Goal: Task Accomplishment & Management: Complete application form

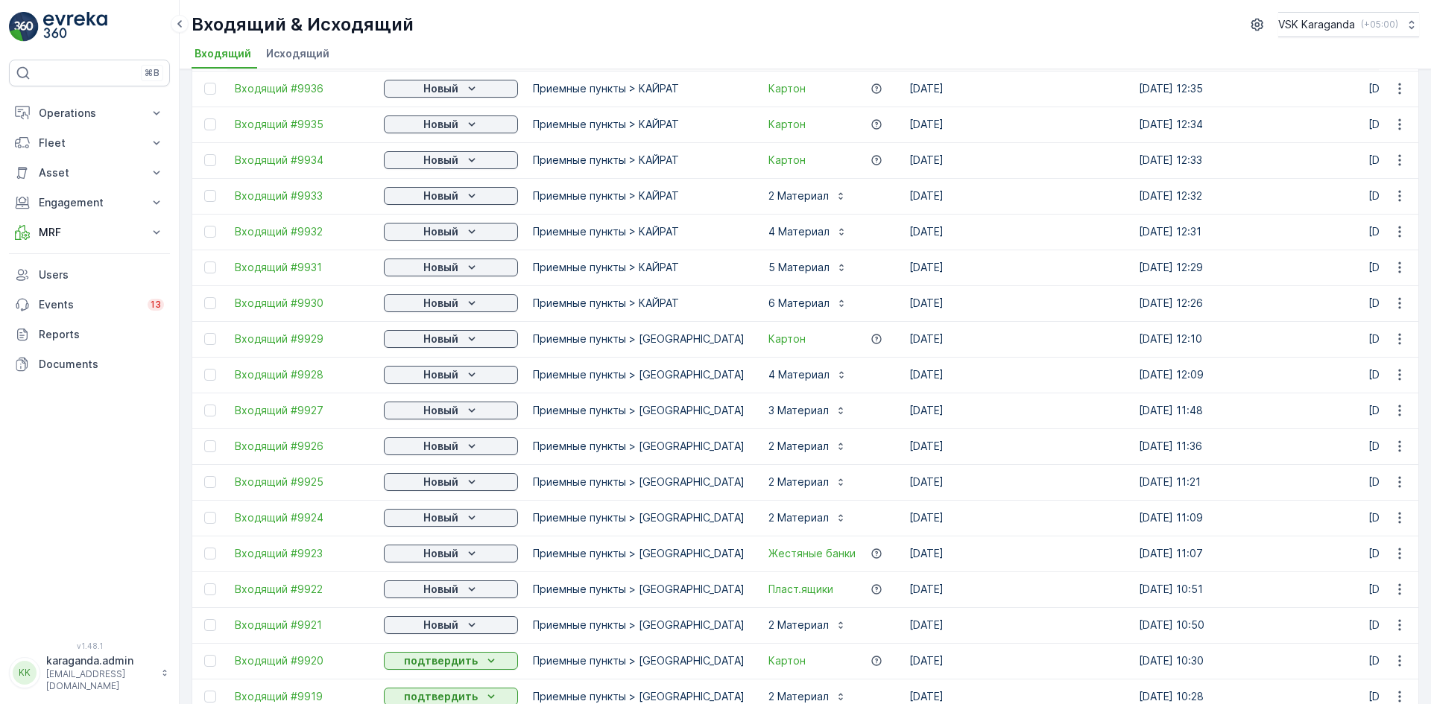
scroll to position [596, 0]
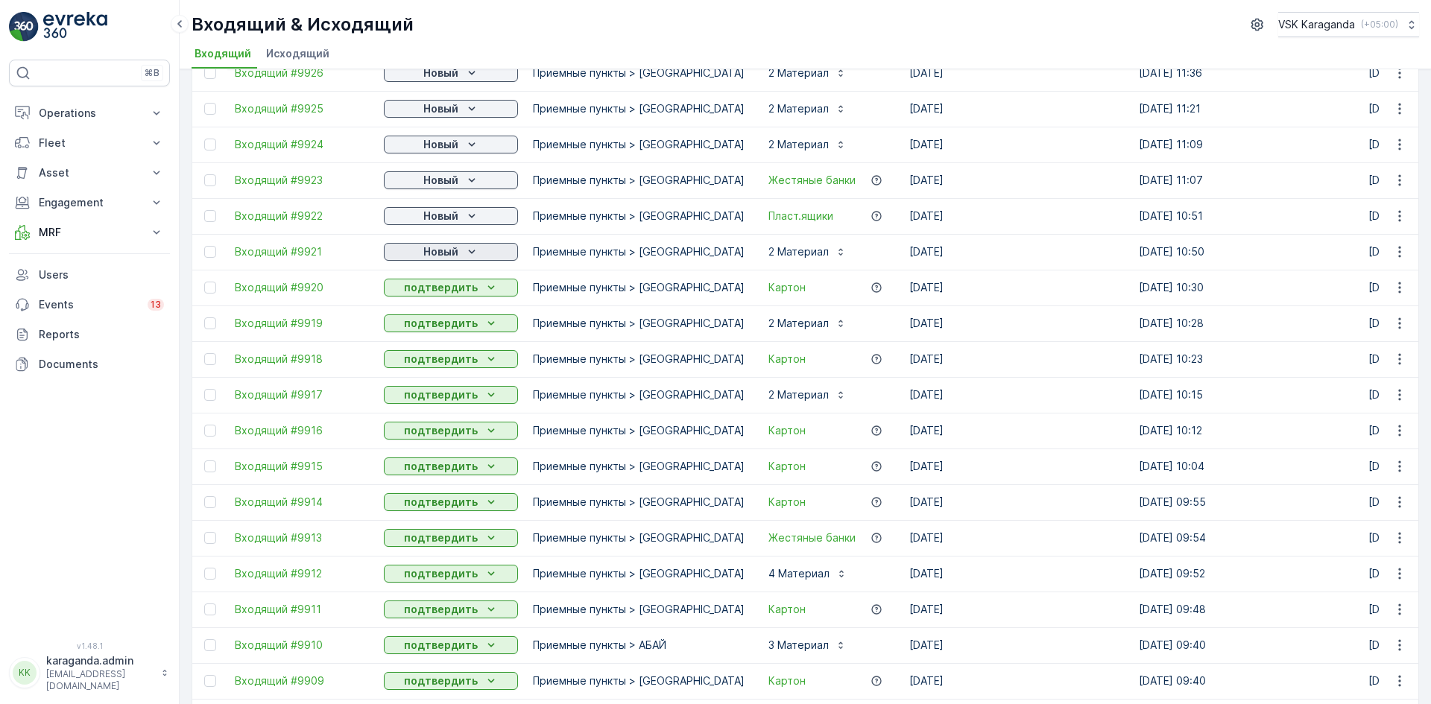
click at [462, 247] on div "Новый" at bounding box center [451, 252] width 122 height 15
click at [447, 294] on span "подтвердить" at bounding box center [427, 295] width 69 height 15
click at [464, 216] on icon "Новый" at bounding box center [471, 216] width 15 height 15
click at [454, 254] on span "подтвердить" at bounding box center [427, 259] width 69 height 15
click at [468, 172] on button "Новый" at bounding box center [451, 180] width 134 height 18
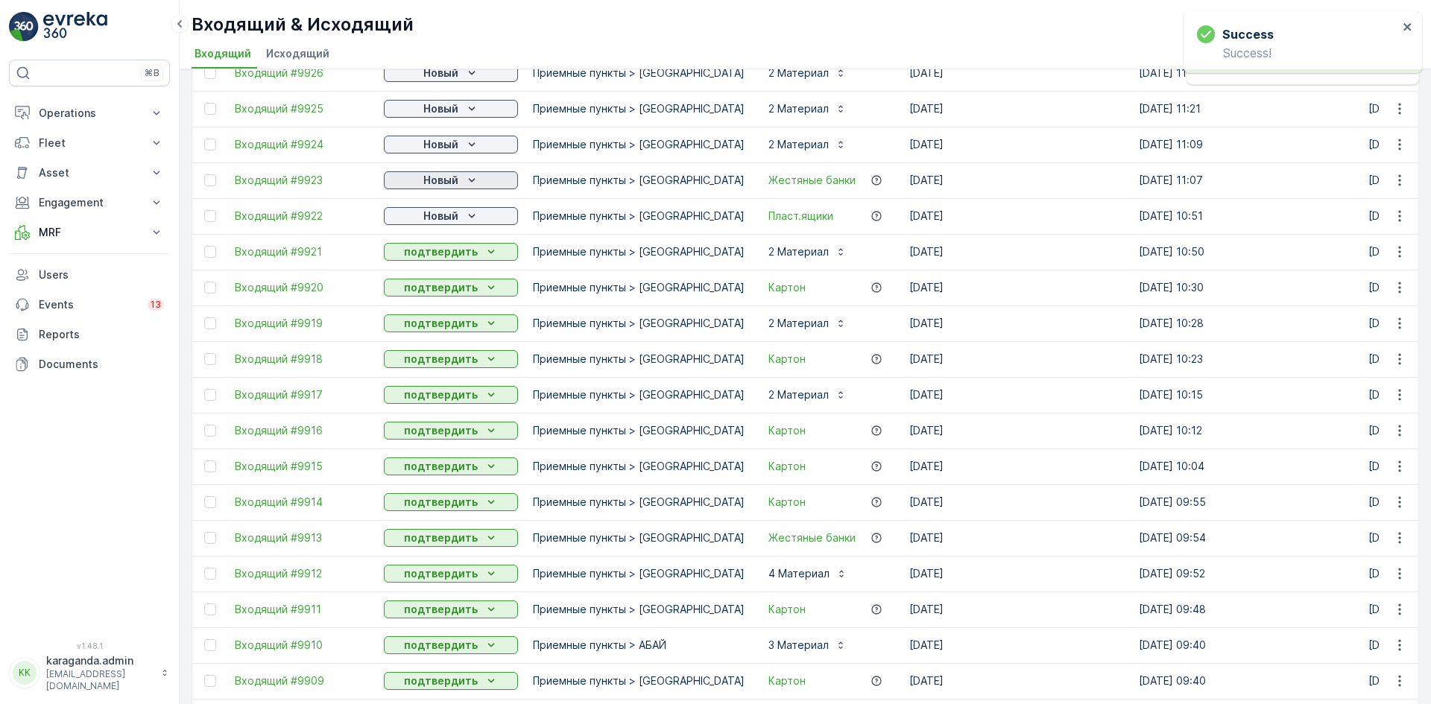
click at [462, 174] on div "Новый" at bounding box center [451, 180] width 122 height 15
click at [442, 221] on span "подтвердить" at bounding box center [427, 223] width 69 height 15
click at [464, 139] on icon "Новый" at bounding box center [471, 144] width 15 height 15
click at [451, 180] on div "подтвердить" at bounding box center [427, 187] width 81 height 21
click at [462, 109] on div "Новый" at bounding box center [451, 108] width 122 height 15
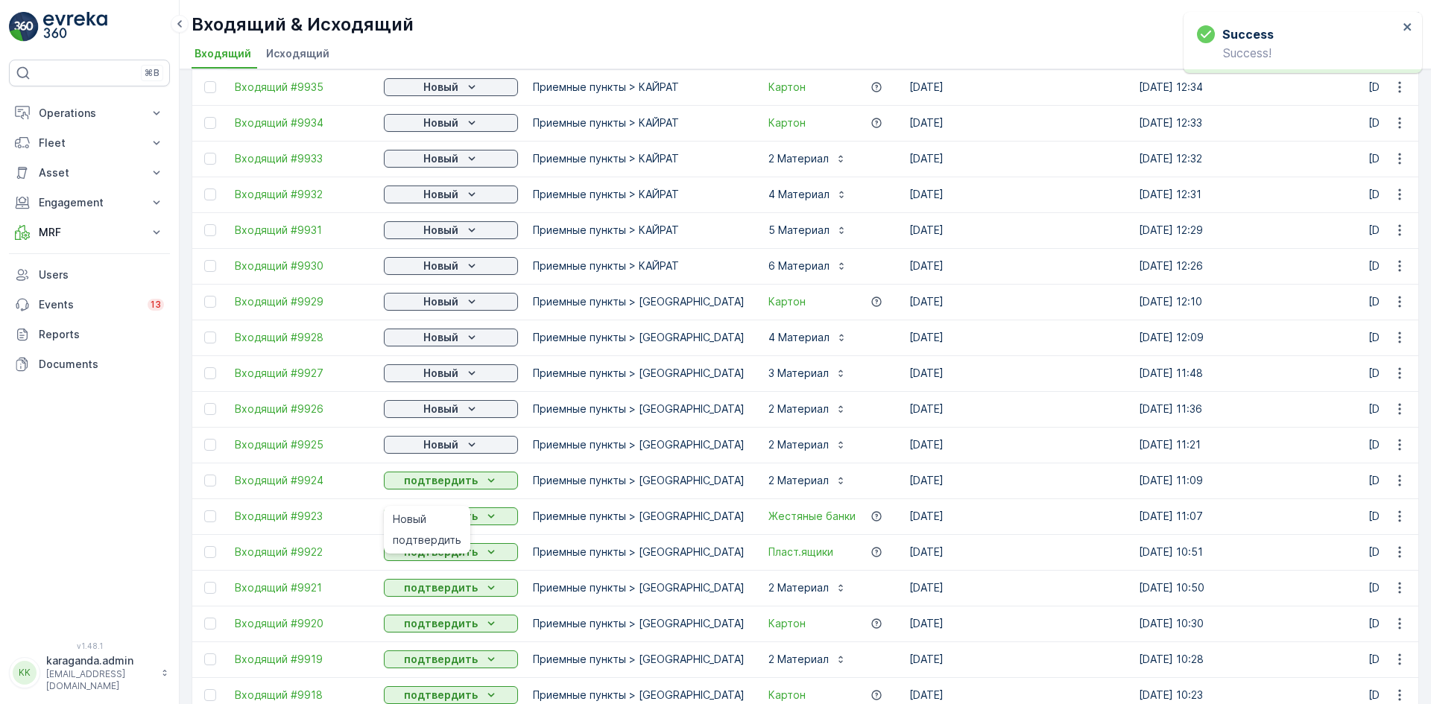
scroll to position [224, 0]
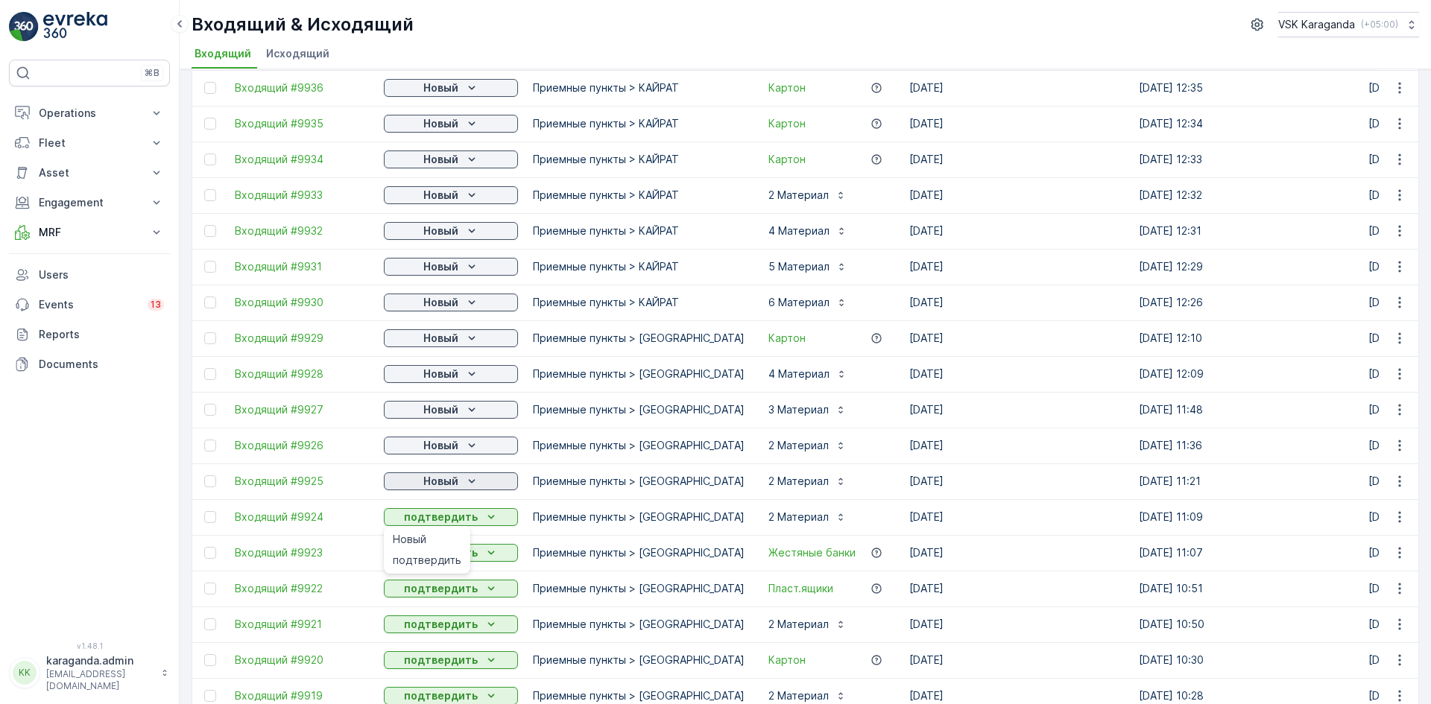
click at [455, 473] on button "Новый" at bounding box center [451, 482] width 134 height 18
click at [435, 507] on div "Новый" at bounding box center [427, 503] width 81 height 21
click at [465, 482] on icon "Новый" at bounding box center [471, 481] width 15 height 15
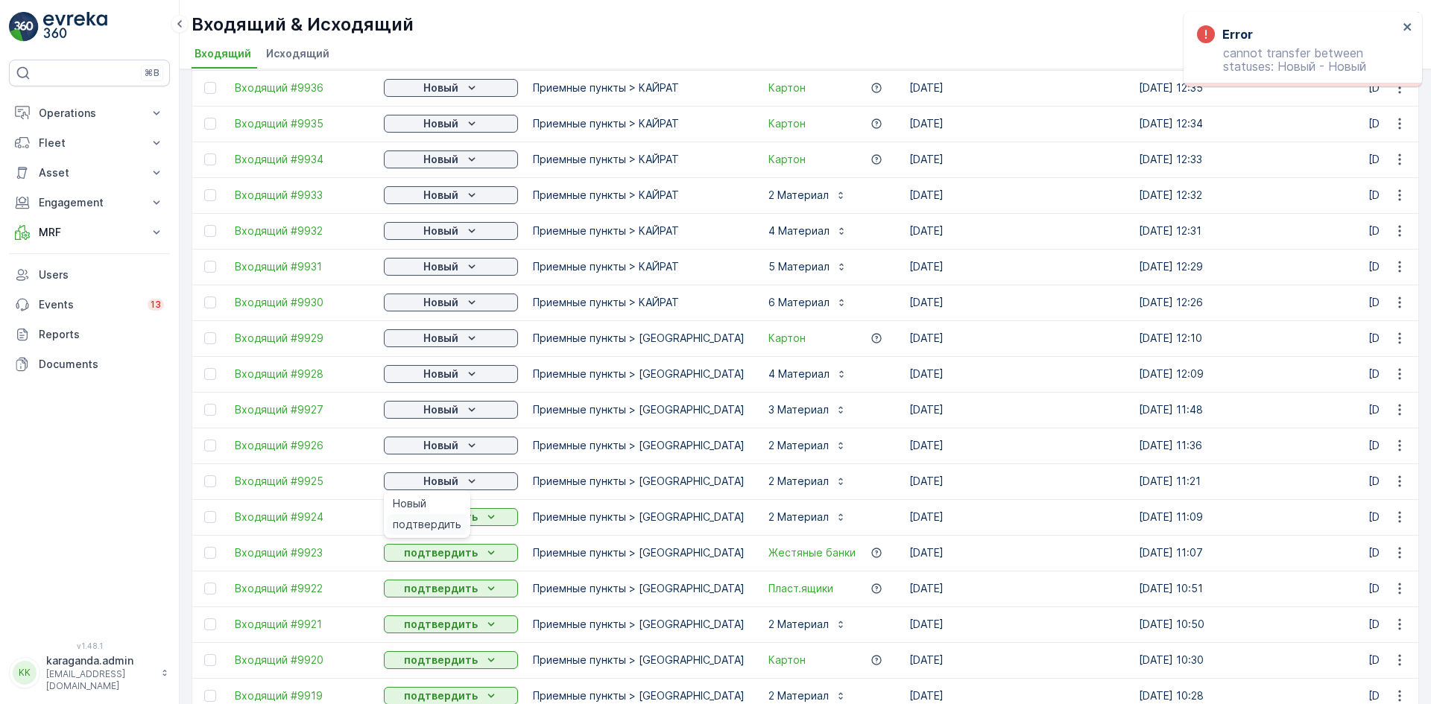
click at [452, 519] on span "подтвердить" at bounding box center [427, 524] width 69 height 15
click at [473, 444] on icon "Новый" at bounding box center [471, 445] width 15 height 15
click at [450, 493] on span "подтвердить" at bounding box center [427, 489] width 69 height 15
click at [470, 411] on icon "Новый" at bounding box center [471, 410] width 7 height 4
click at [453, 450] on p "Новый" at bounding box center [440, 445] width 35 height 15
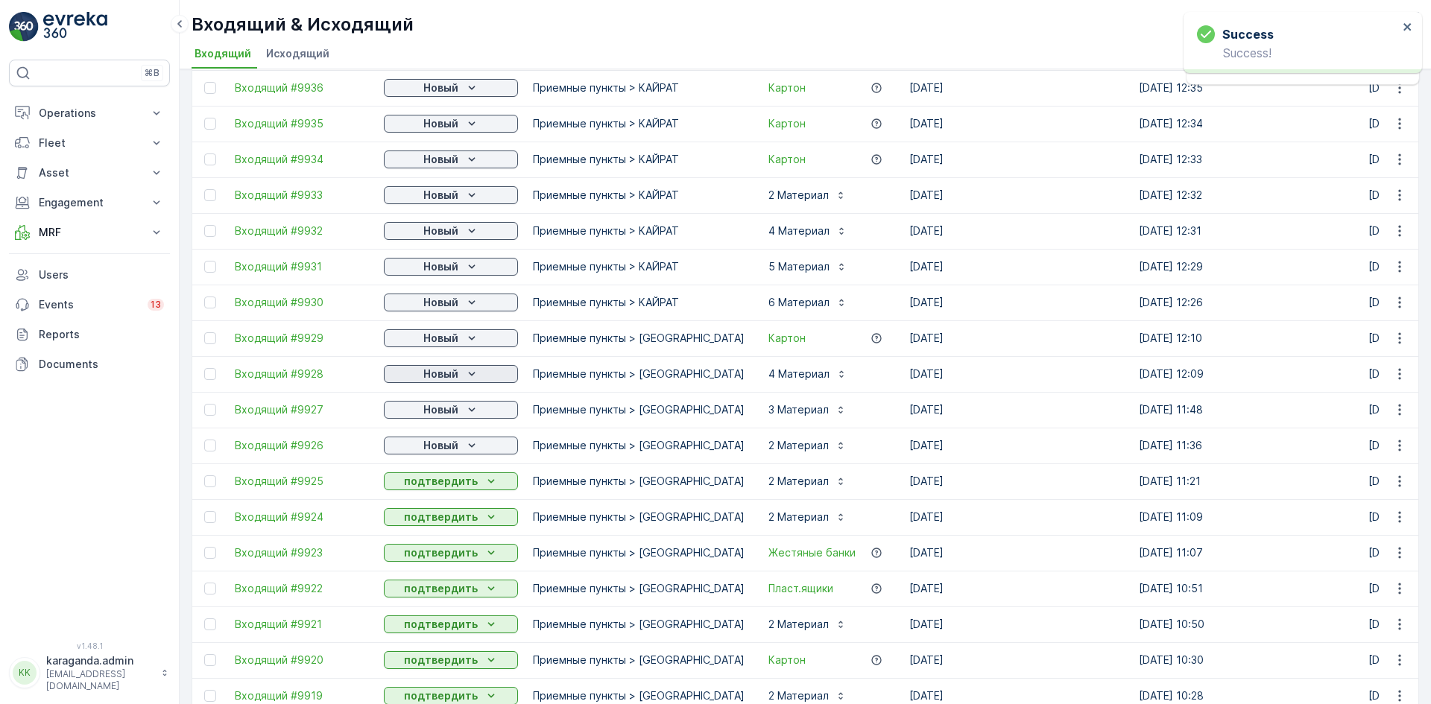
click at [472, 370] on icon "Новый" at bounding box center [471, 374] width 15 height 15
click at [449, 413] on span "подтвердить" at bounding box center [427, 417] width 69 height 15
click at [473, 343] on icon "Новый" at bounding box center [471, 338] width 15 height 15
click at [452, 378] on span "подтвердить" at bounding box center [427, 381] width 69 height 15
click at [464, 300] on icon "Новый" at bounding box center [471, 302] width 15 height 15
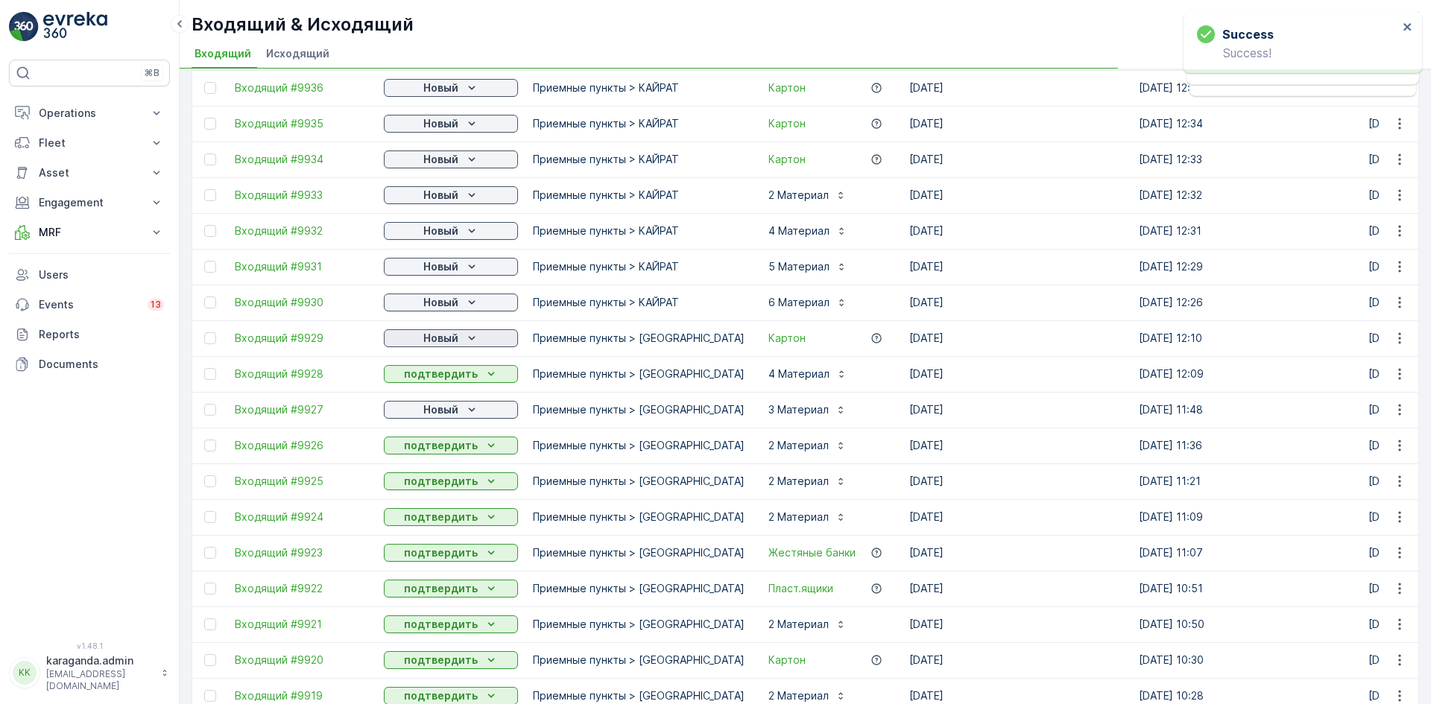
click at [435, 345] on p "Новый" at bounding box center [440, 338] width 35 height 15
click at [458, 301] on div "Новый" at bounding box center [451, 302] width 122 height 15
click at [448, 306] on p "Новый" at bounding box center [440, 302] width 35 height 15
click at [441, 338] on span "подтвердить" at bounding box center [427, 345] width 69 height 15
click at [459, 268] on div "Новый" at bounding box center [451, 266] width 122 height 15
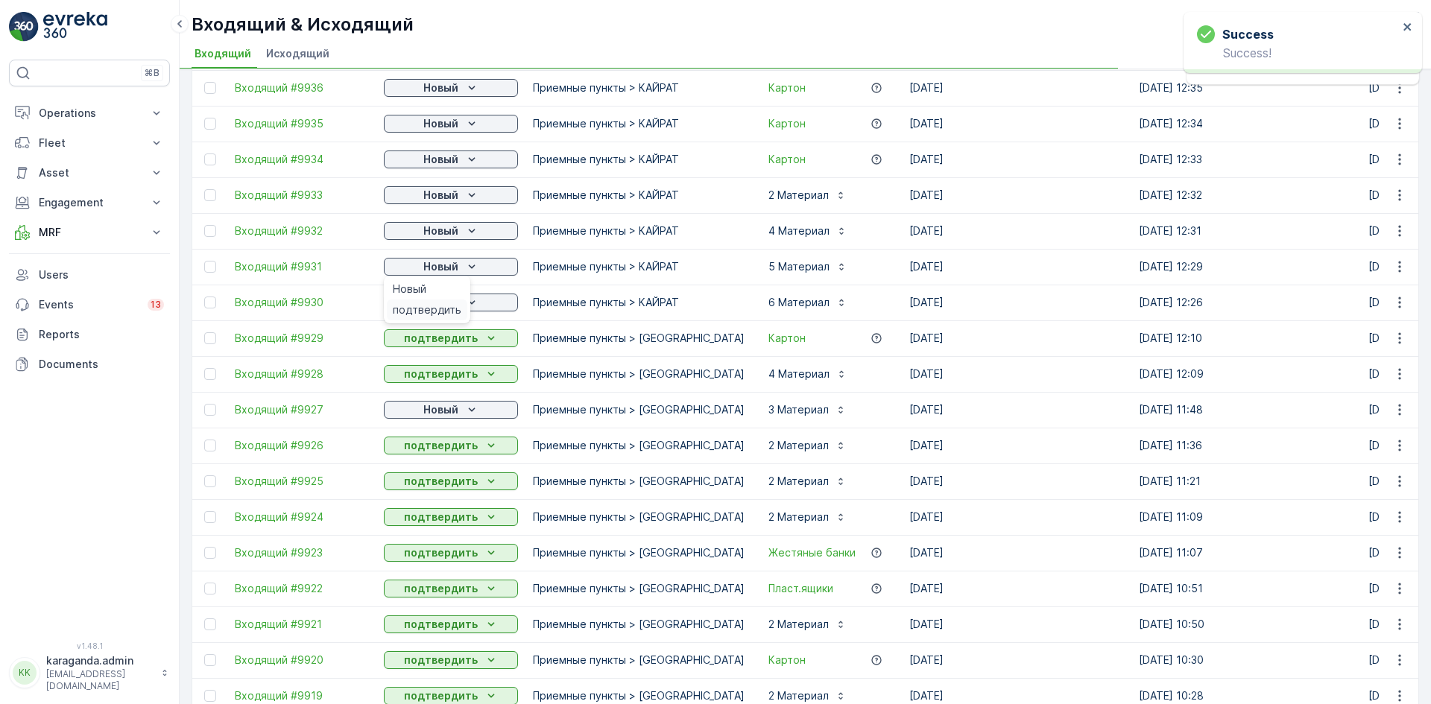
click at [447, 304] on span "подтвердить" at bounding box center [427, 310] width 69 height 15
click at [458, 234] on p "Новый" at bounding box center [440, 231] width 35 height 15
click at [464, 196] on icon "Новый" at bounding box center [471, 195] width 15 height 15
click at [452, 239] on span "подтвердить" at bounding box center [427, 238] width 69 height 15
click at [455, 167] on button "Новый" at bounding box center [451, 160] width 134 height 18
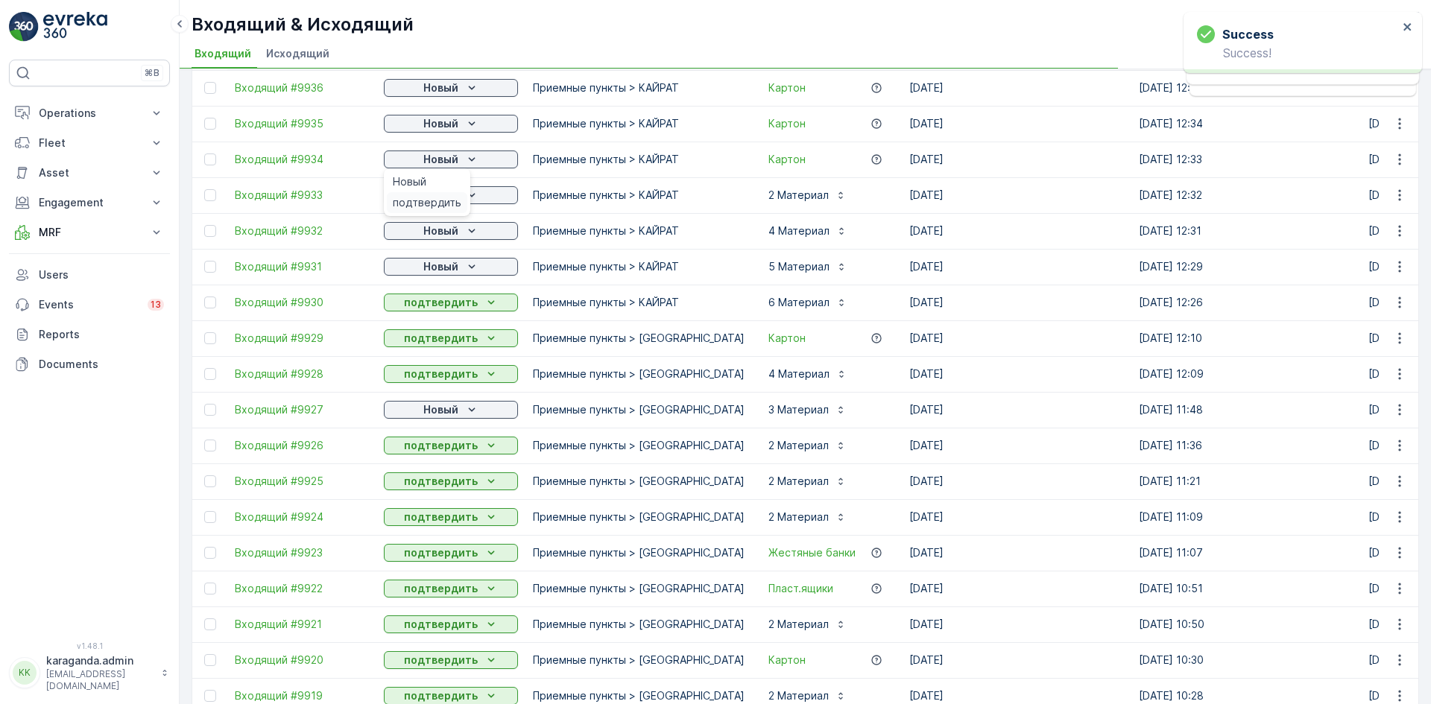
click at [444, 198] on span "подтвердить" at bounding box center [427, 202] width 69 height 15
click at [457, 127] on p "Новый" at bounding box center [440, 123] width 35 height 15
click at [449, 165] on p "Новый" at bounding box center [440, 159] width 35 height 15
click at [465, 89] on icon "Новый" at bounding box center [471, 88] width 15 height 15
click at [440, 130] on p "Новый" at bounding box center [440, 123] width 35 height 15
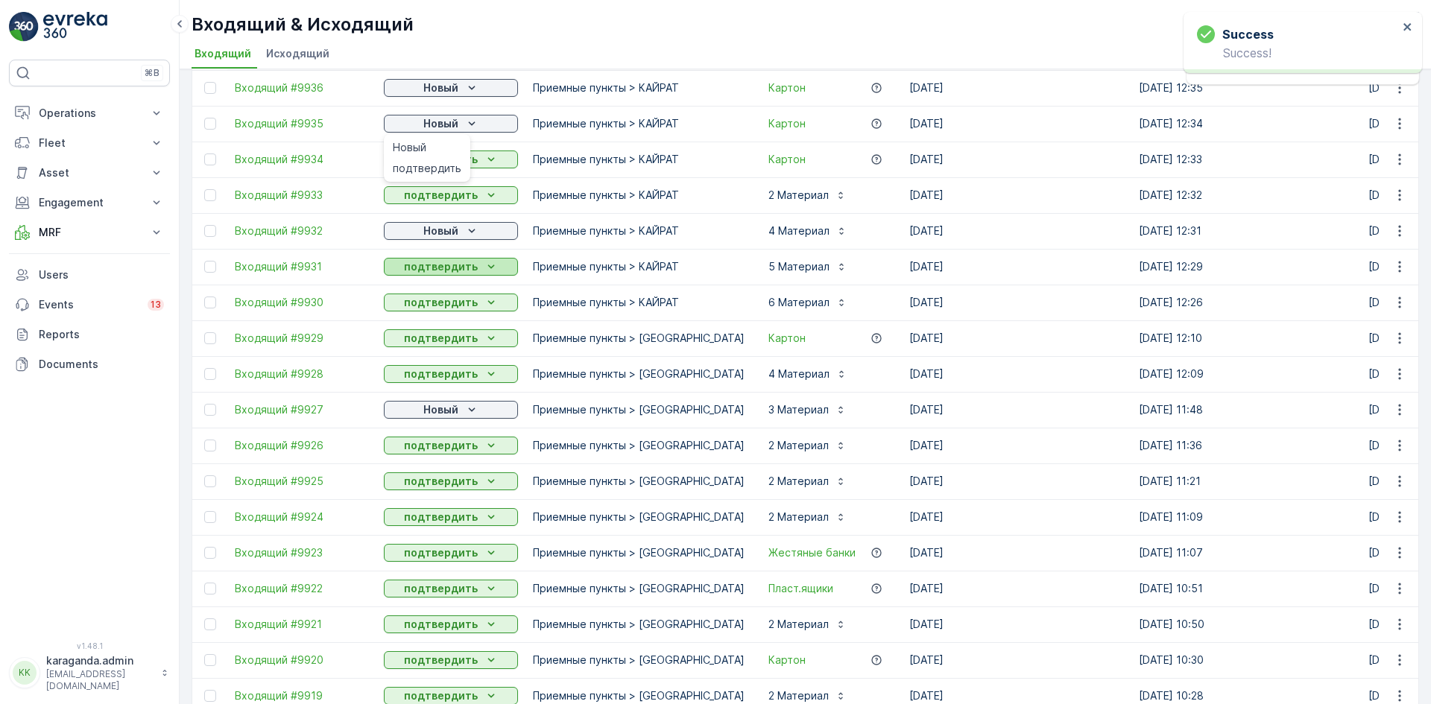
scroll to position [0, 0]
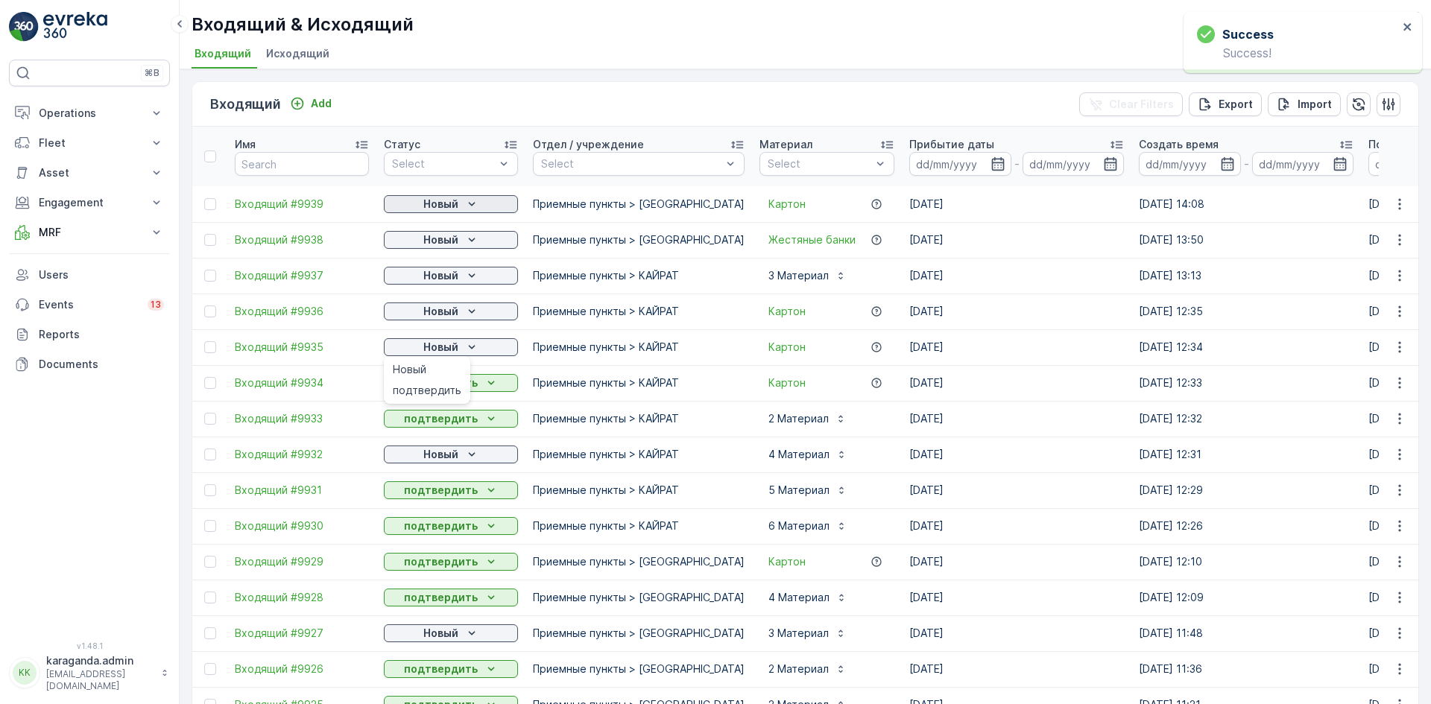
click at [462, 208] on div "Новый" at bounding box center [451, 204] width 122 height 15
click at [445, 245] on span "подтвердить" at bounding box center [427, 247] width 69 height 15
click at [453, 238] on p "Новый" at bounding box center [440, 240] width 35 height 15
click at [448, 277] on span "подтвердить" at bounding box center [427, 283] width 69 height 15
click at [452, 271] on p "Новый" at bounding box center [440, 275] width 35 height 15
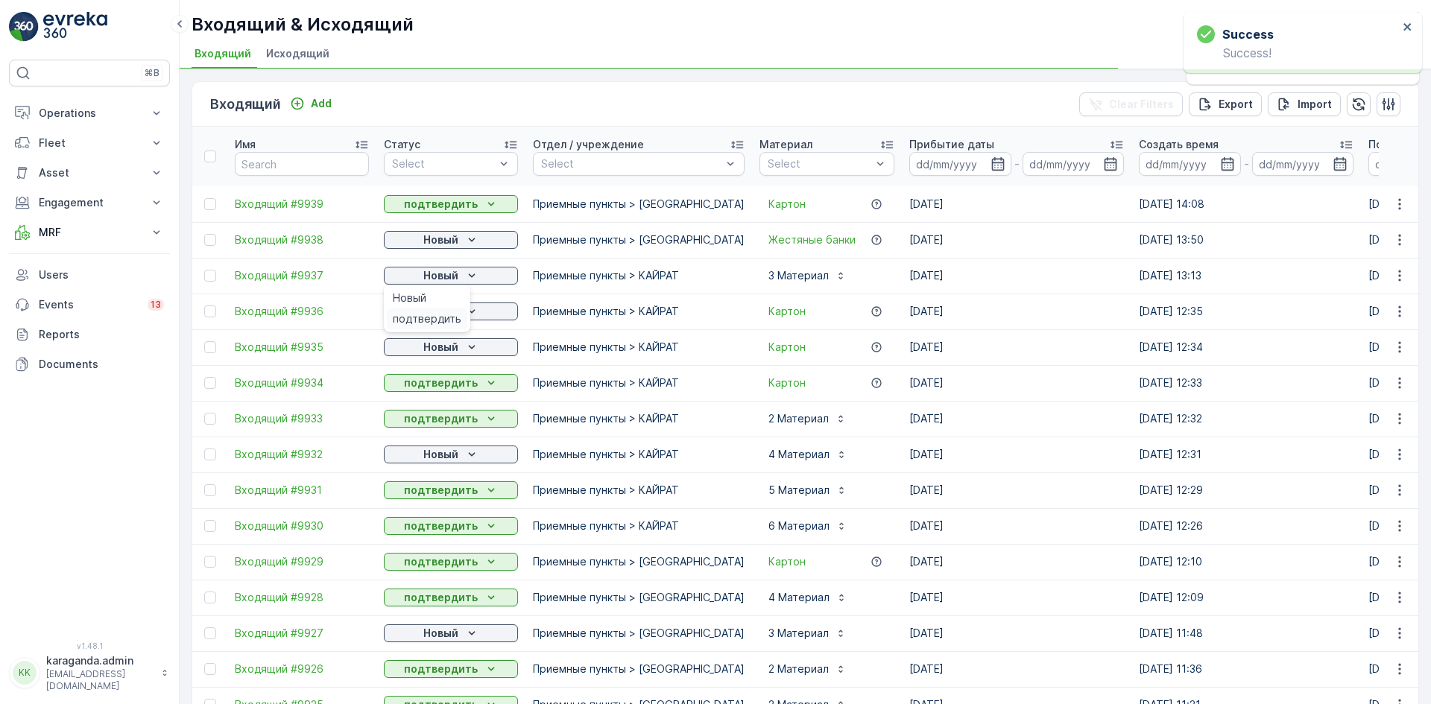
click at [444, 315] on span "подтвердить" at bounding box center [427, 319] width 69 height 15
click at [445, 352] on span "подтвердить" at bounding box center [427, 354] width 69 height 15
click at [453, 351] on p "Новый" at bounding box center [440, 347] width 35 height 15
click at [449, 380] on p "подтвердить" at bounding box center [441, 383] width 74 height 15
click at [439, 455] on p "Новый" at bounding box center [440, 454] width 35 height 15
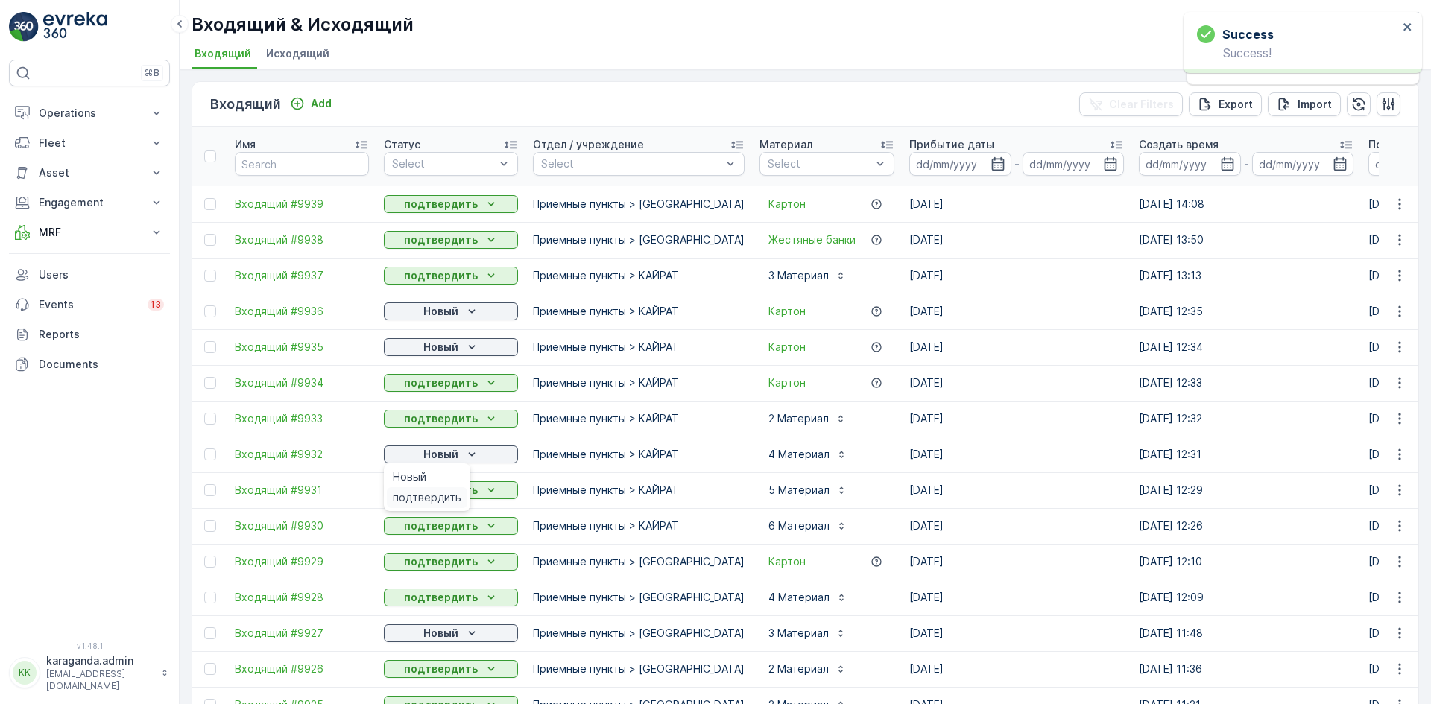
click at [426, 491] on span "подтвердить" at bounding box center [427, 498] width 69 height 15
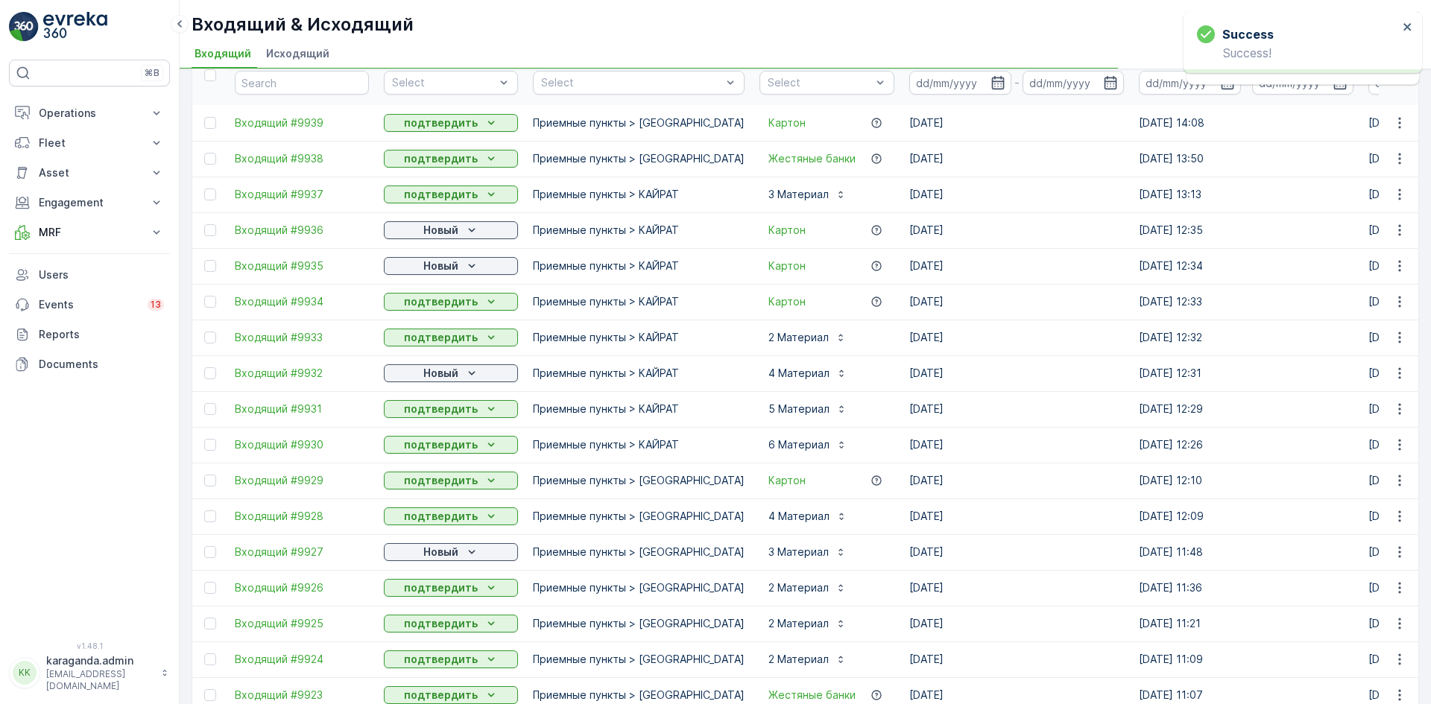
scroll to position [149, 0]
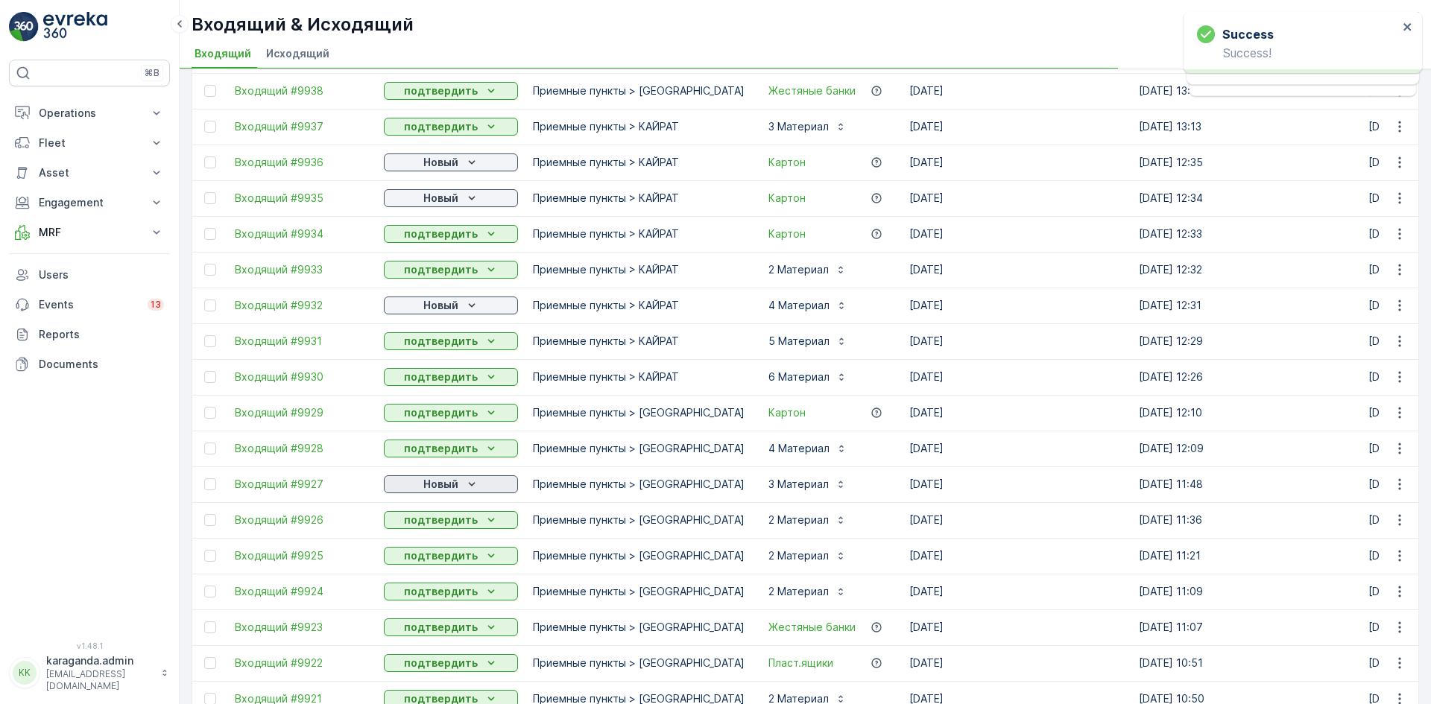
click at [439, 490] on p "Новый" at bounding box center [440, 484] width 35 height 15
click at [426, 517] on div "Новый" at bounding box center [427, 506] width 81 height 21
click at [470, 199] on icon "Новый" at bounding box center [471, 198] width 15 height 15
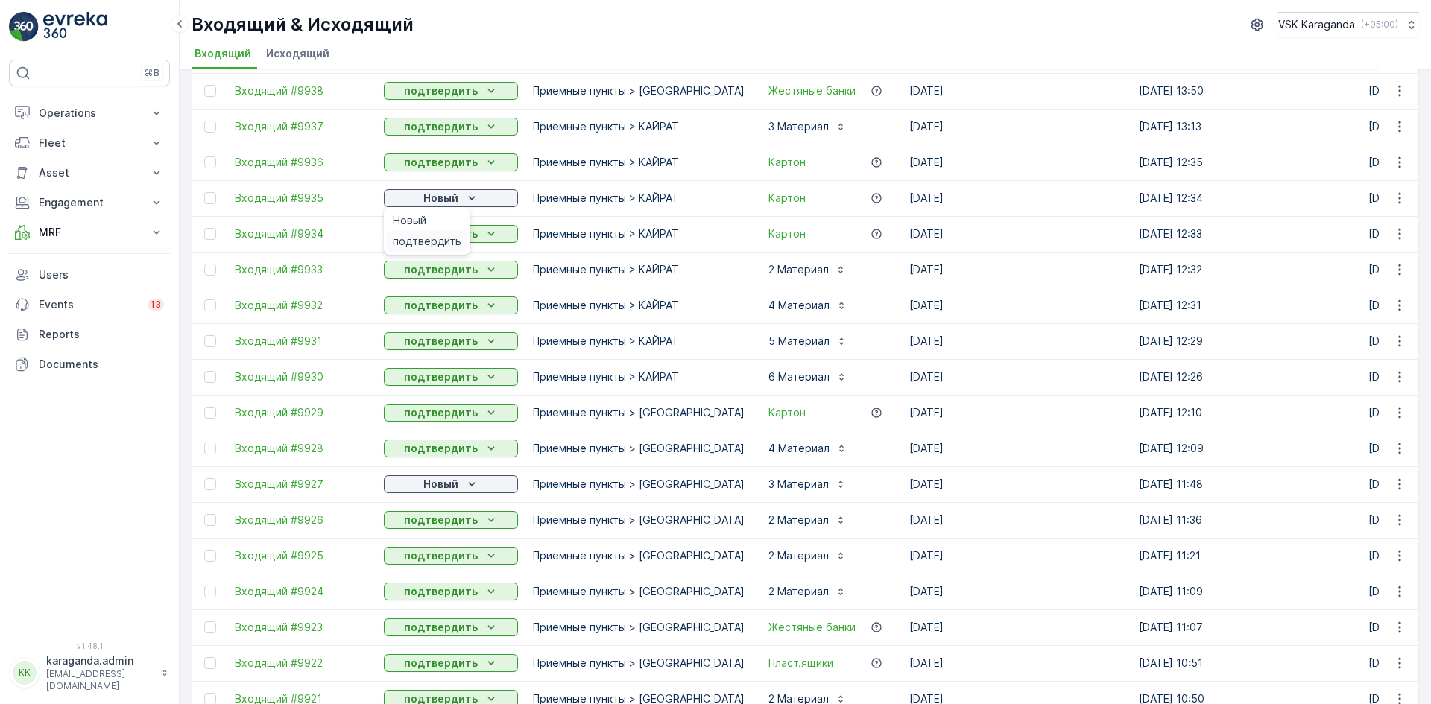
click at [450, 242] on span "подтвердить" at bounding box center [427, 241] width 69 height 15
click at [452, 485] on p "Новый" at bounding box center [440, 484] width 35 height 15
click at [431, 532] on span "подтвердить" at bounding box center [427, 527] width 69 height 15
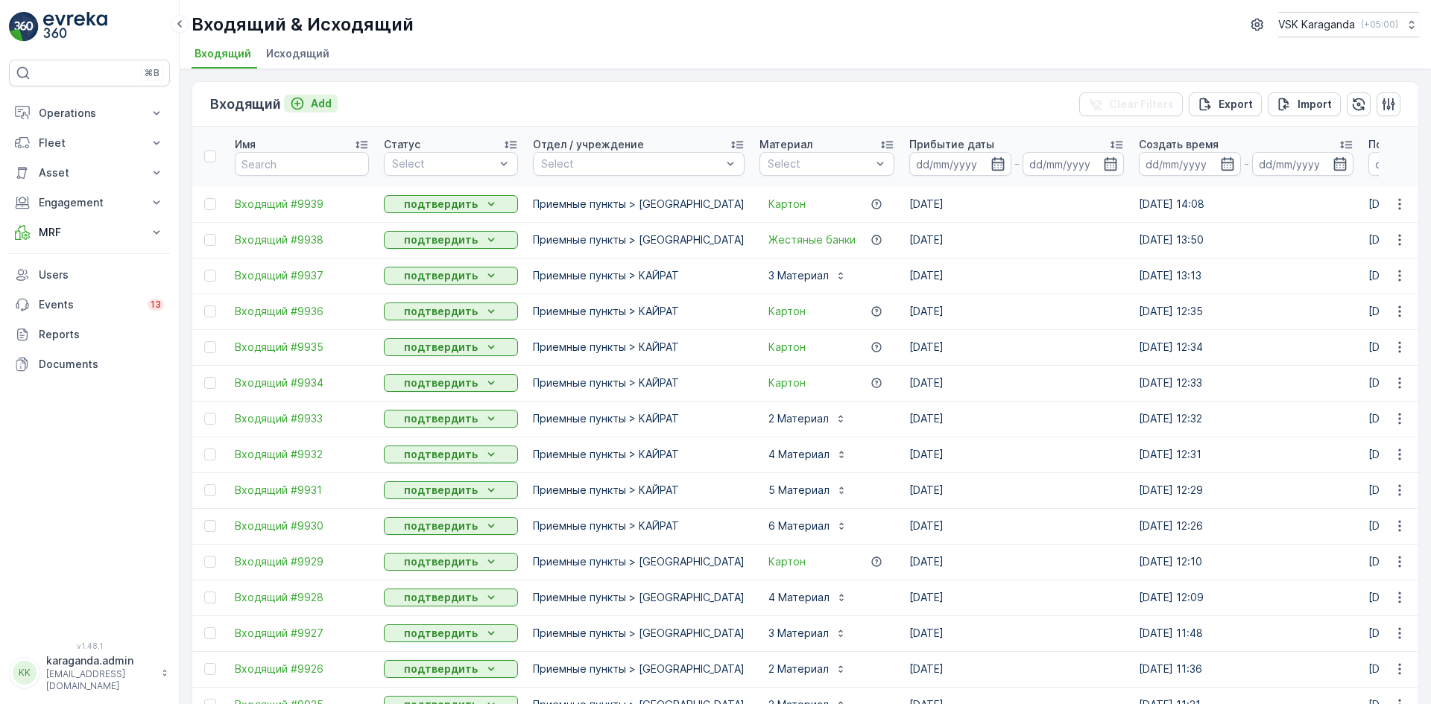
click at [317, 107] on p "Add" at bounding box center [321, 103] width 21 height 15
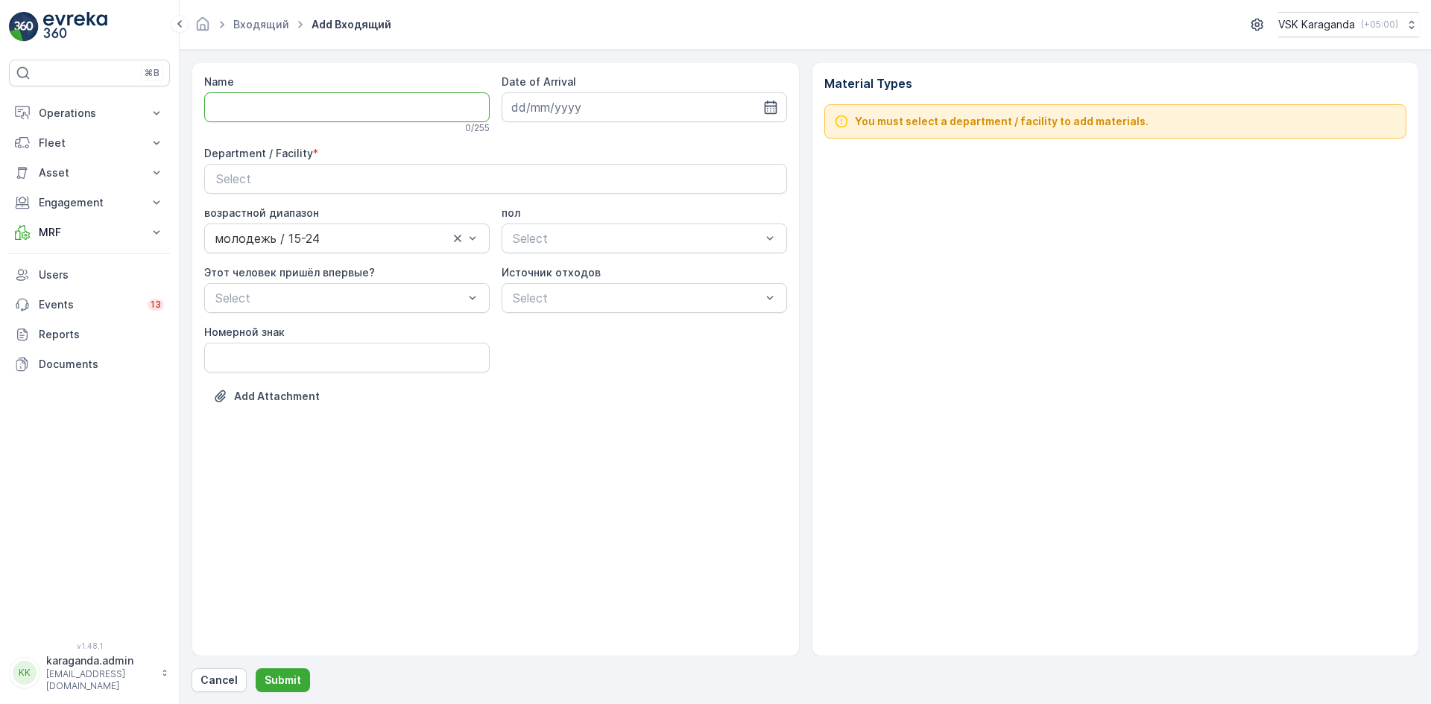
click at [265, 114] on input "Name" at bounding box center [347, 107] width 286 height 30
type input "от [DATE]"
click at [775, 104] on icon "button" at bounding box center [770, 107] width 15 height 15
click at [684, 259] on div "16" at bounding box center [688, 262] width 24 height 24
type input "[DATE]"
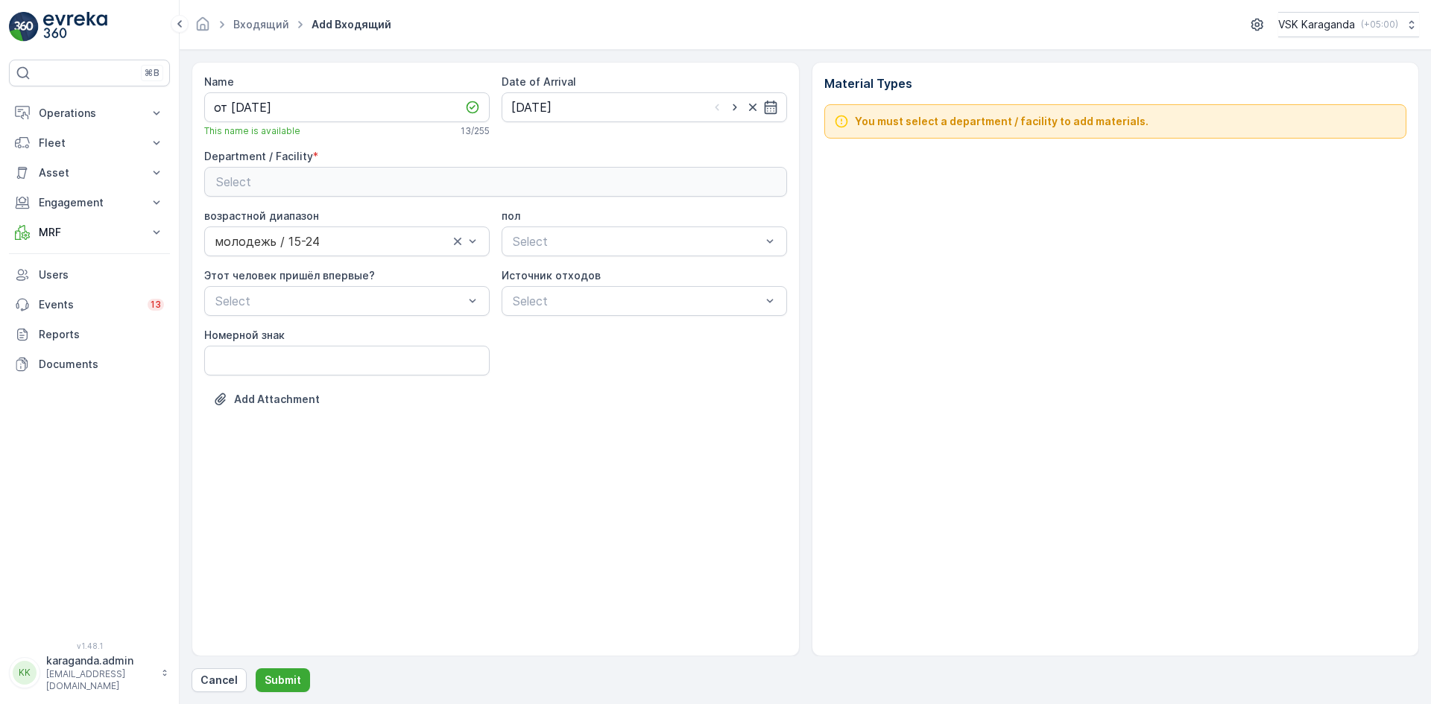
click at [586, 181] on div "Select" at bounding box center [495, 182] width 559 height 18
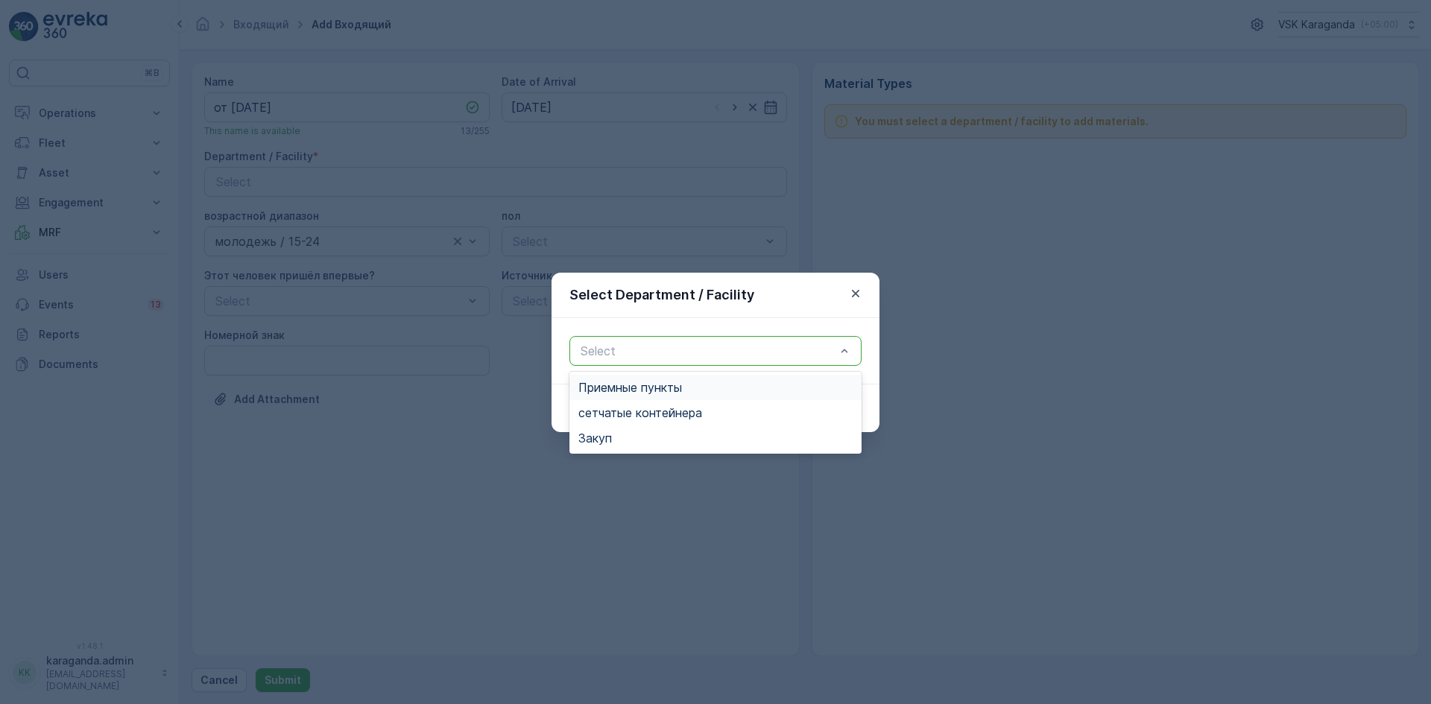
click at [607, 350] on div at bounding box center [708, 350] width 258 height 13
click at [635, 426] on div "Закуп" at bounding box center [716, 438] width 292 height 25
click at [835, 350] on div at bounding box center [708, 350] width 258 height 13
click at [682, 416] on span "сетчатыe контейнера" at bounding box center [640, 412] width 124 height 13
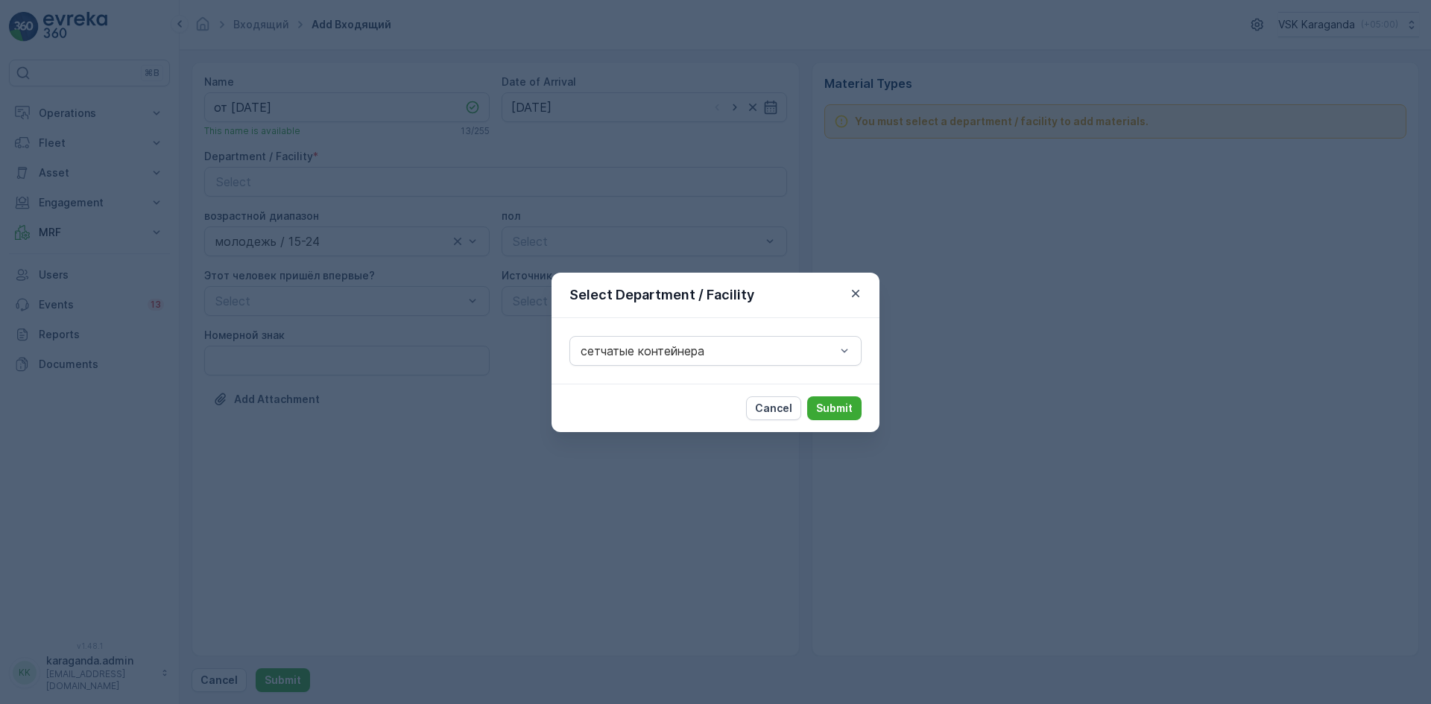
click at [827, 403] on p "Submit" at bounding box center [834, 408] width 37 height 15
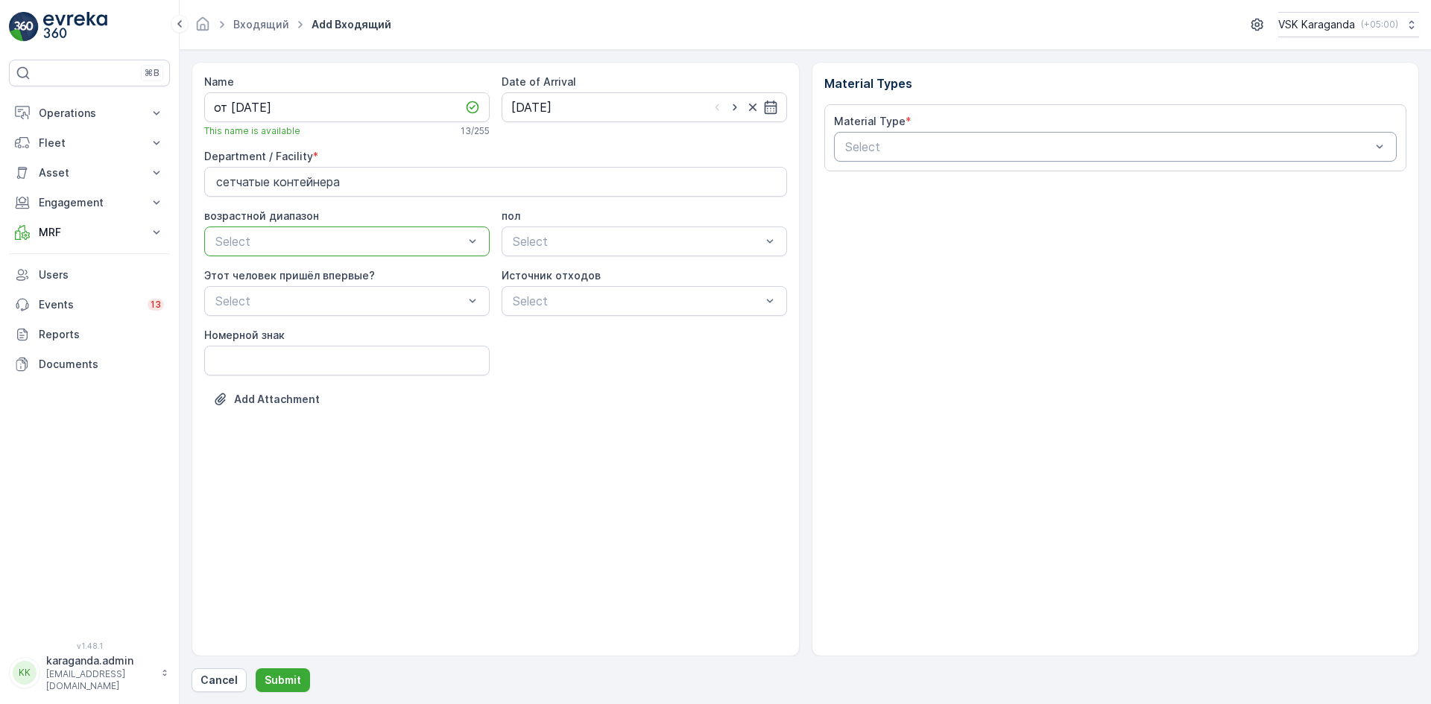
click at [992, 145] on div at bounding box center [1108, 146] width 529 height 13
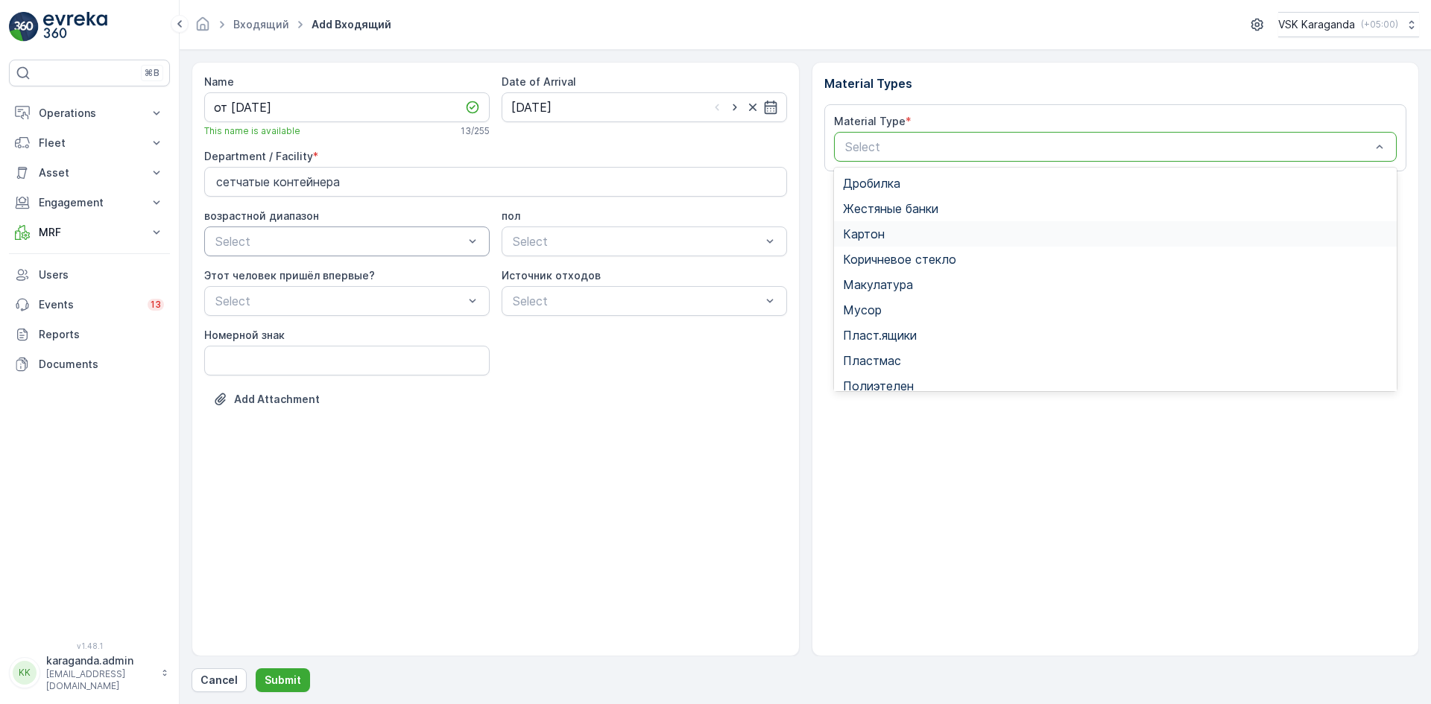
click at [869, 232] on span "Картон" at bounding box center [864, 233] width 42 height 13
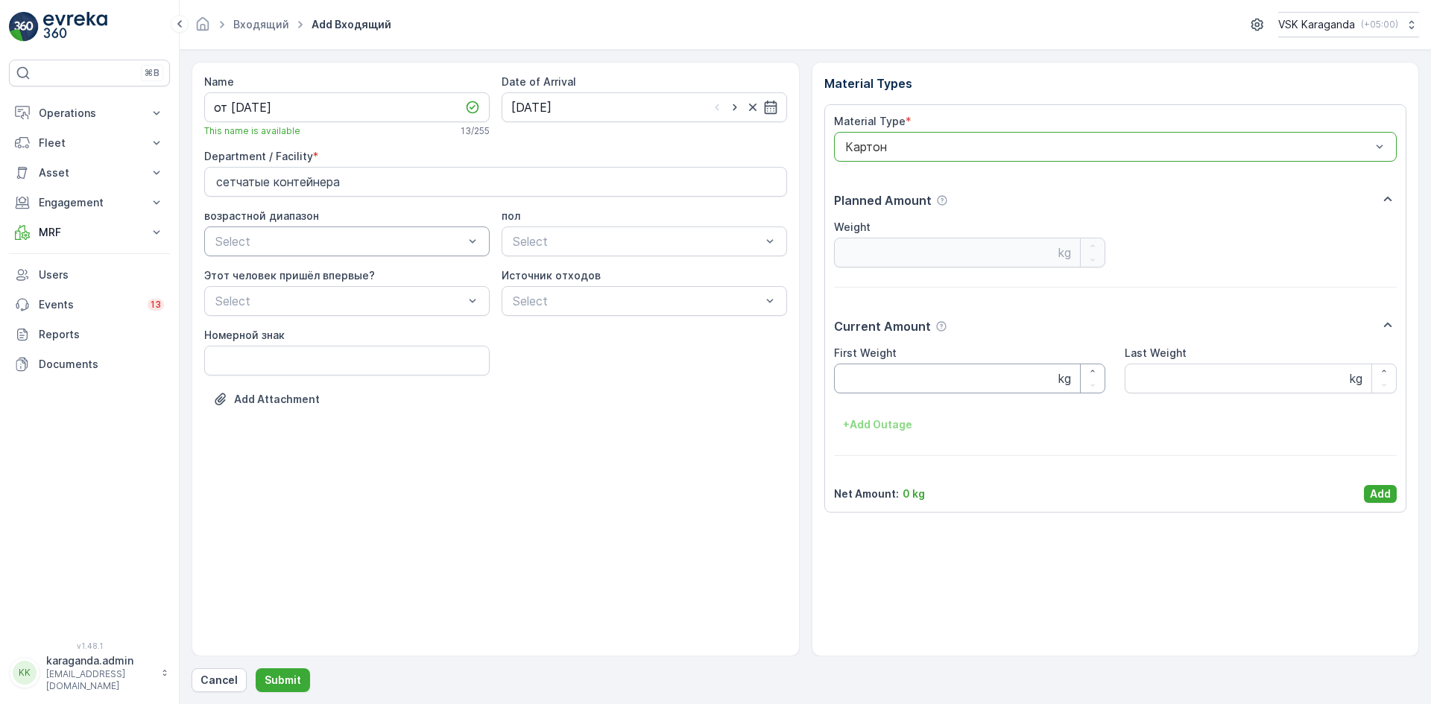
click at [877, 383] on Weight "First Weight" at bounding box center [970, 379] width 272 height 30
type Weight "3547"
click at [1379, 493] on p "Add" at bounding box center [1380, 494] width 21 height 15
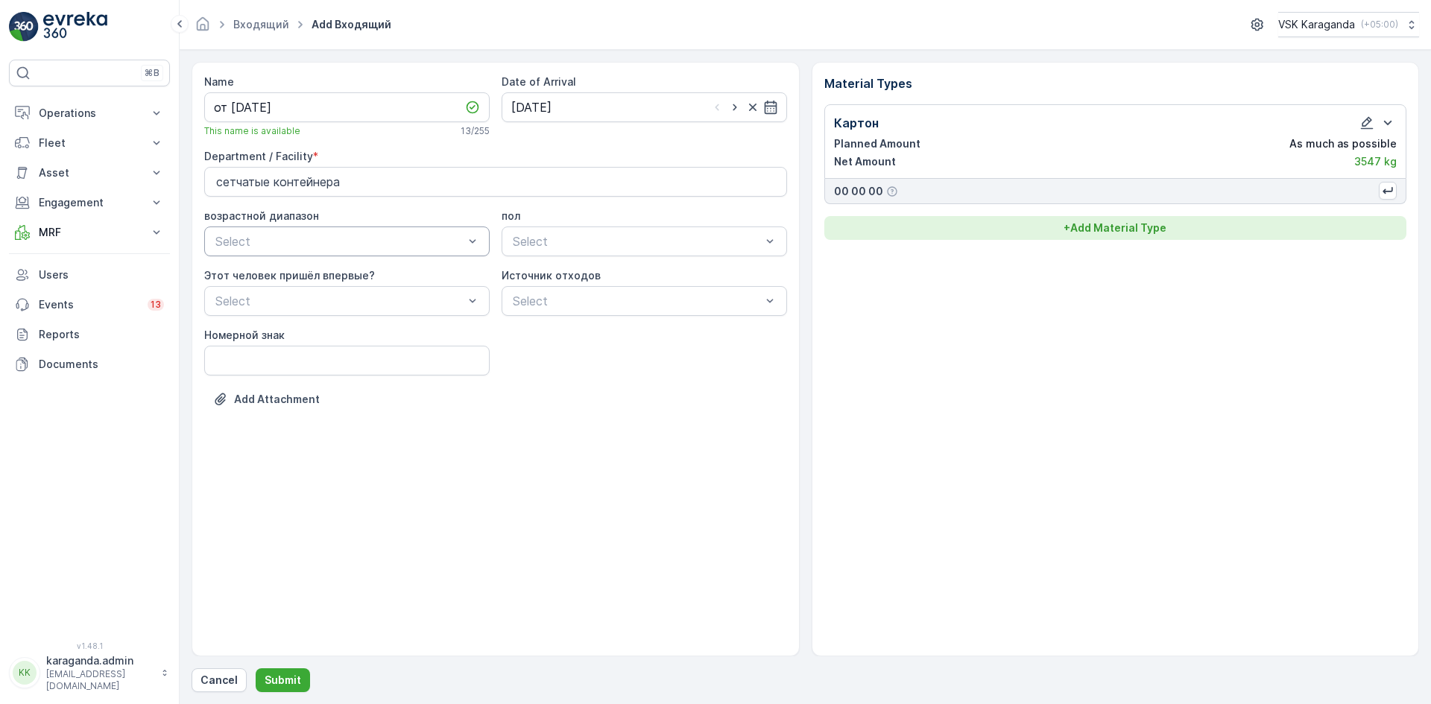
click at [1079, 232] on p "+ Add Material Type" at bounding box center [1115, 228] width 103 height 15
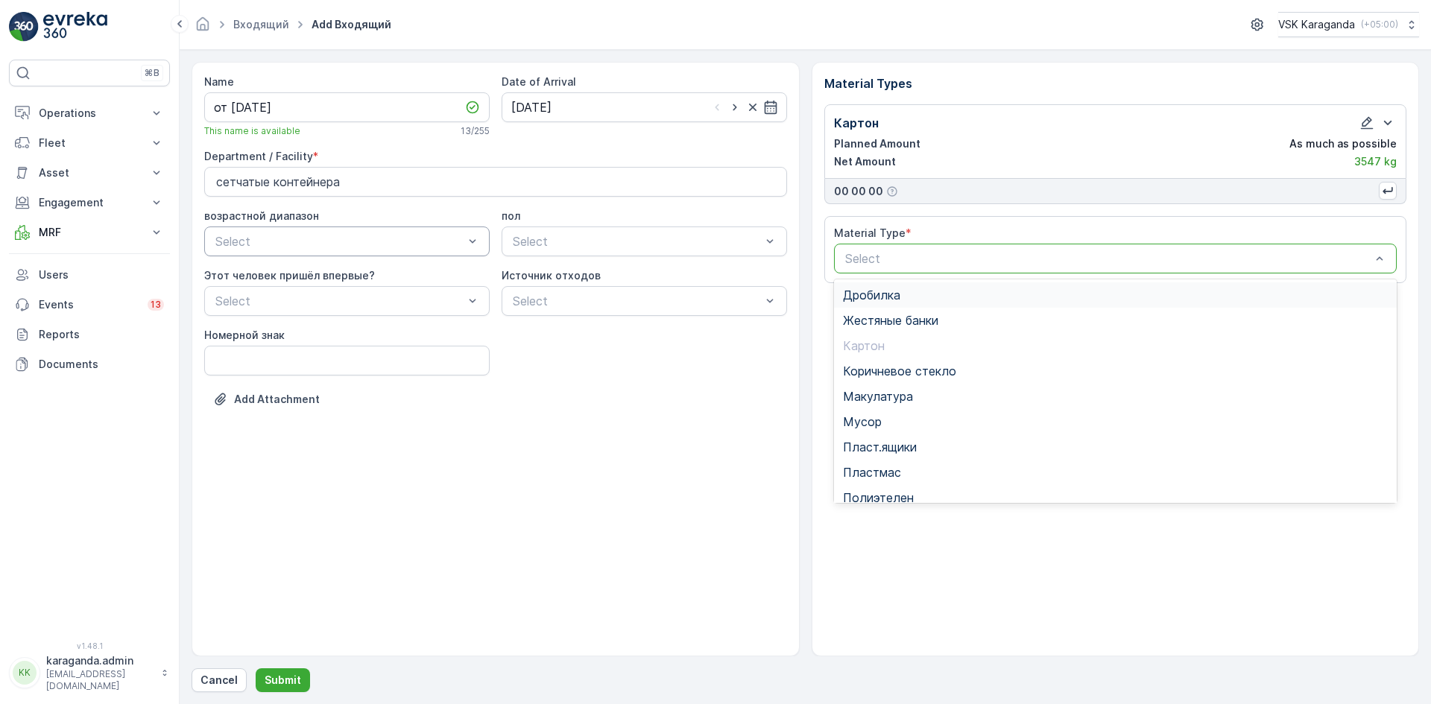
click at [997, 262] on div at bounding box center [1108, 258] width 529 height 13
click at [892, 491] on span "Полиэтелен" at bounding box center [878, 497] width 71 height 13
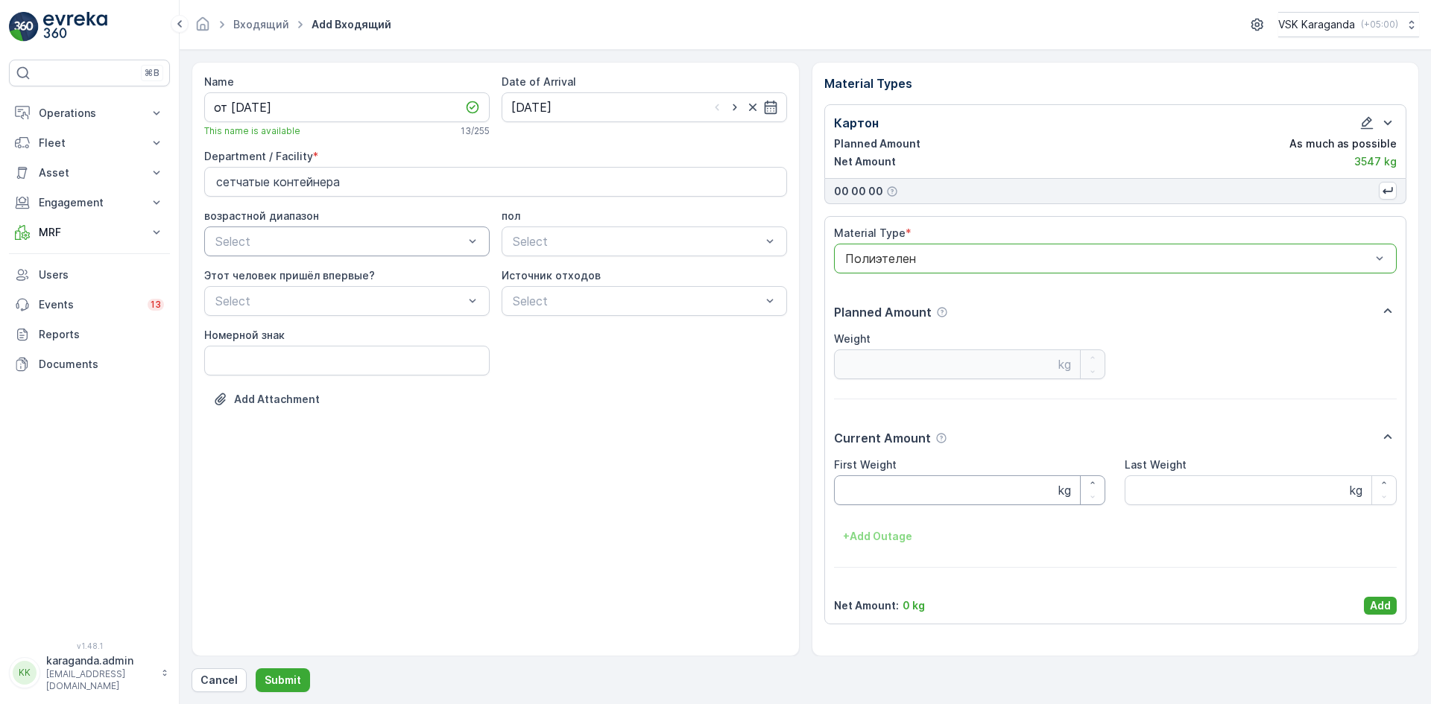
click at [860, 486] on Weight "First Weight" at bounding box center [970, 491] width 272 height 30
type Weight "402"
click at [1383, 611] on p "Add" at bounding box center [1380, 606] width 21 height 15
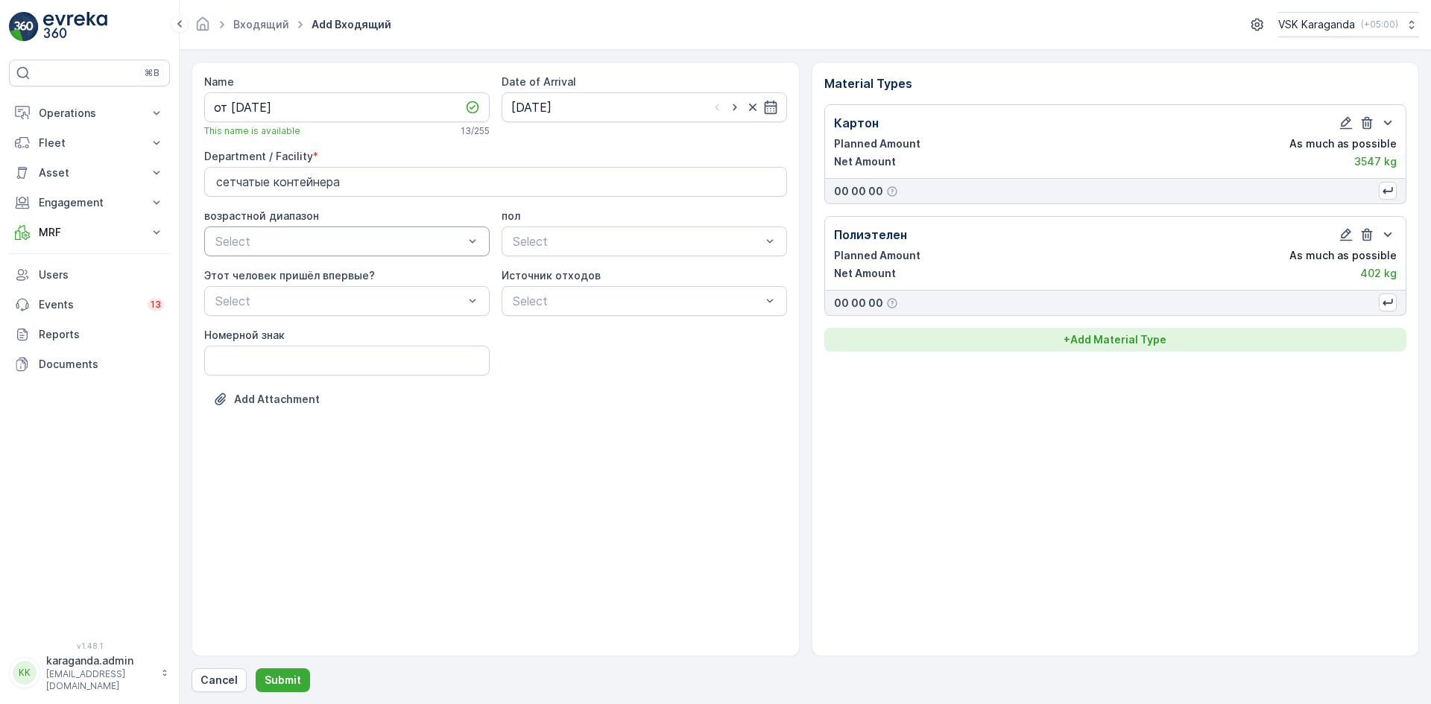
click at [1135, 338] on p "+ Add Material Type" at bounding box center [1115, 339] width 103 height 15
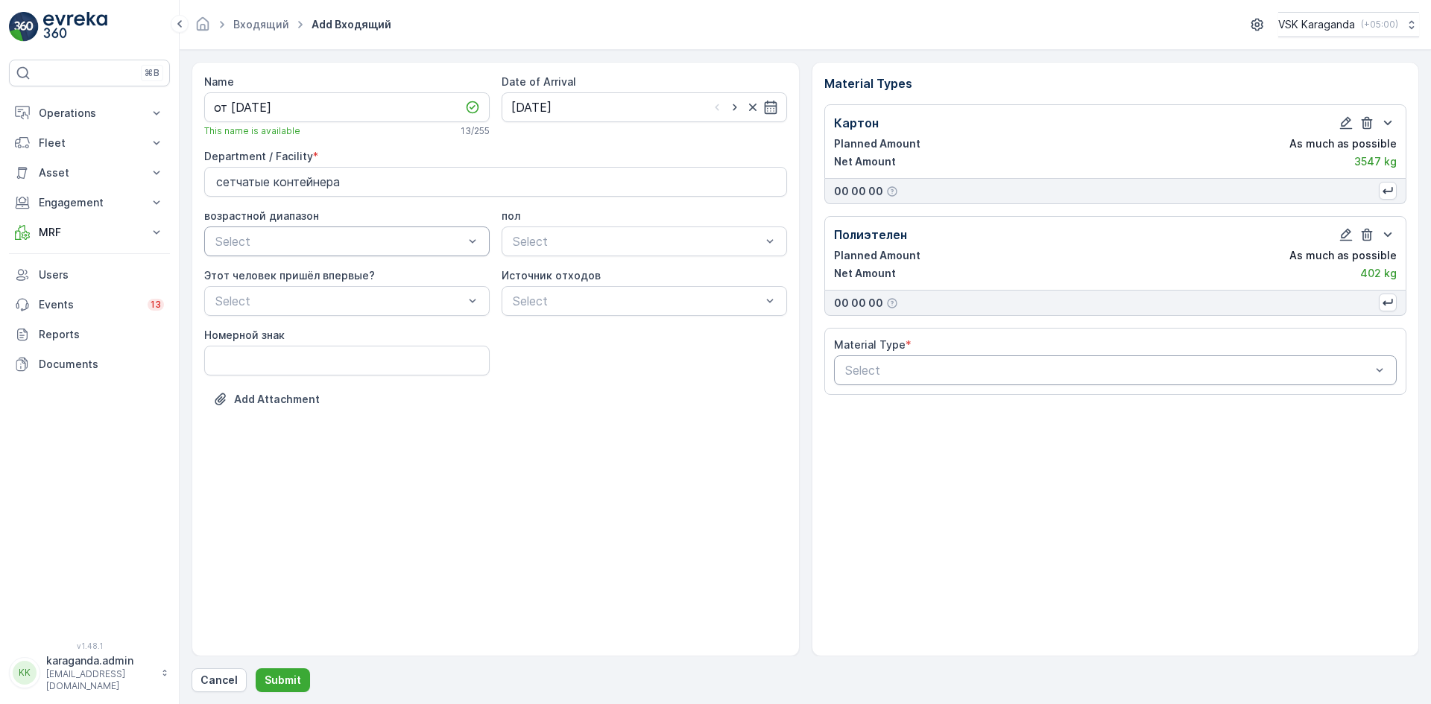
click at [1030, 361] on div "Select" at bounding box center [1116, 371] width 564 height 30
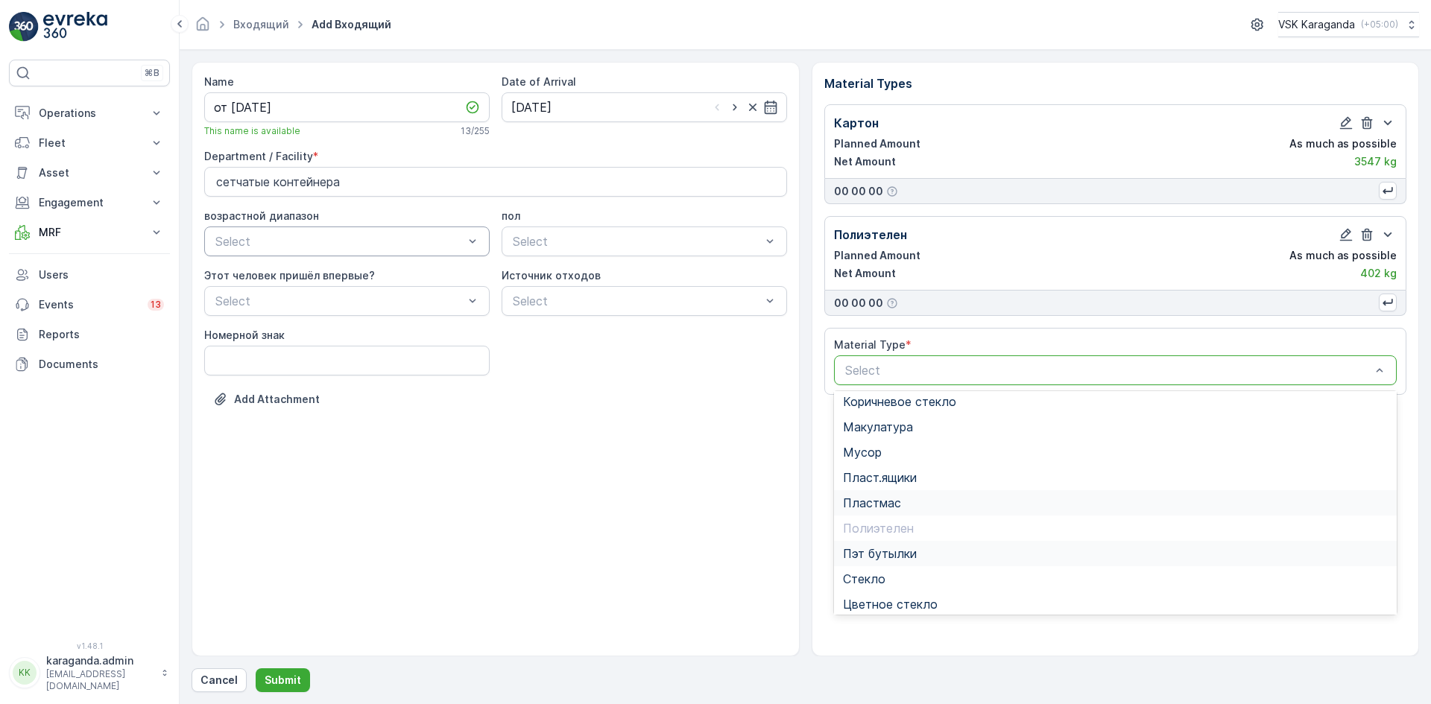
scroll to position [86, 0]
click at [887, 551] on span "Пэт бутылки" at bounding box center [880, 548] width 74 height 13
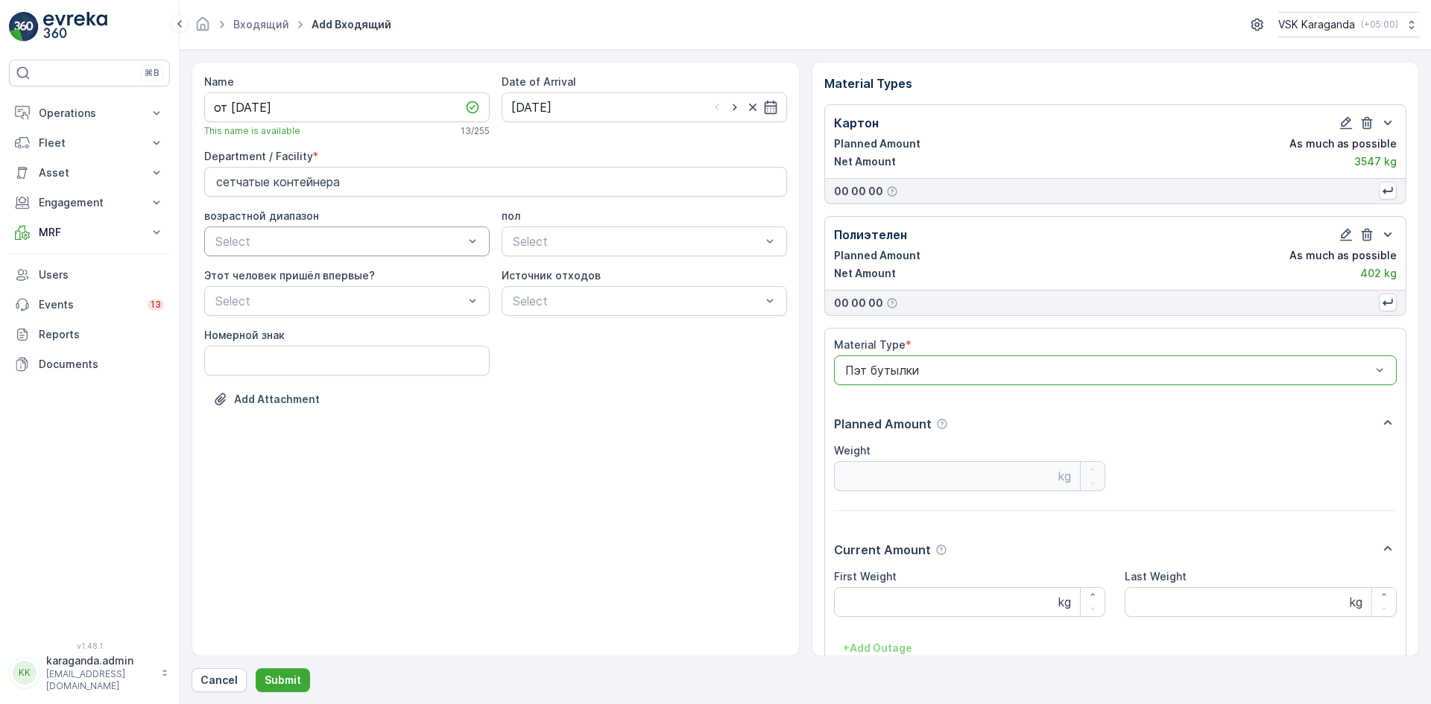
scroll to position [92, 0]
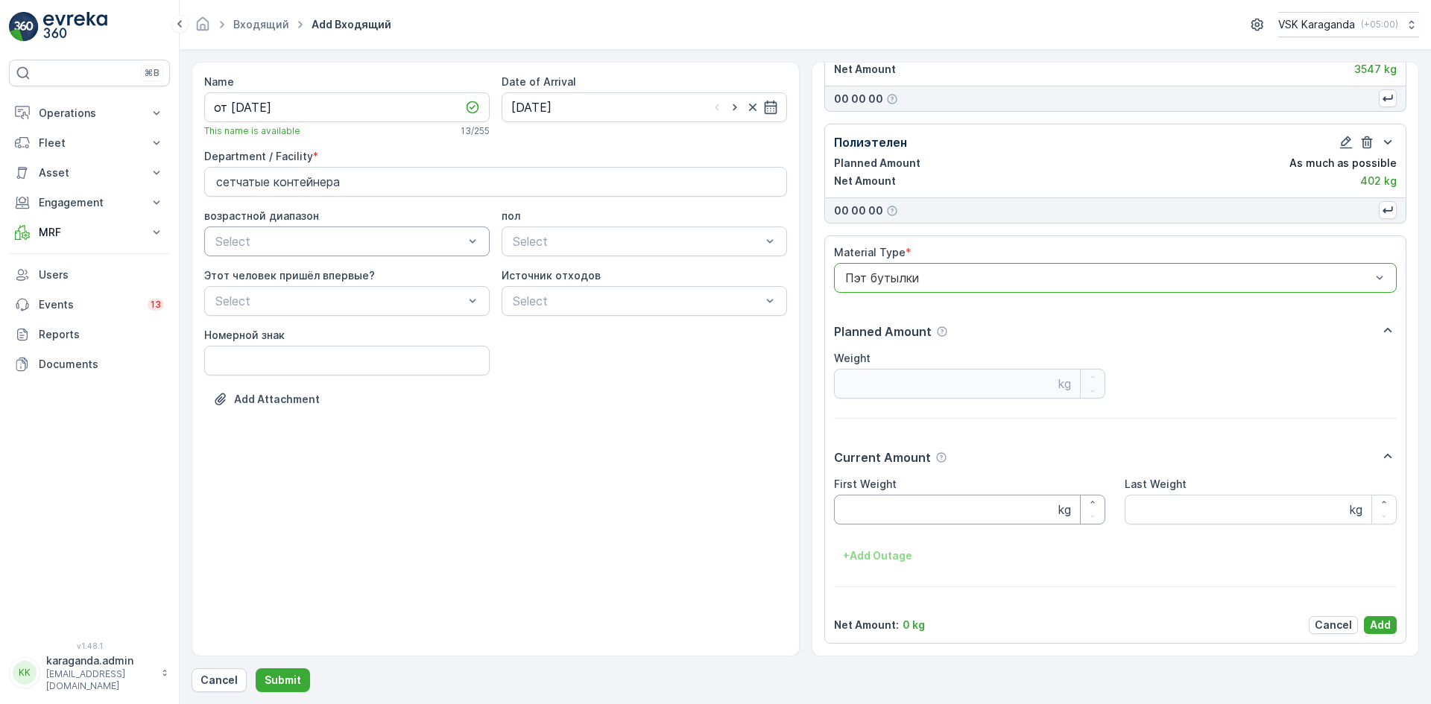
click at [885, 505] on Weight "First Weight" at bounding box center [970, 510] width 272 height 30
type Weight "531"
drag, startPoint x: 1378, startPoint y: 625, endPoint x: 1356, endPoint y: 608, distance: 27.6
click at [1375, 627] on p "Add" at bounding box center [1380, 625] width 21 height 15
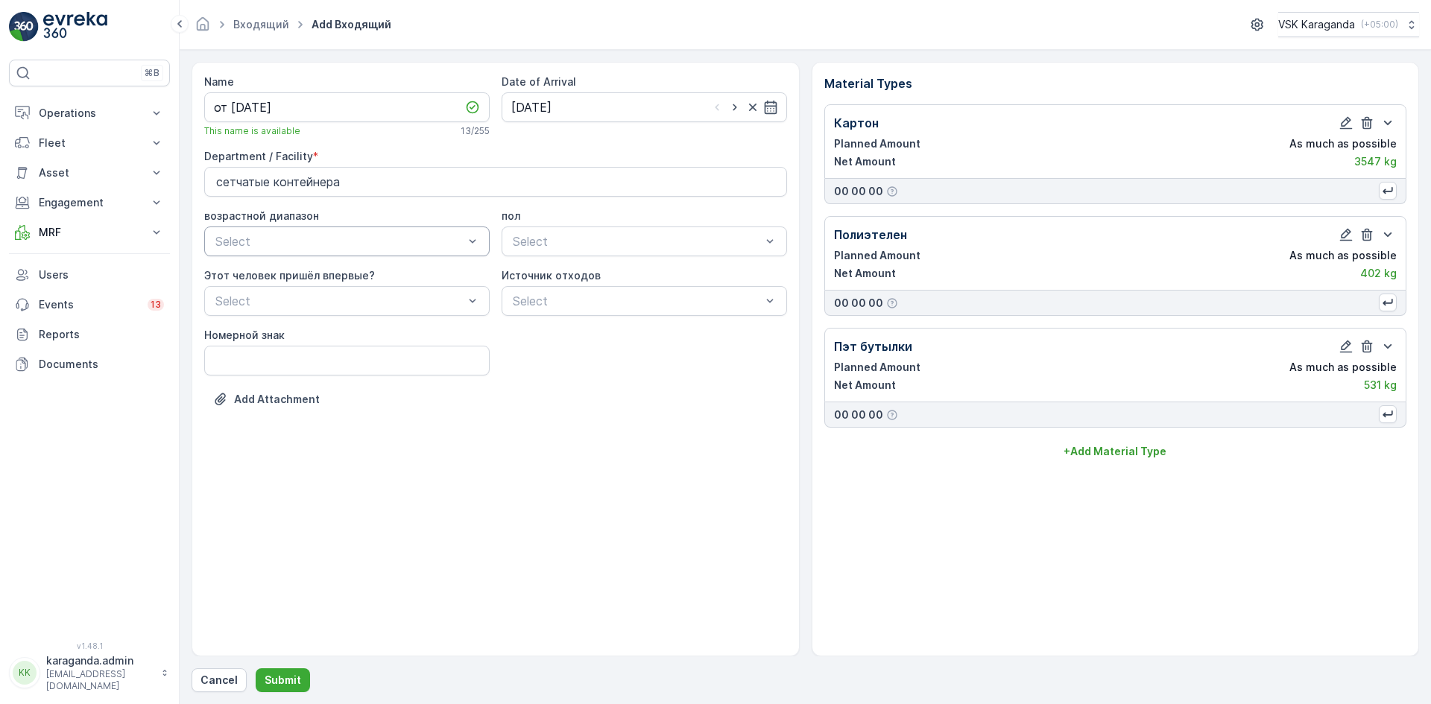
scroll to position [0, 0]
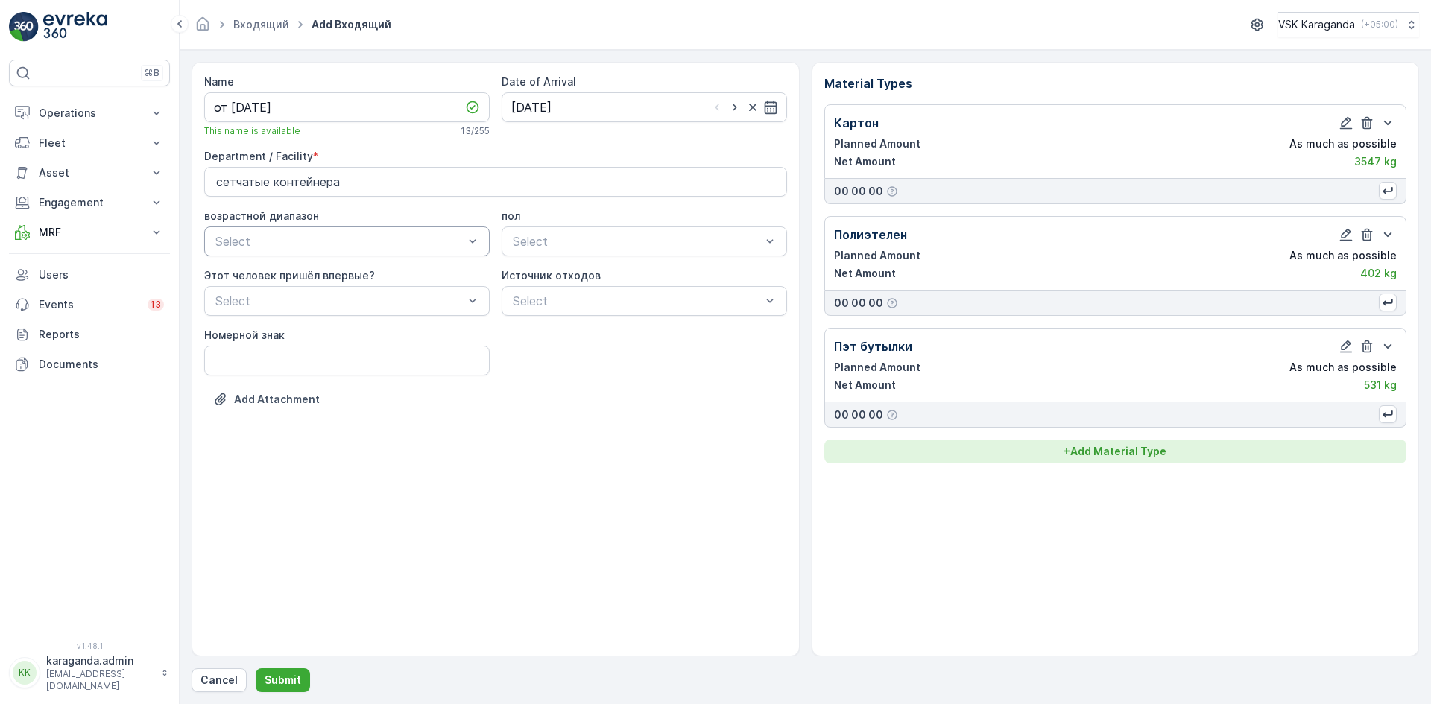
click at [1101, 452] on p "+ Add Material Type" at bounding box center [1115, 451] width 103 height 15
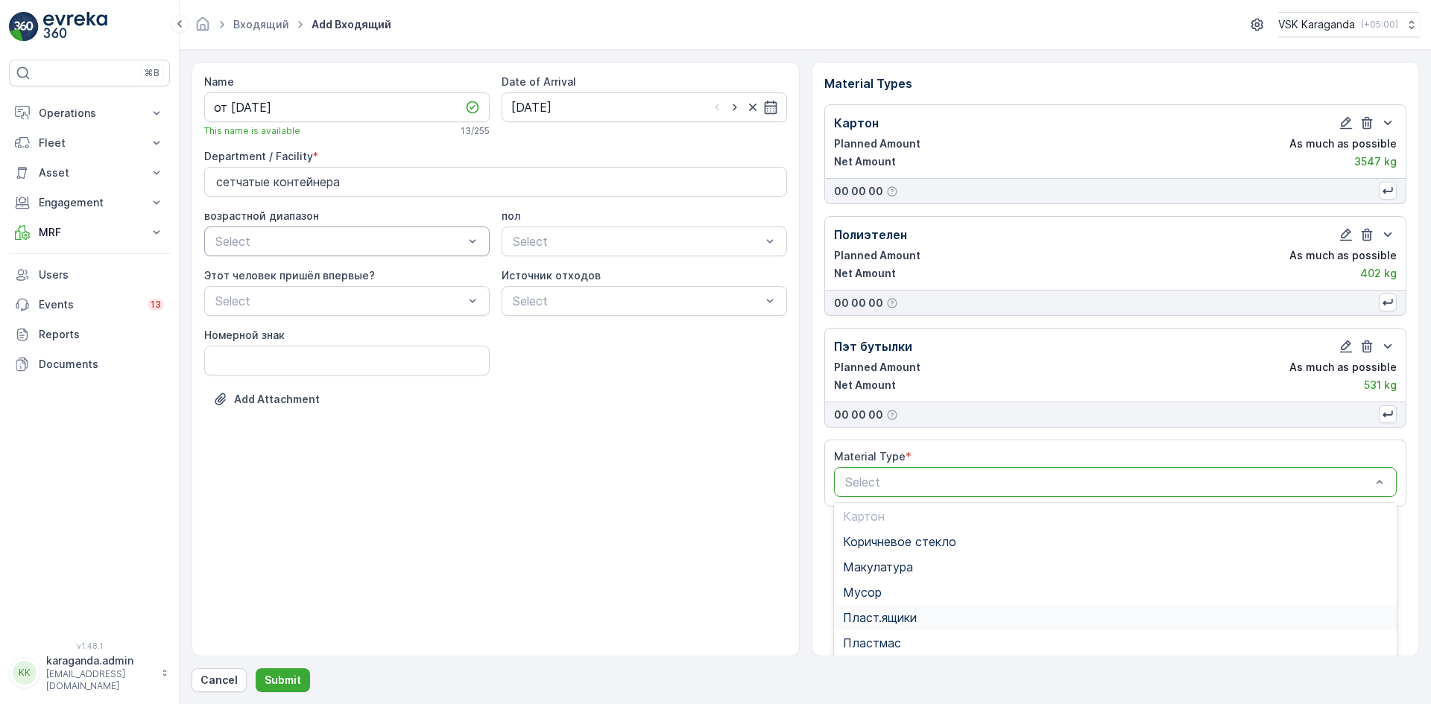
scroll to position [115, 0]
click at [898, 569] on div "Пластмас" at bounding box center [1116, 581] width 564 height 25
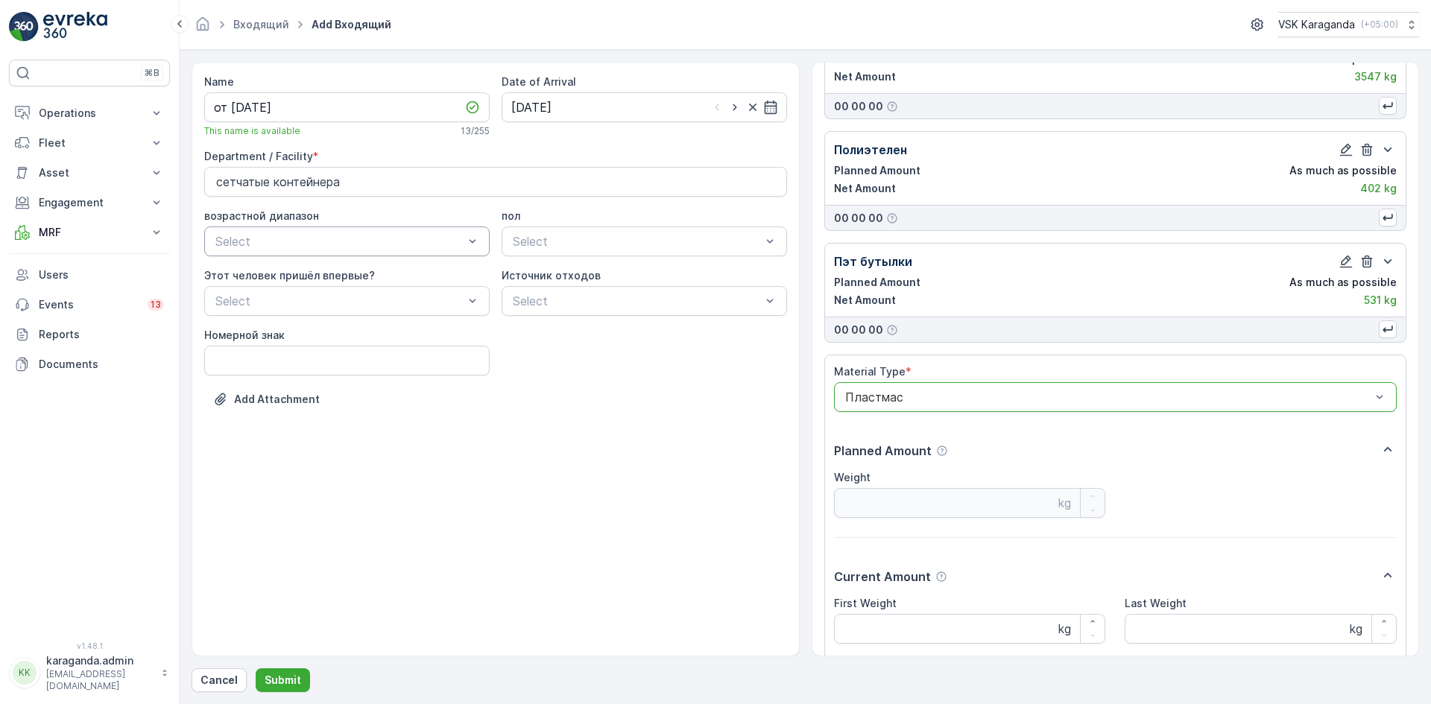
scroll to position [204, 0]
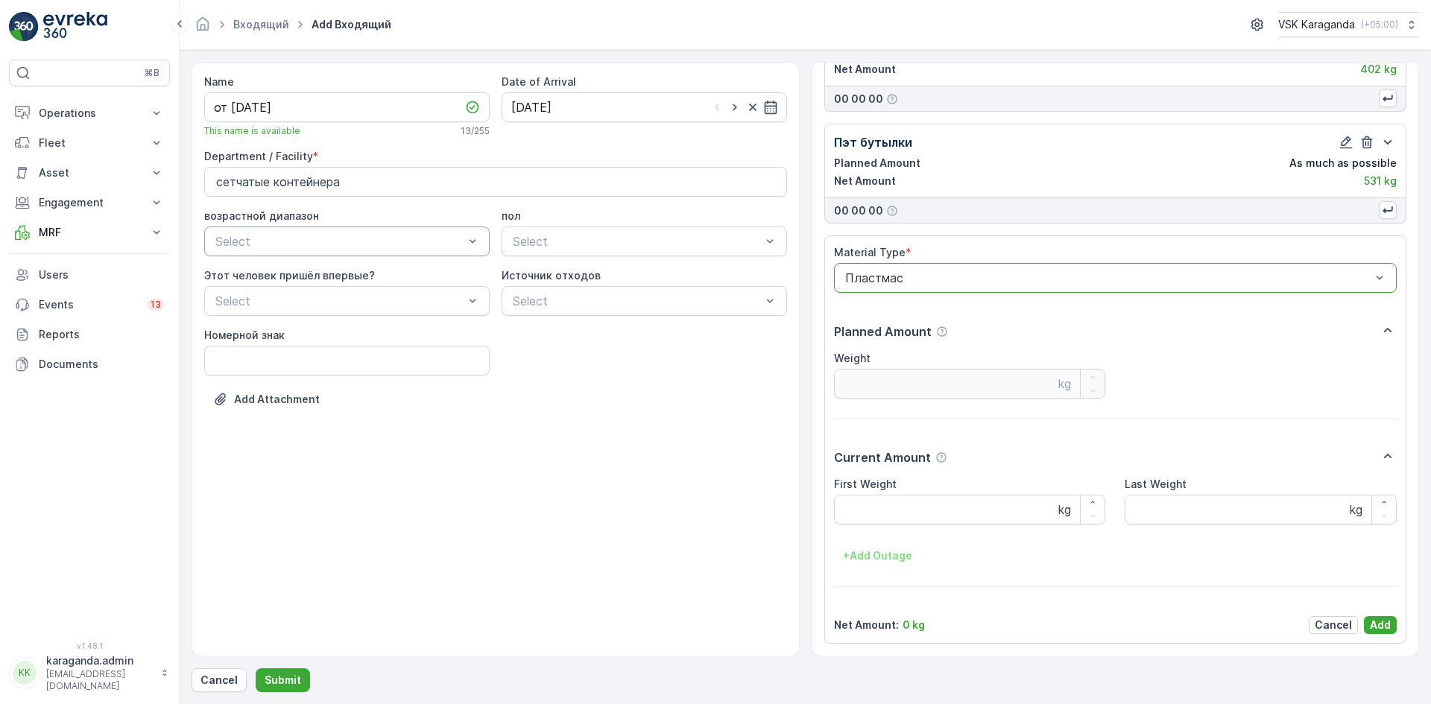
drag, startPoint x: 918, startPoint y: 275, endPoint x: 913, endPoint y: 285, distance: 11.0
click at [915, 277] on div at bounding box center [1108, 277] width 529 height 13
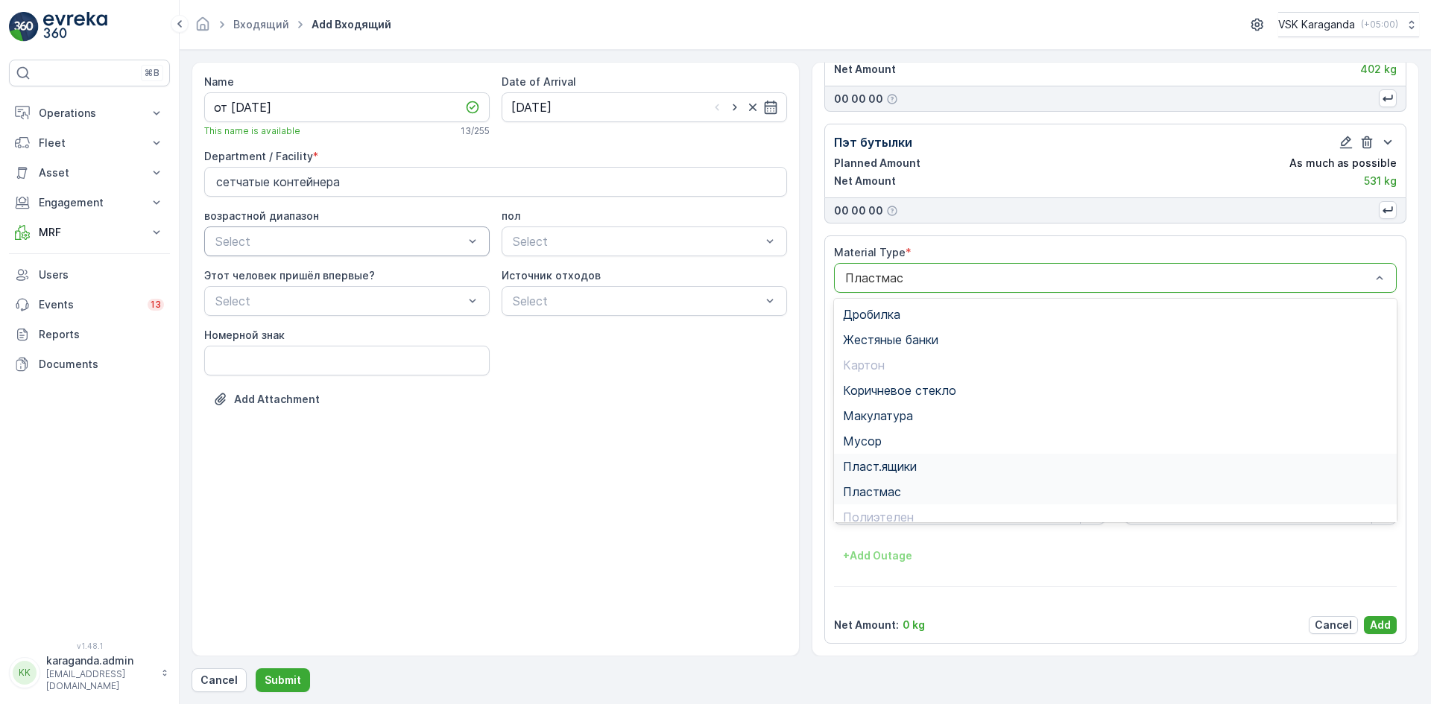
click at [889, 467] on span "Пласт.ящики" at bounding box center [880, 466] width 74 height 13
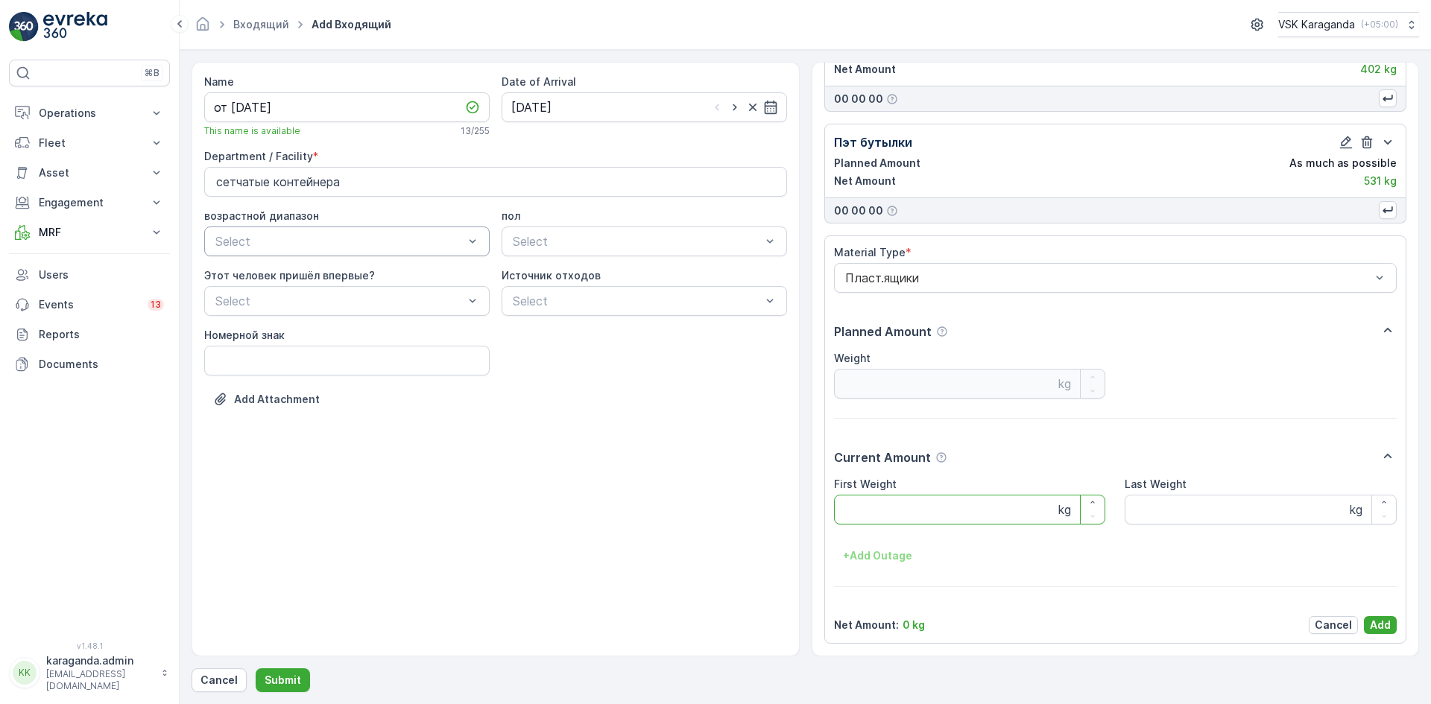
click at [872, 519] on Weight "First Weight" at bounding box center [970, 510] width 272 height 30
type Weight "200"
click at [1370, 631] on p "Add" at bounding box center [1380, 625] width 21 height 15
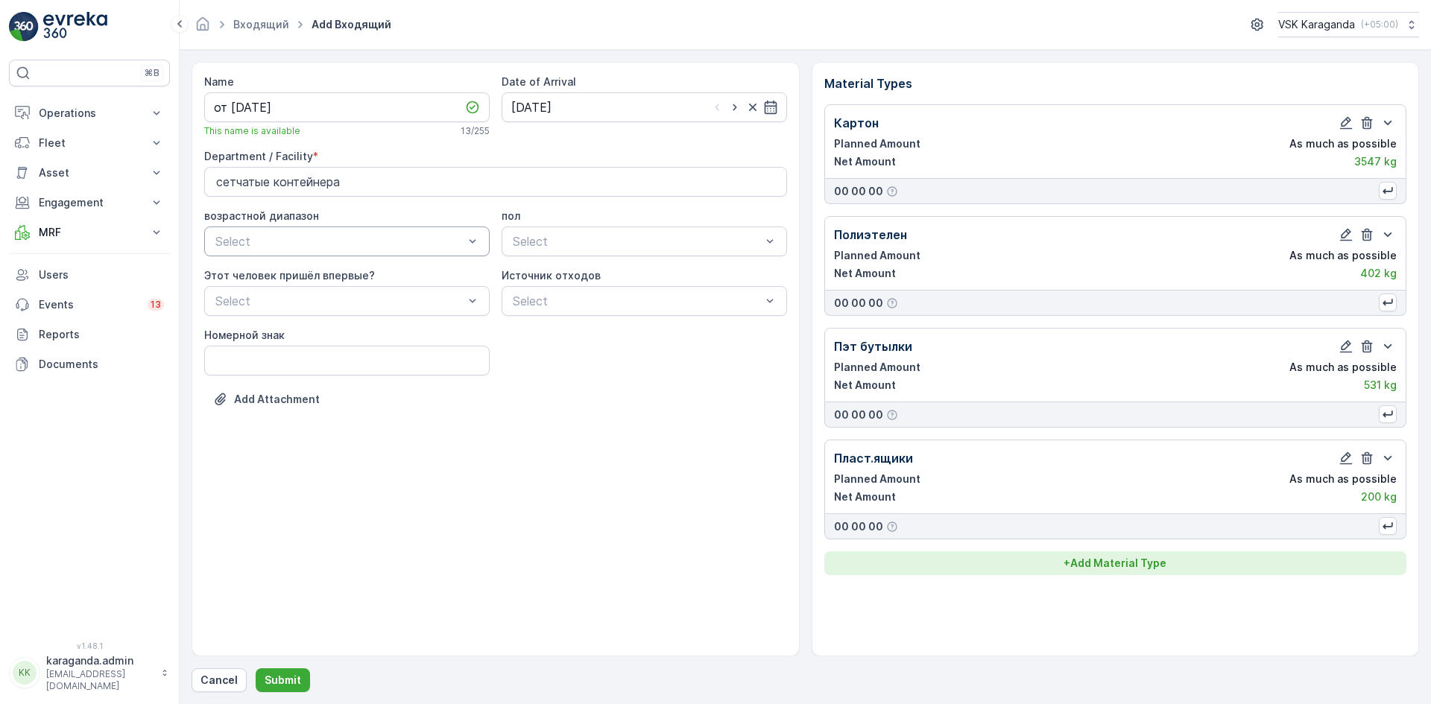
click at [1151, 566] on p "+ Add Material Type" at bounding box center [1115, 563] width 103 height 15
click at [981, 596] on div at bounding box center [1108, 593] width 529 height 13
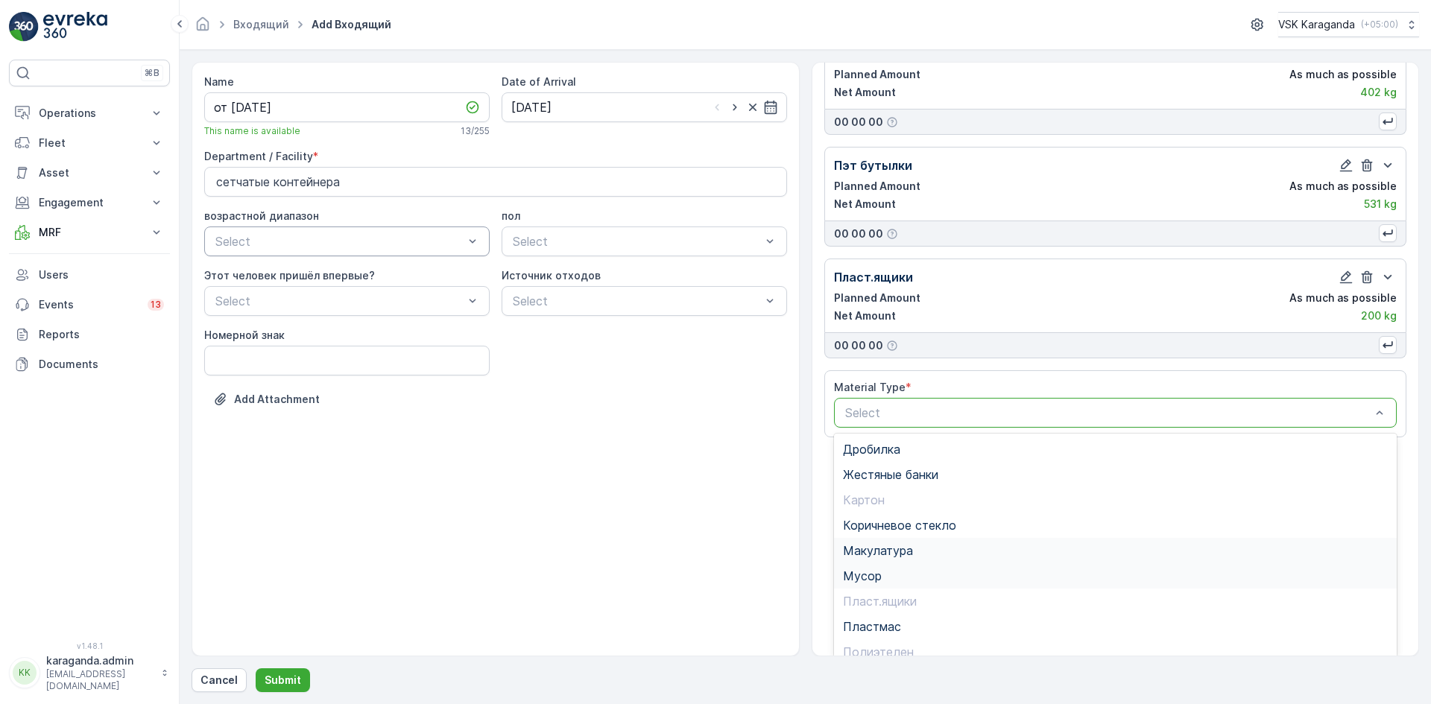
scroll to position [183, 0]
click at [906, 476] on span "Жестяные банки" at bounding box center [890, 473] width 95 height 13
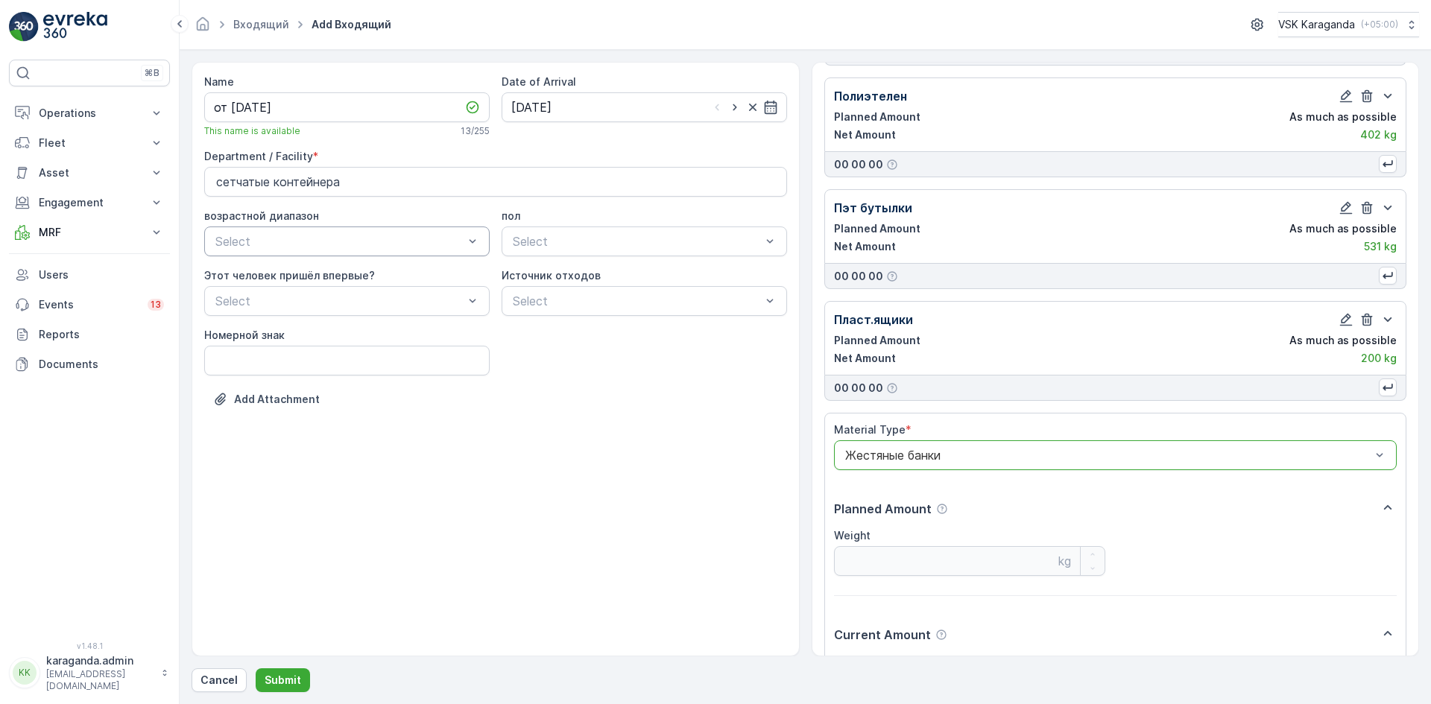
scroll to position [298, 0]
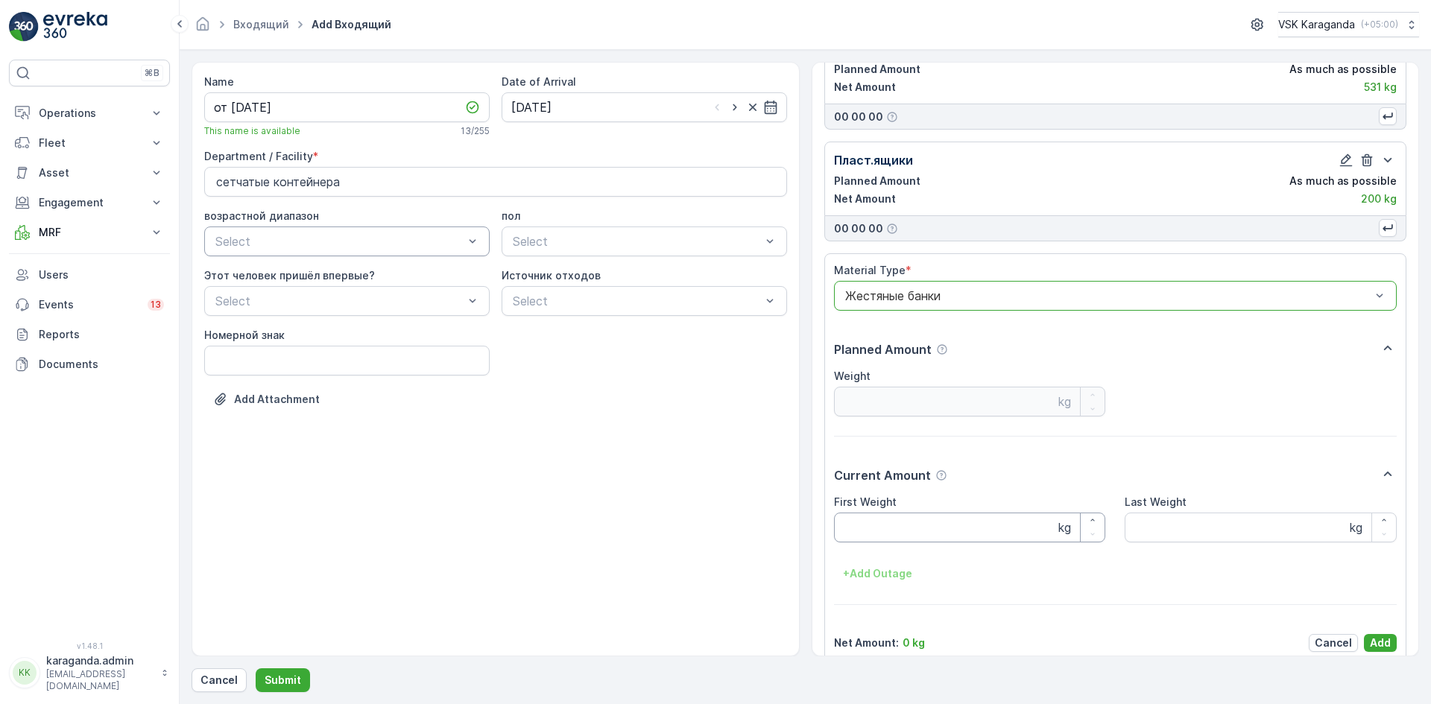
click at [878, 527] on Weight "First Weight" at bounding box center [970, 528] width 272 height 30
type Weight "20"
click at [1371, 637] on p "Add" at bounding box center [1380, 643] width 21 height 15
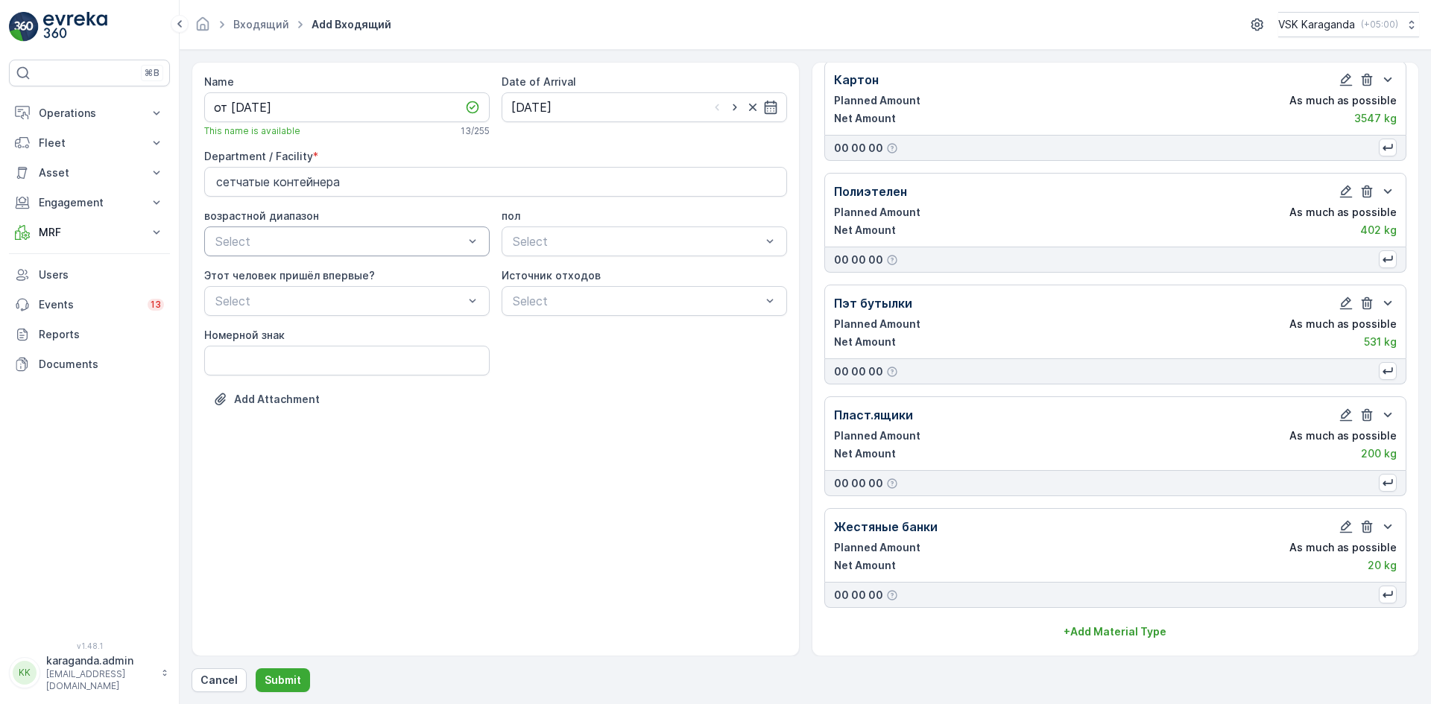
scroll to position [43, 0]
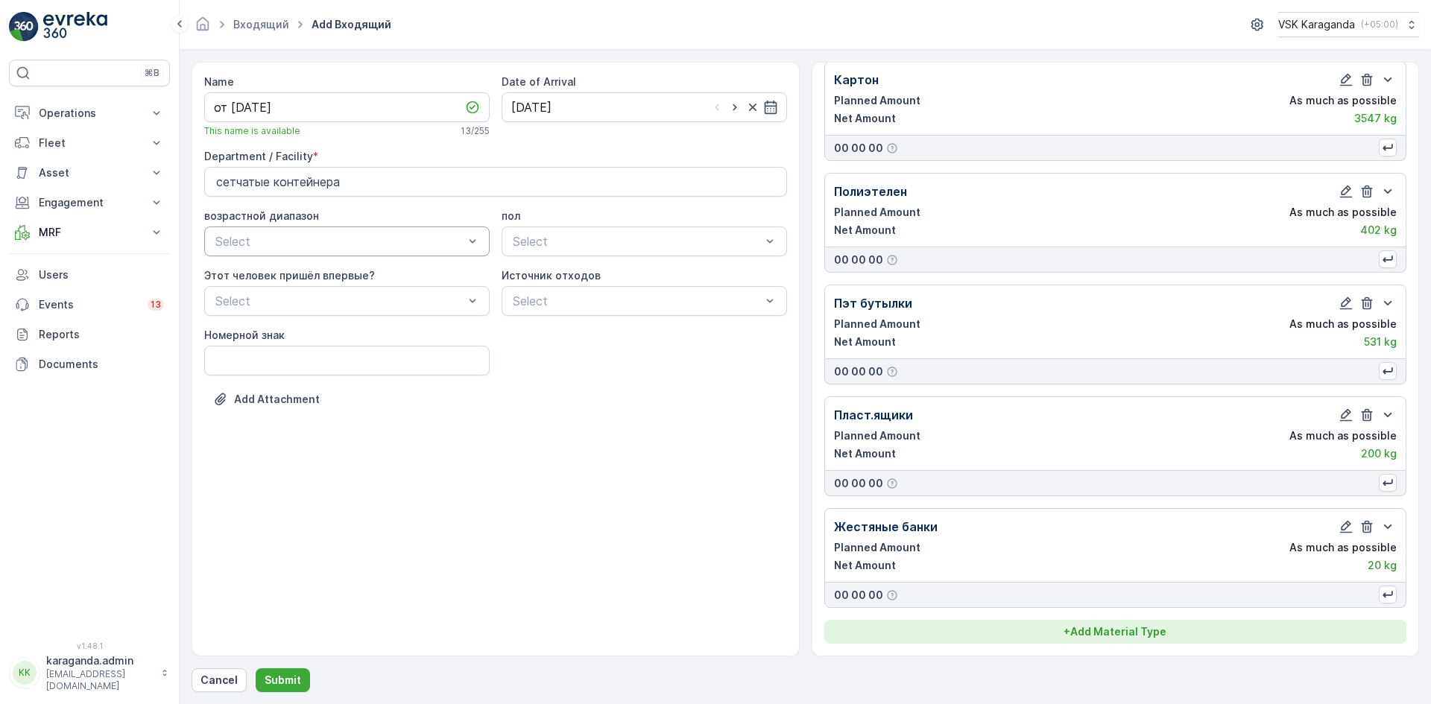
click at [1094, 622] on button "+ Add Material Type" at bounding box center [1115, 632] width 583 height 24
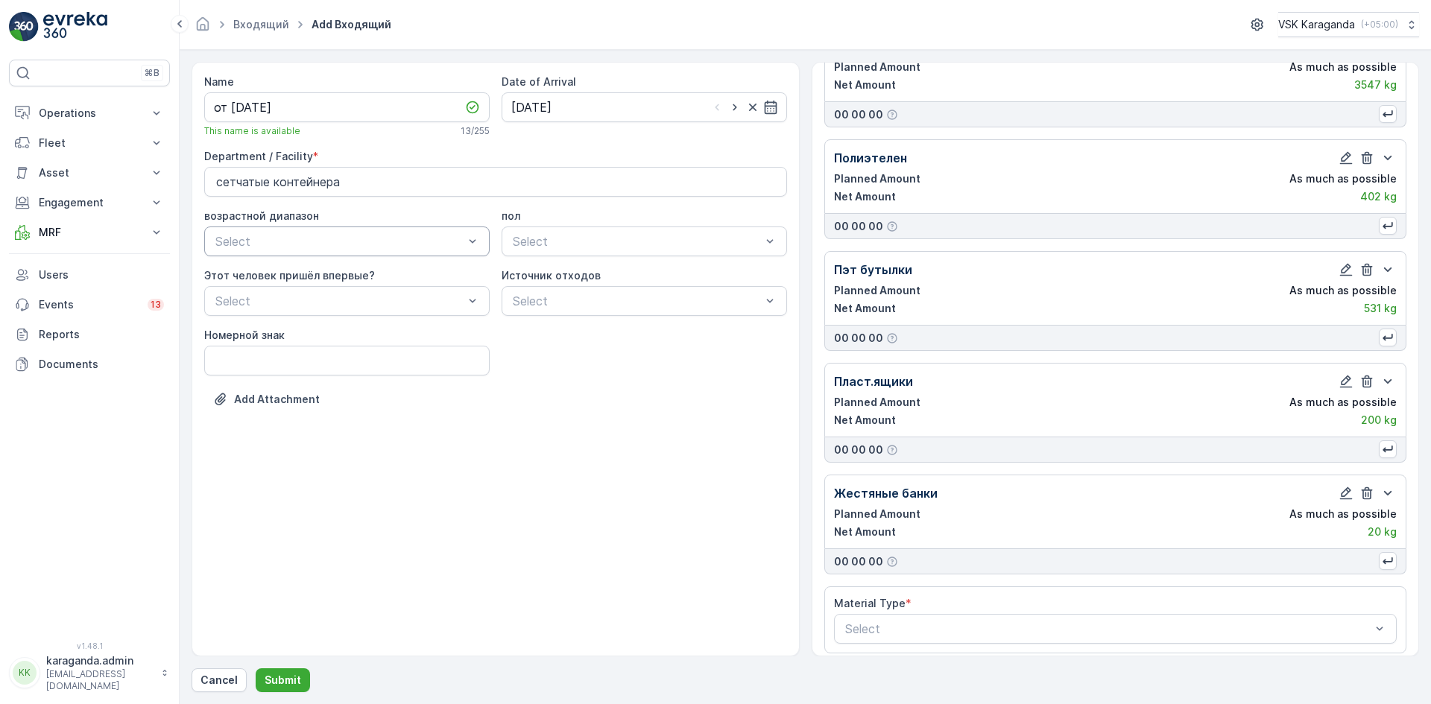
scroll to position [86, 0]
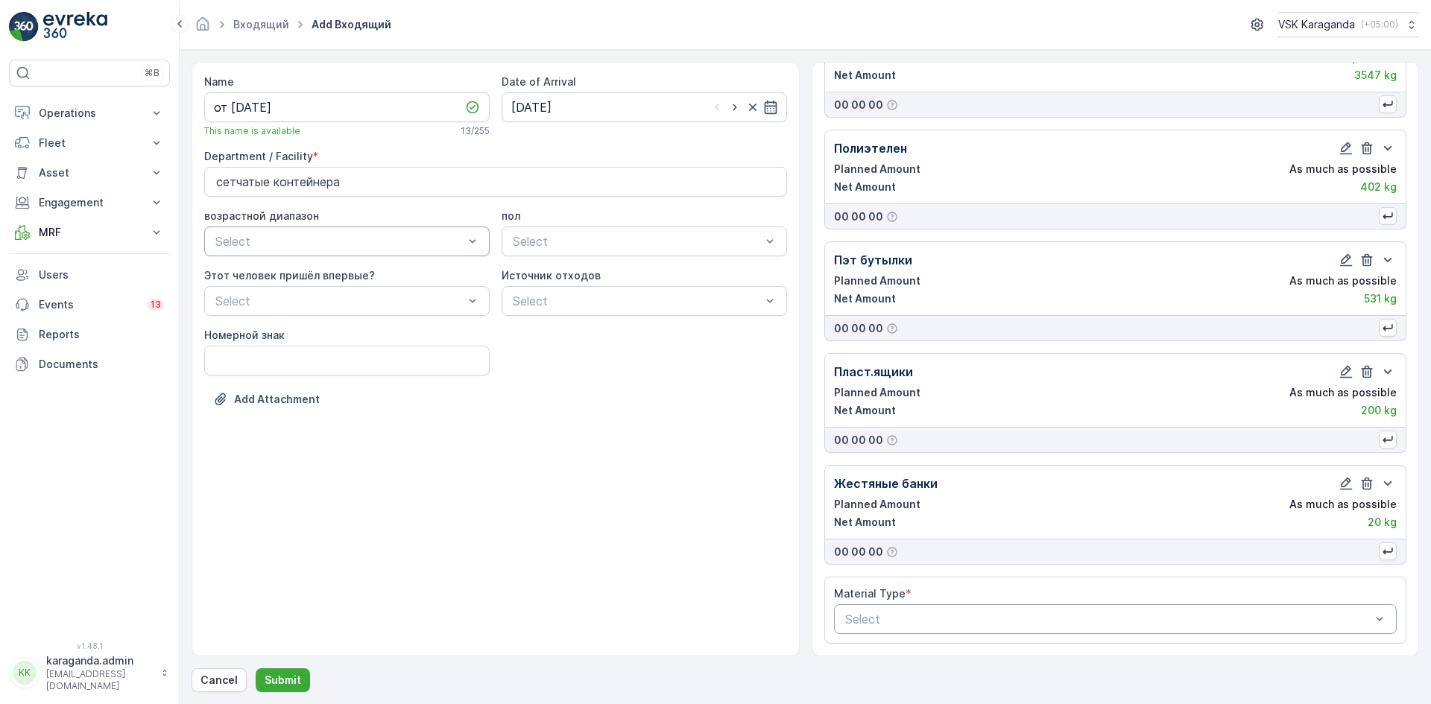
click at [999, 622] on div at bounding box center [1108, 619] width 529 height 13
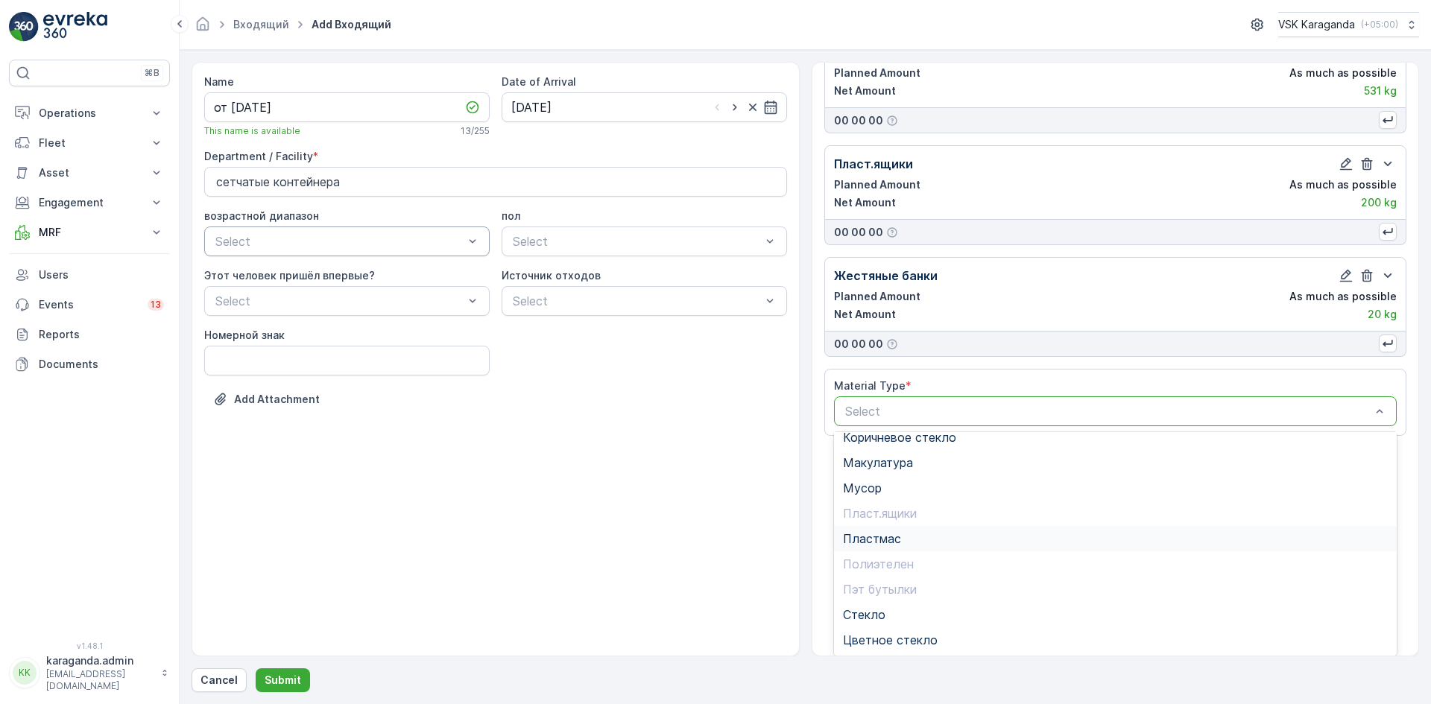
click at [876, 539] on span "Пластмас" at bounding box center [872, 538] width 58 height 13
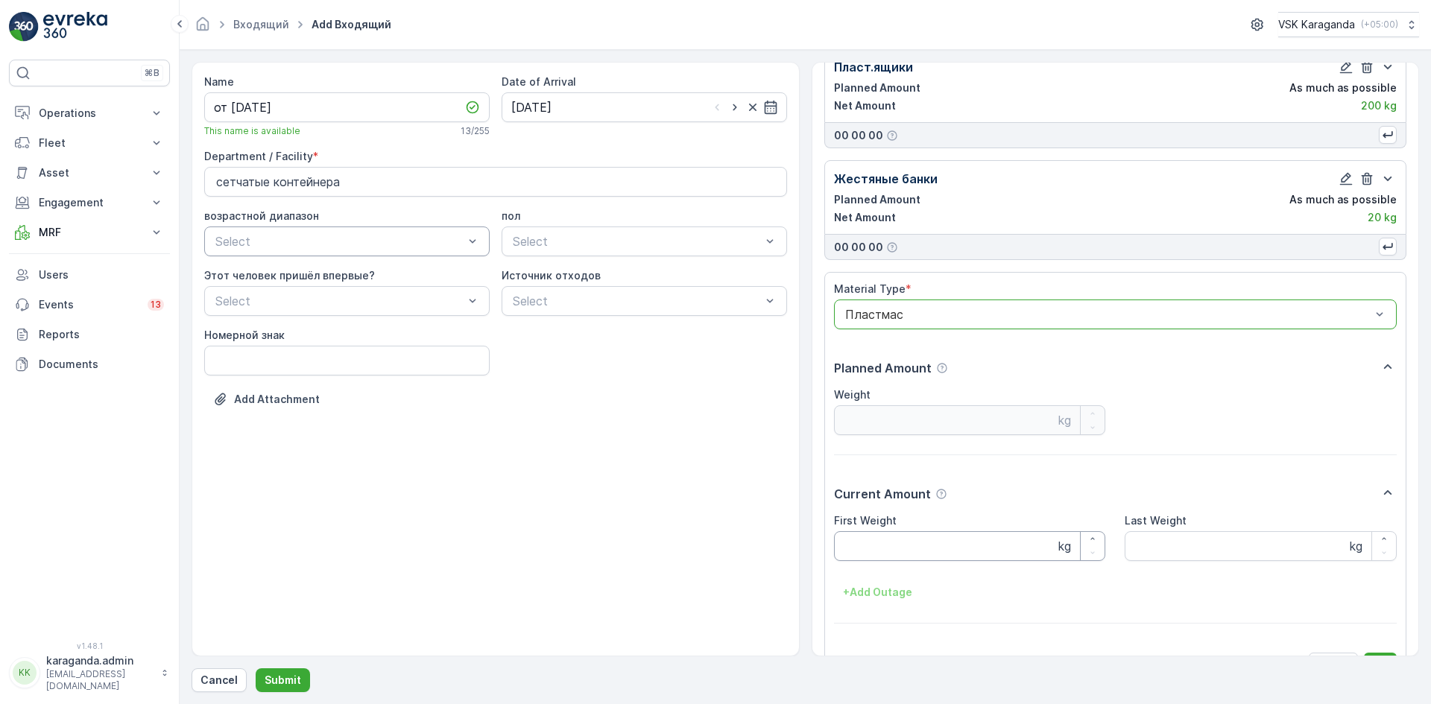
scroll to position [428, 0]
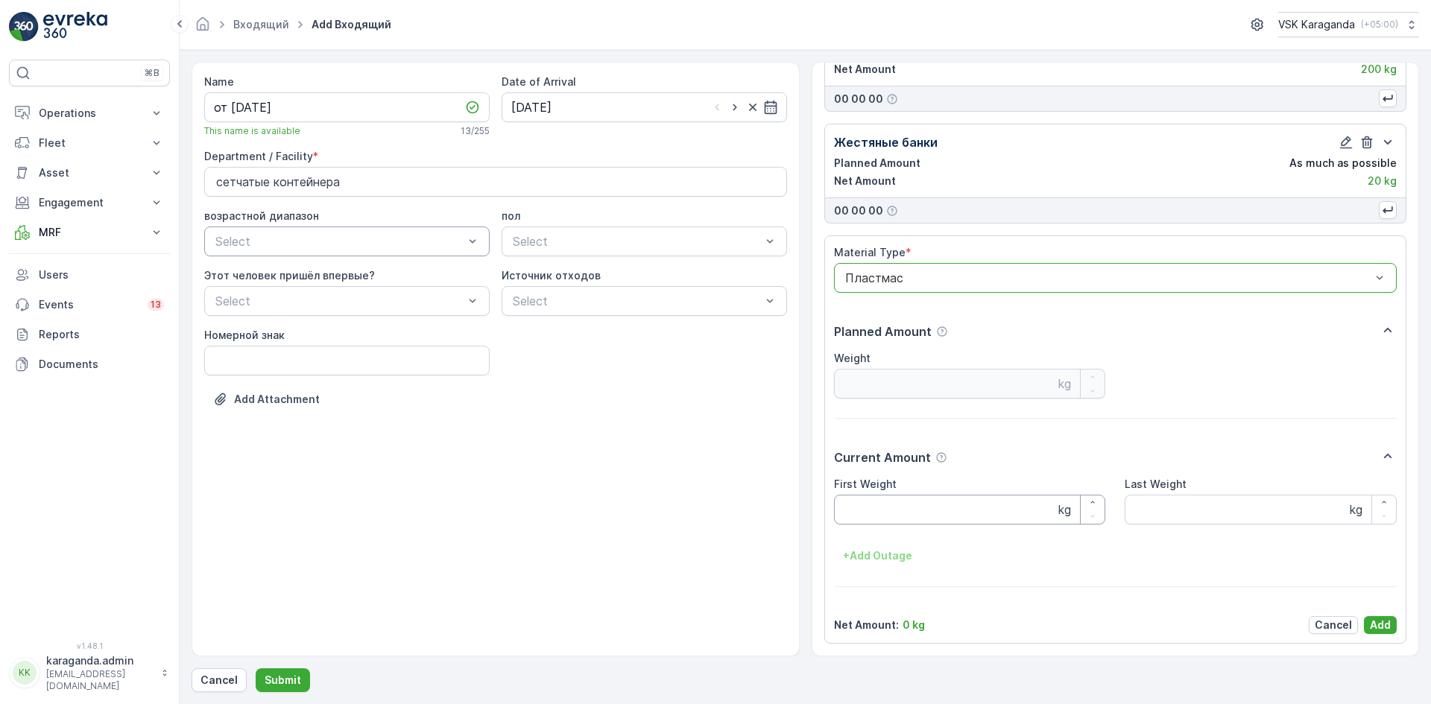
click at [870, 540] on div "First Weight kg Last Weight kg + Add Outage" at bounding box center [1116, 522] width 564 height 91
click at [856, 505] on Weight "First Weight" at bounding box center [970, 510] width 272 height 30
type Weight "89.6"
click at [1370, 628] on p "Add" at bounding box center [1380, 625] width 21 height 15
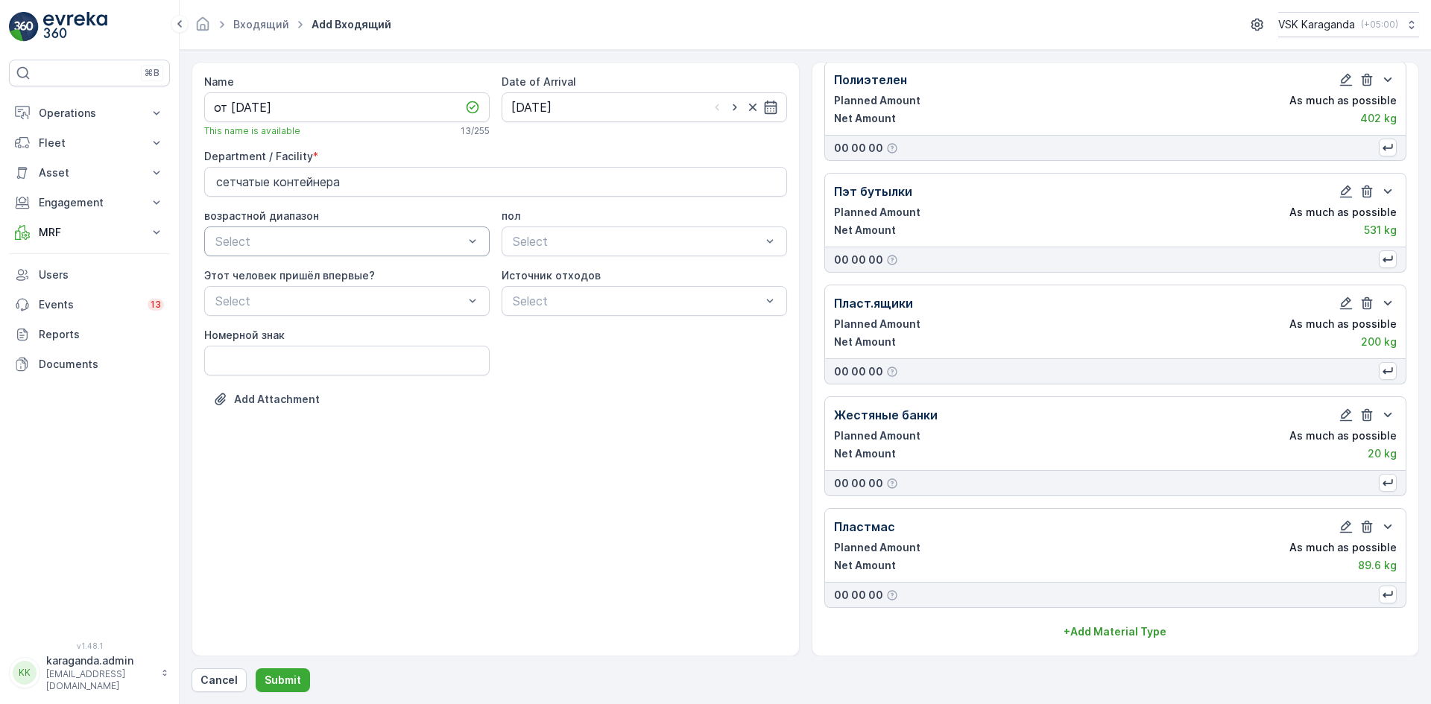
scroll to position [155, 0]
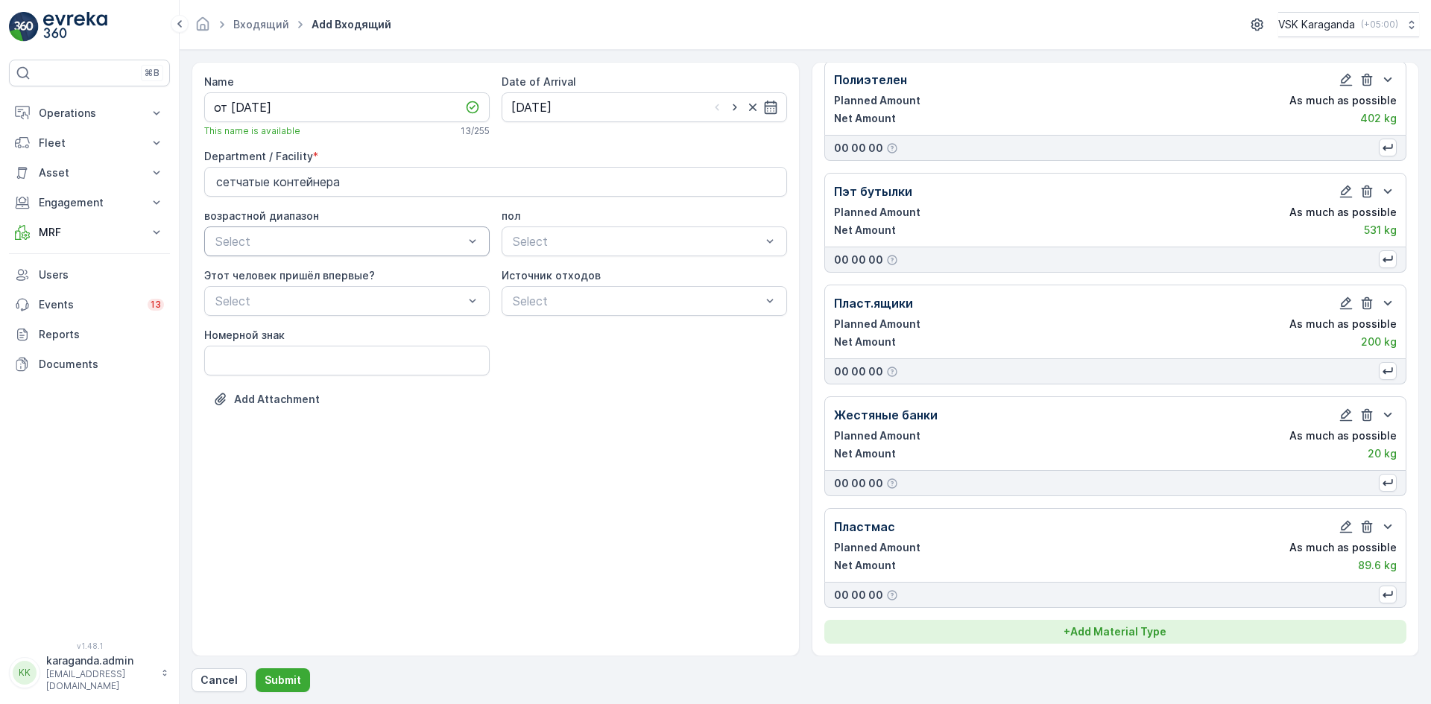
click at [1103, 625] on p "+ Add Material Type" at bounding box center [1115, 632] width 103 height 15
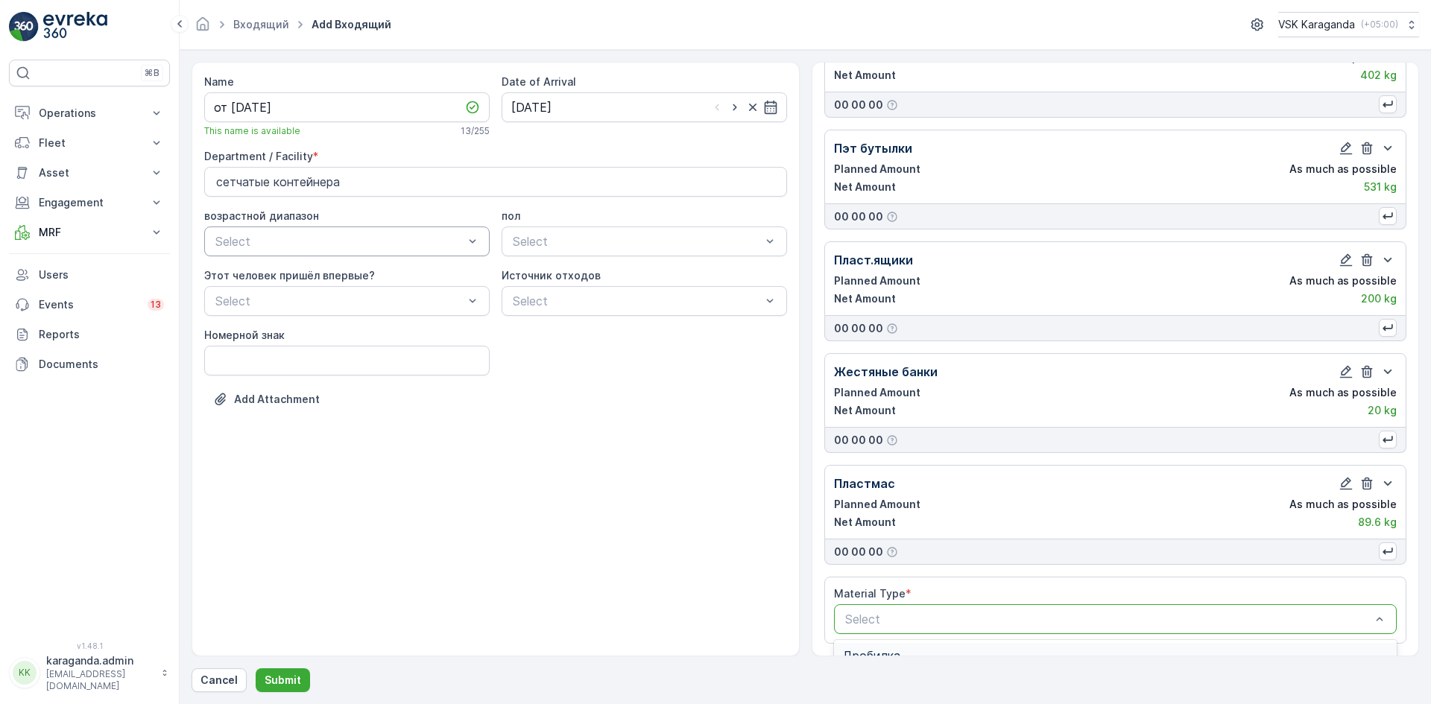
click at [961, 610] on div "Select" at bounding box center [1116, 620] width 564 height 30
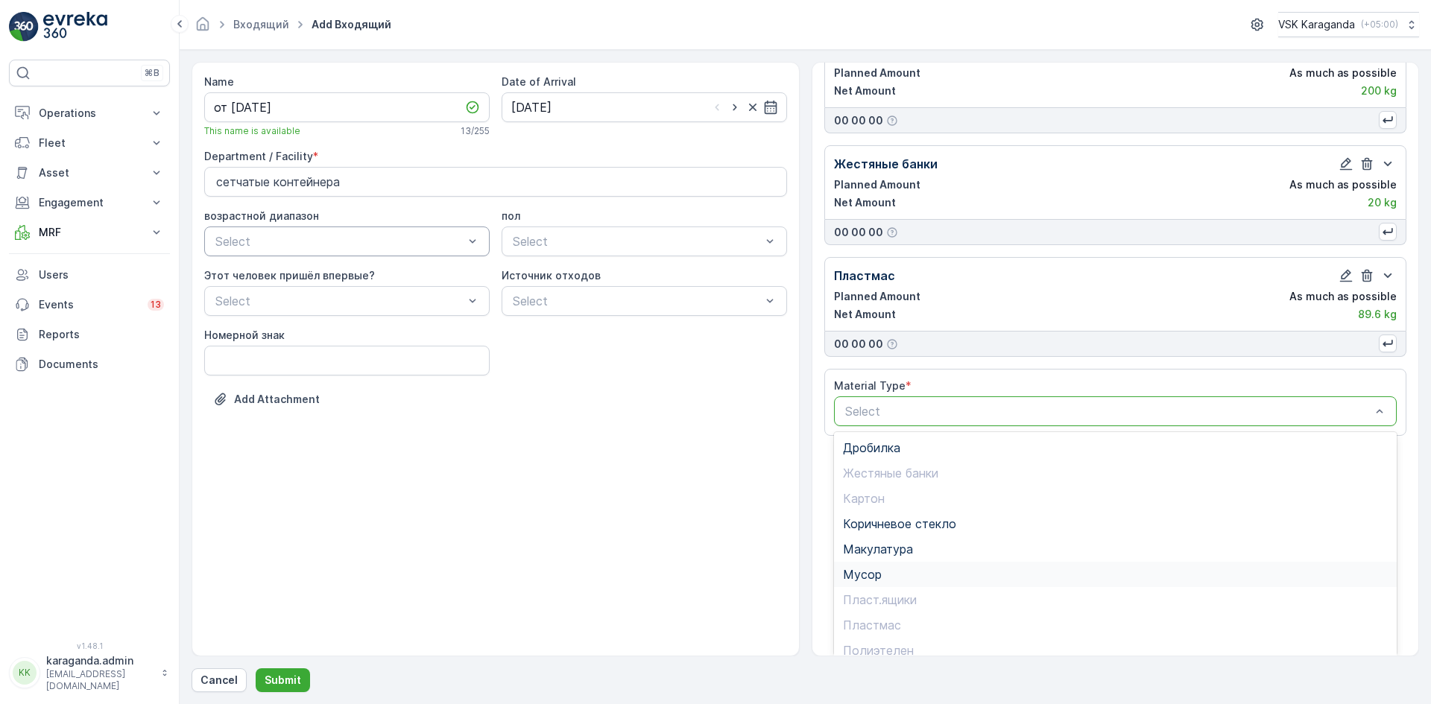
scroll to position [86, 0]
click at [883, 621] on span "Стекло" at bounding box center [864, 614] width 42 height 13
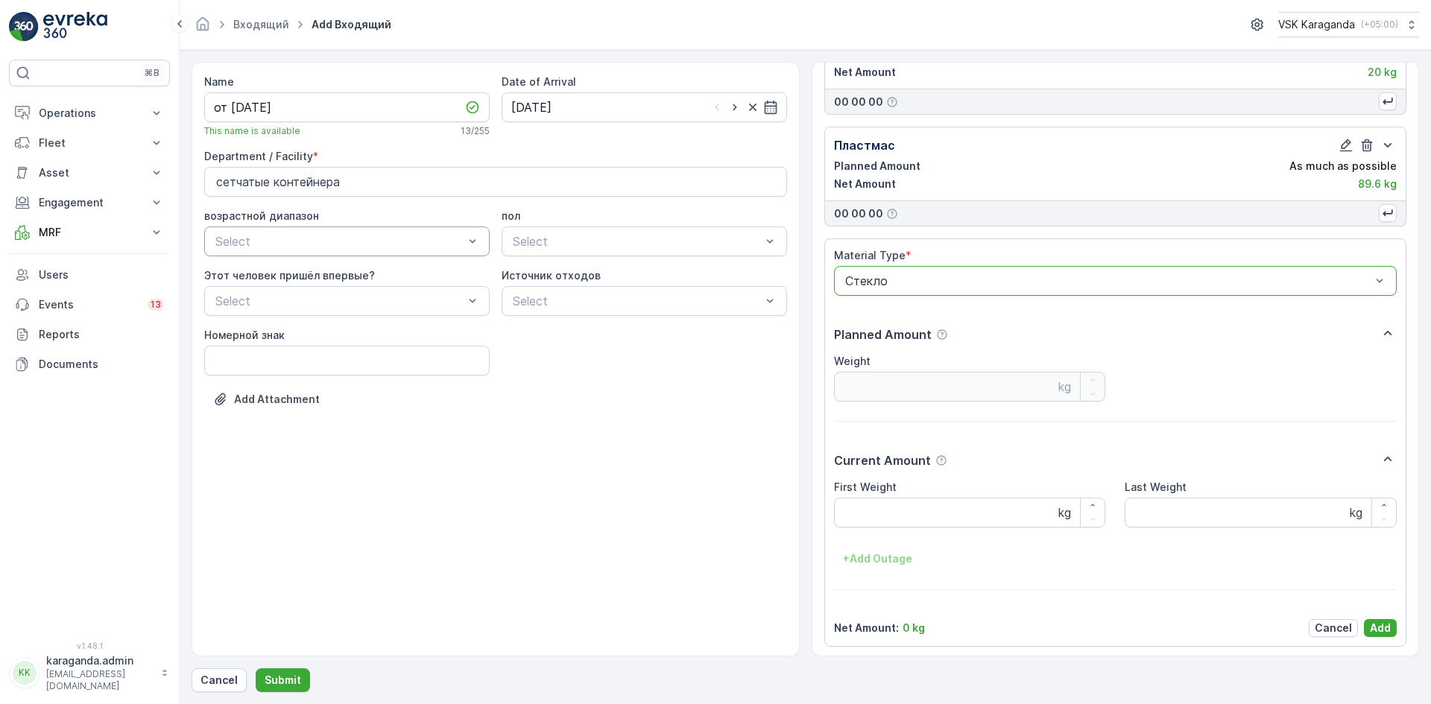
scroll to position [540, 0]
click at [865, 508] on Weight "First Weight" at bounding box center [970, 510] width 272 height 30
type Weight "195"
click at [1375, 629] on p "Add" at bounding box center [1380, 625] width 21 height 15
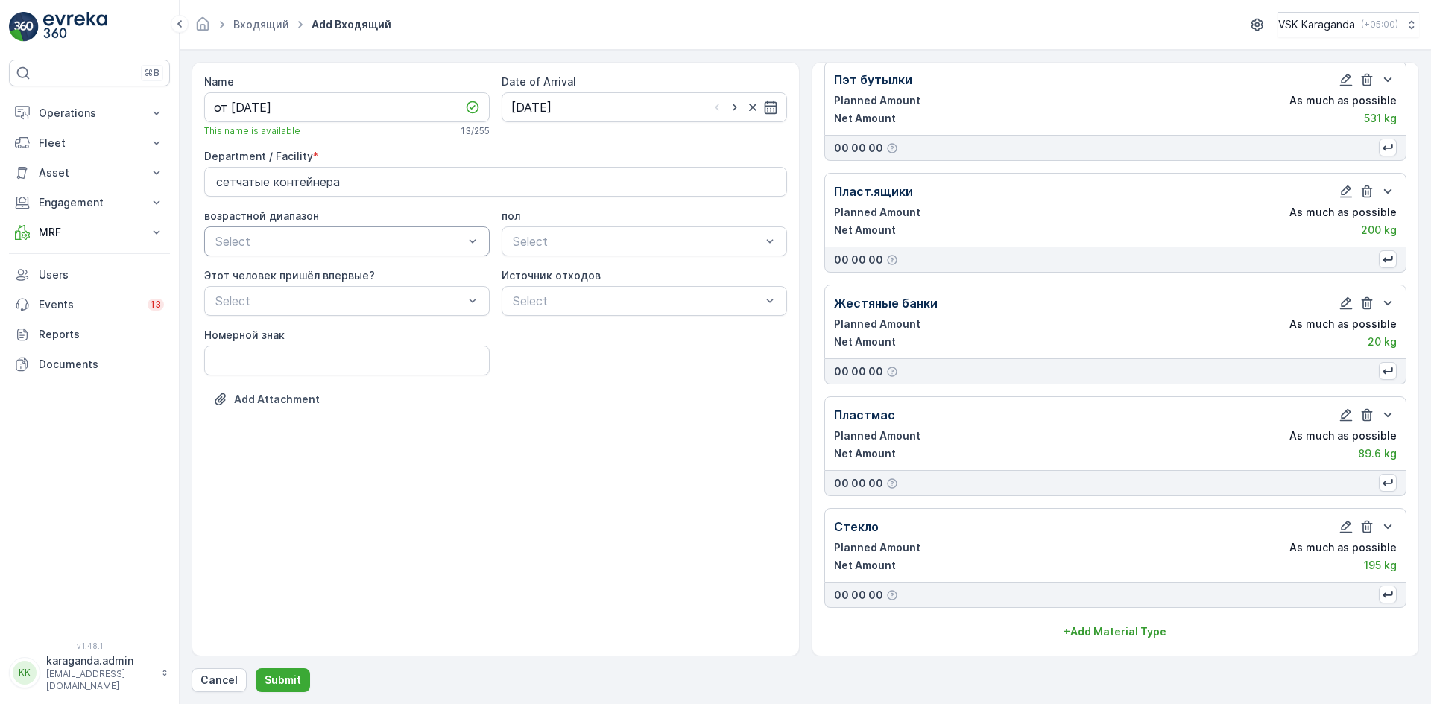
scroll to position [267, 0]
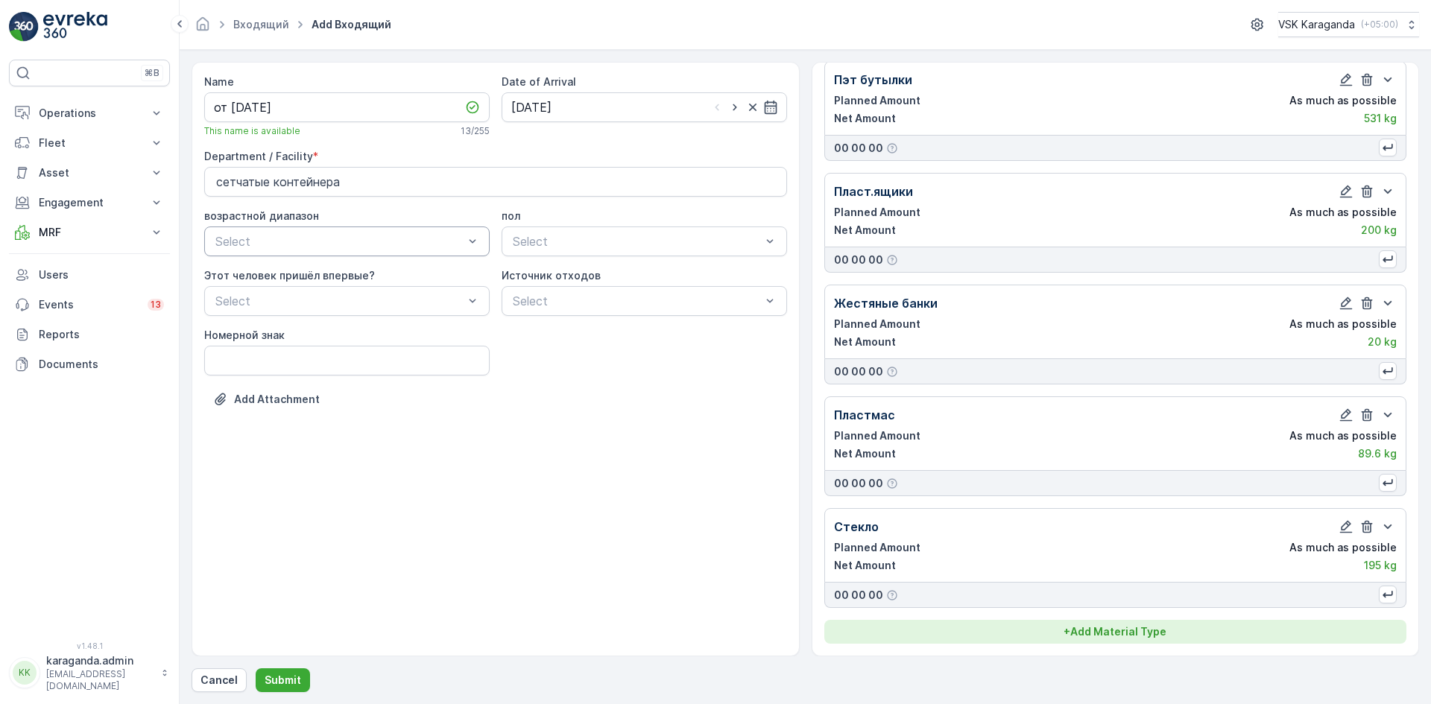
click at [1159, 640] on button "+ Add Material Type" at bounding box center [1115, 632] width 583 height 24
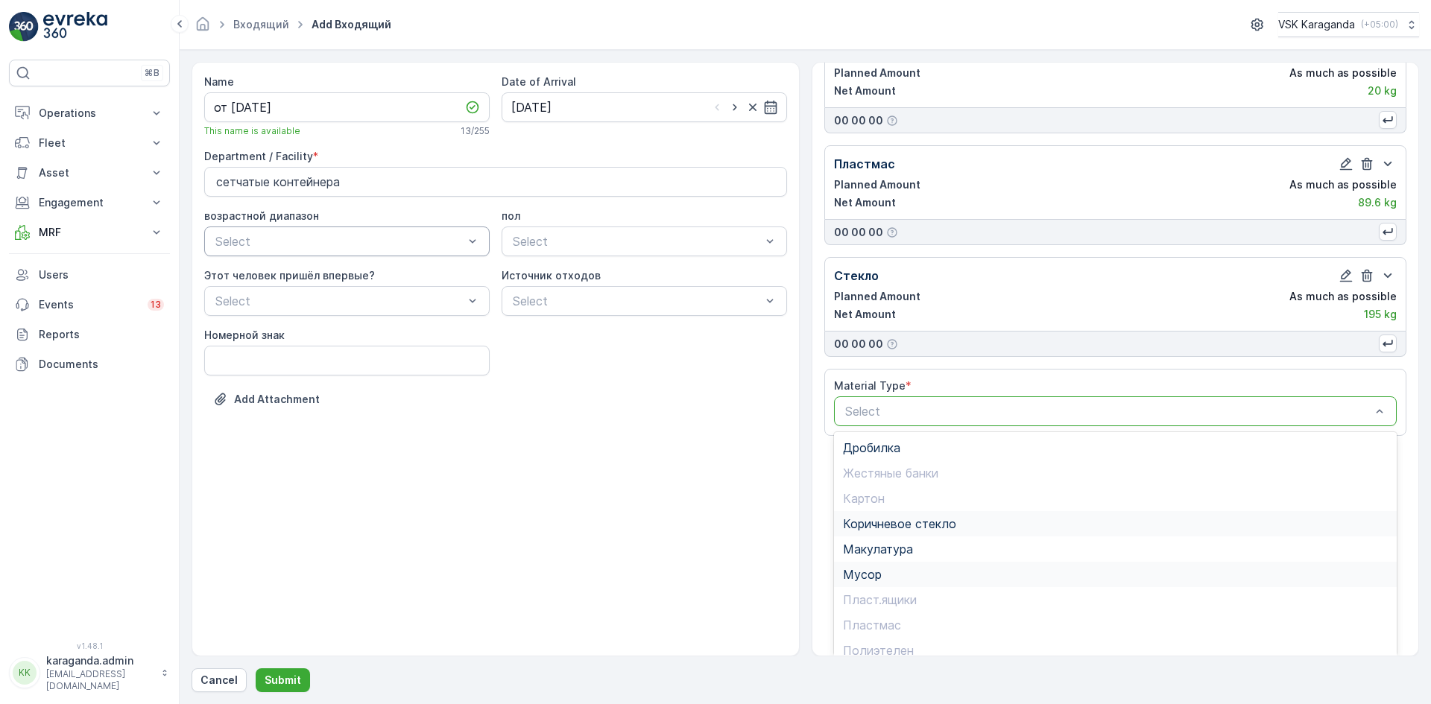
scroll to position [86, 0]
click at [892, 635] on span "Цветное стекло" at bounding box center [890, 640] width 95 height 13
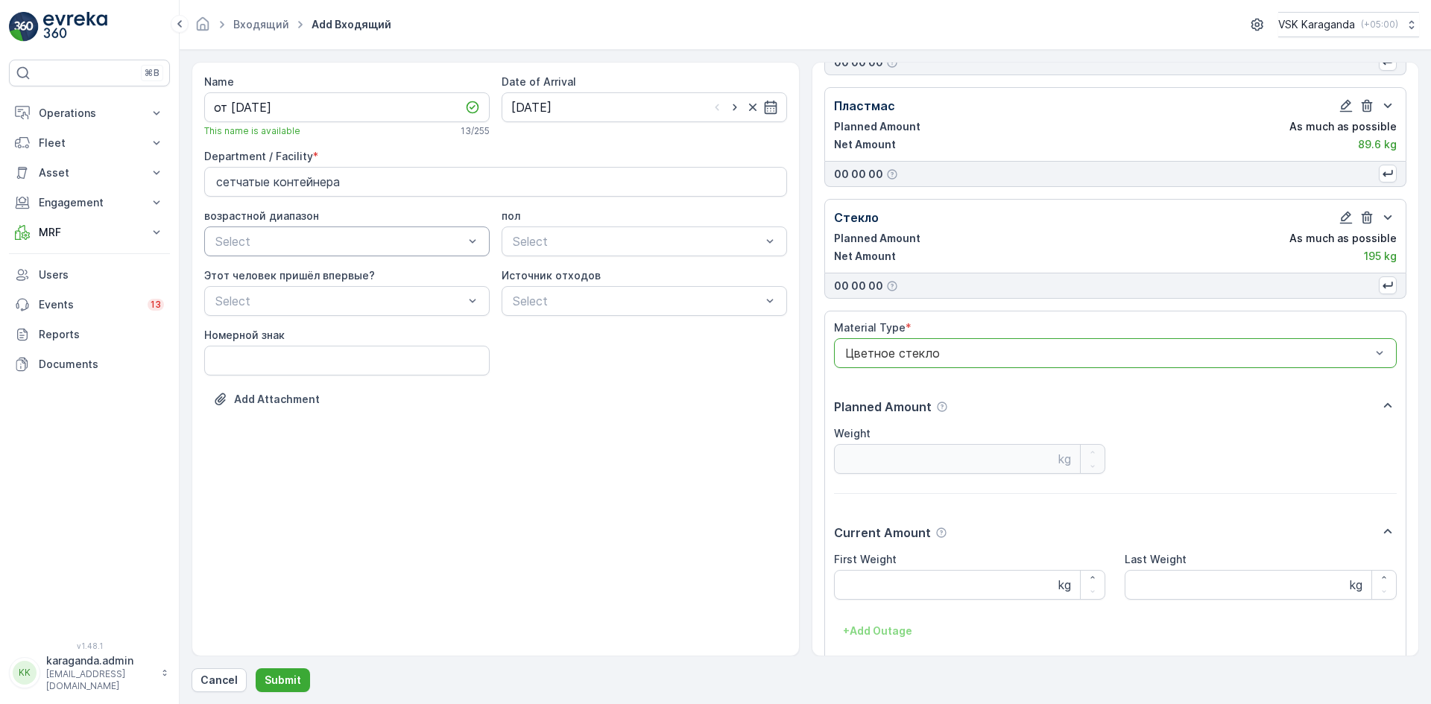
scroll to position [652, 0]
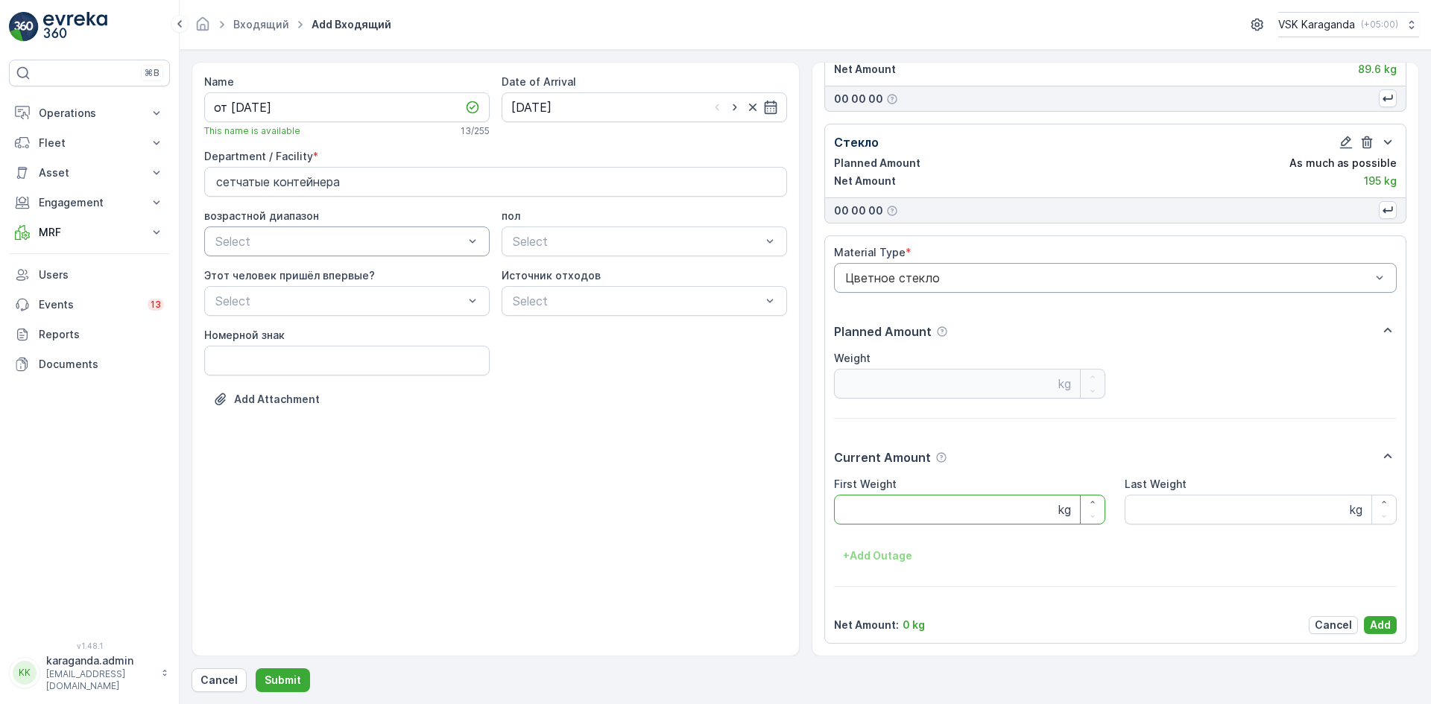
click at [887, 499] on Weight "First Weight" at bounding box center [970, 510] width 272 height 30
type Weight "198"
click at [1381, 619] on p "Add" at bounding box center [1380, 625] width 21 height 15
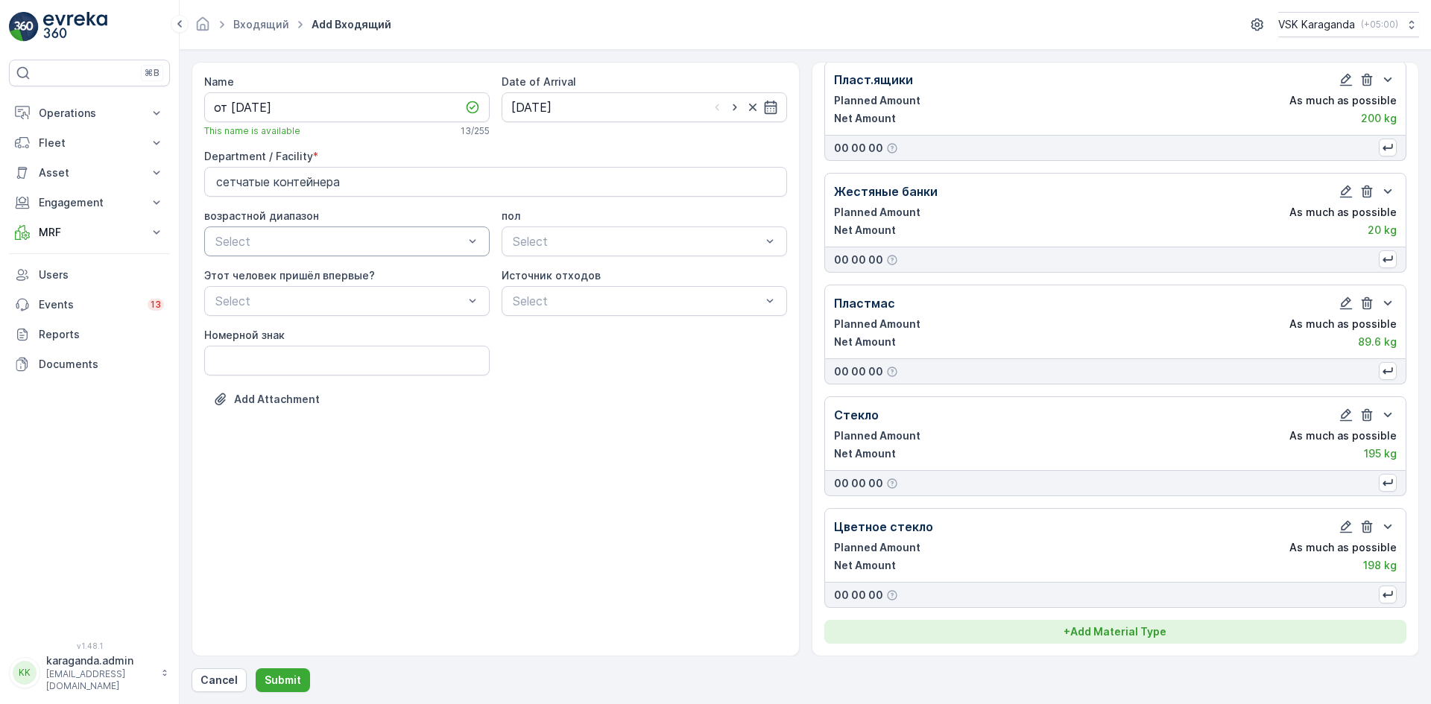
click at [1098, 626] on p "+ Add Material Type" at bounding box center [1115, 632] width 103 height 15
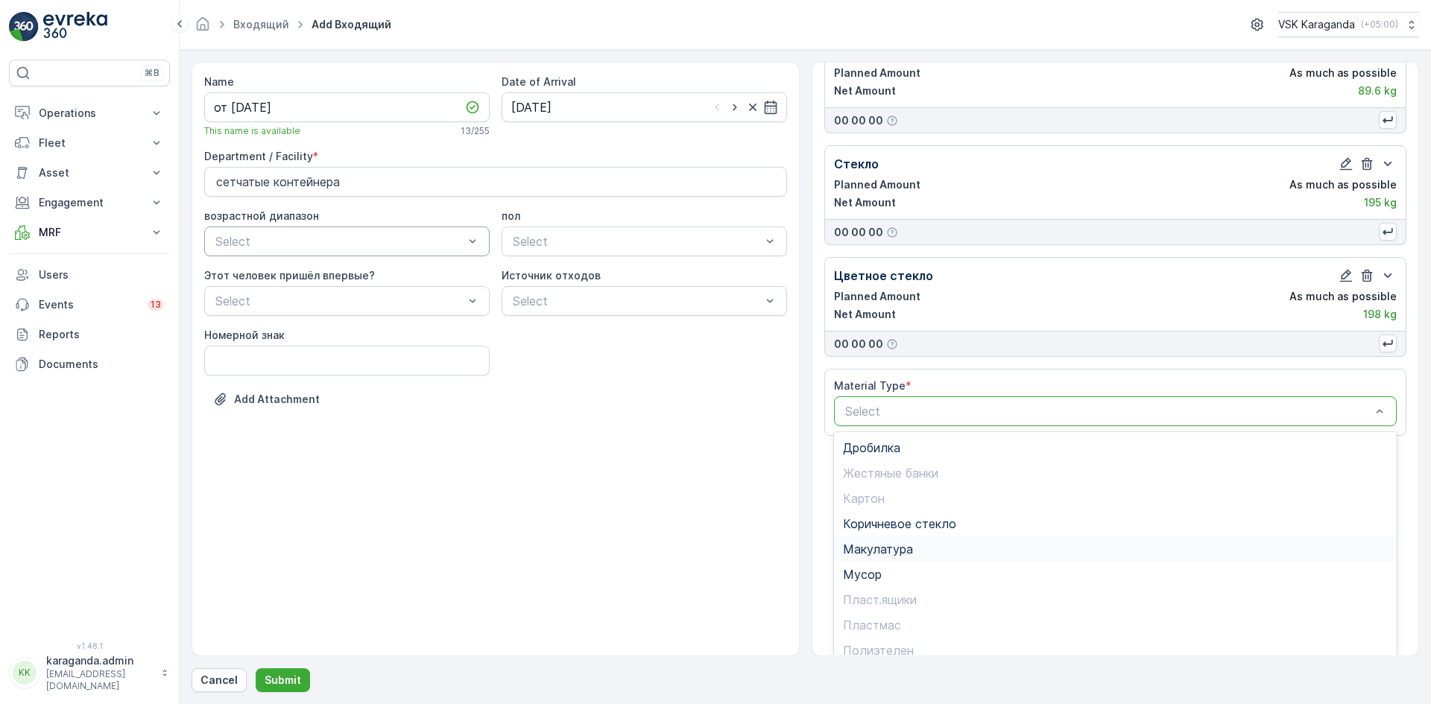
scroll to position [86, 0]
click at [915, 432] on span "Коричневое стекло" at bounding box center [899, 437] width 113 height 13
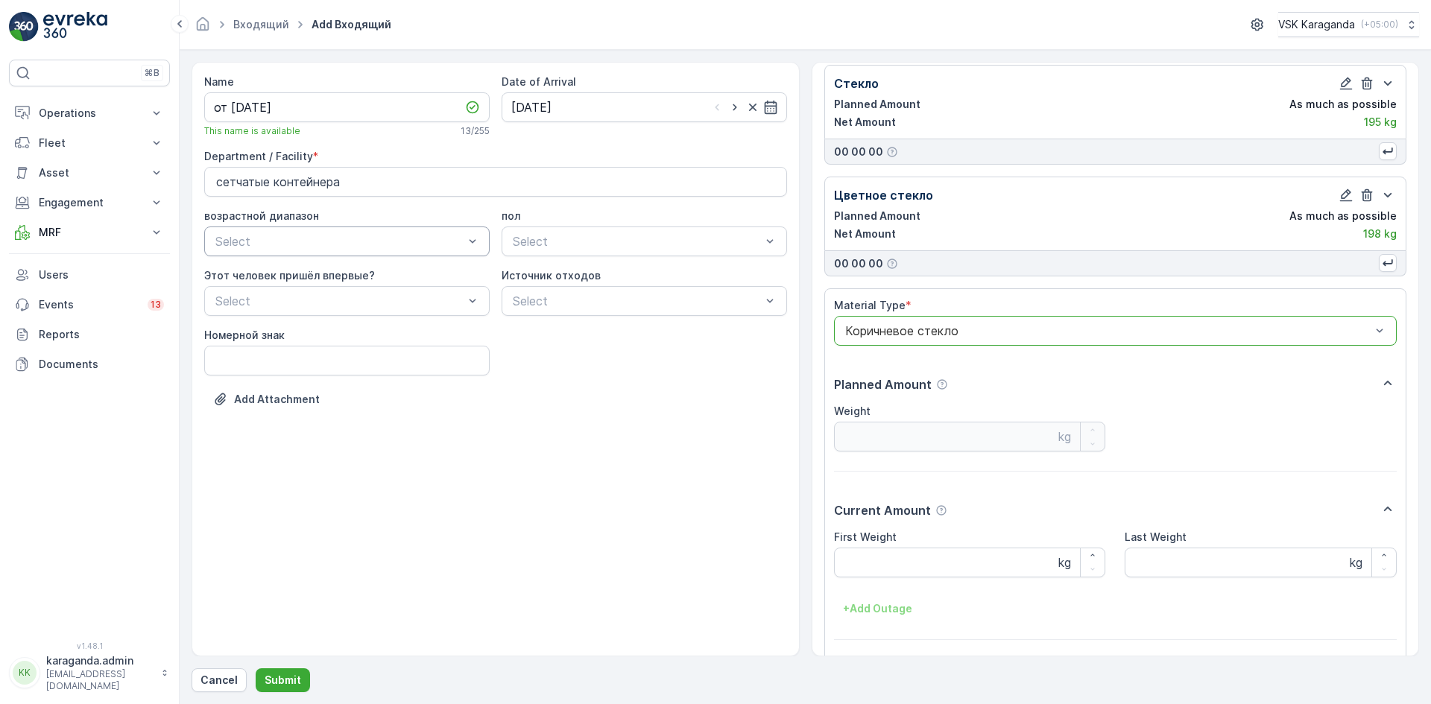
scroll to position [763, 0]
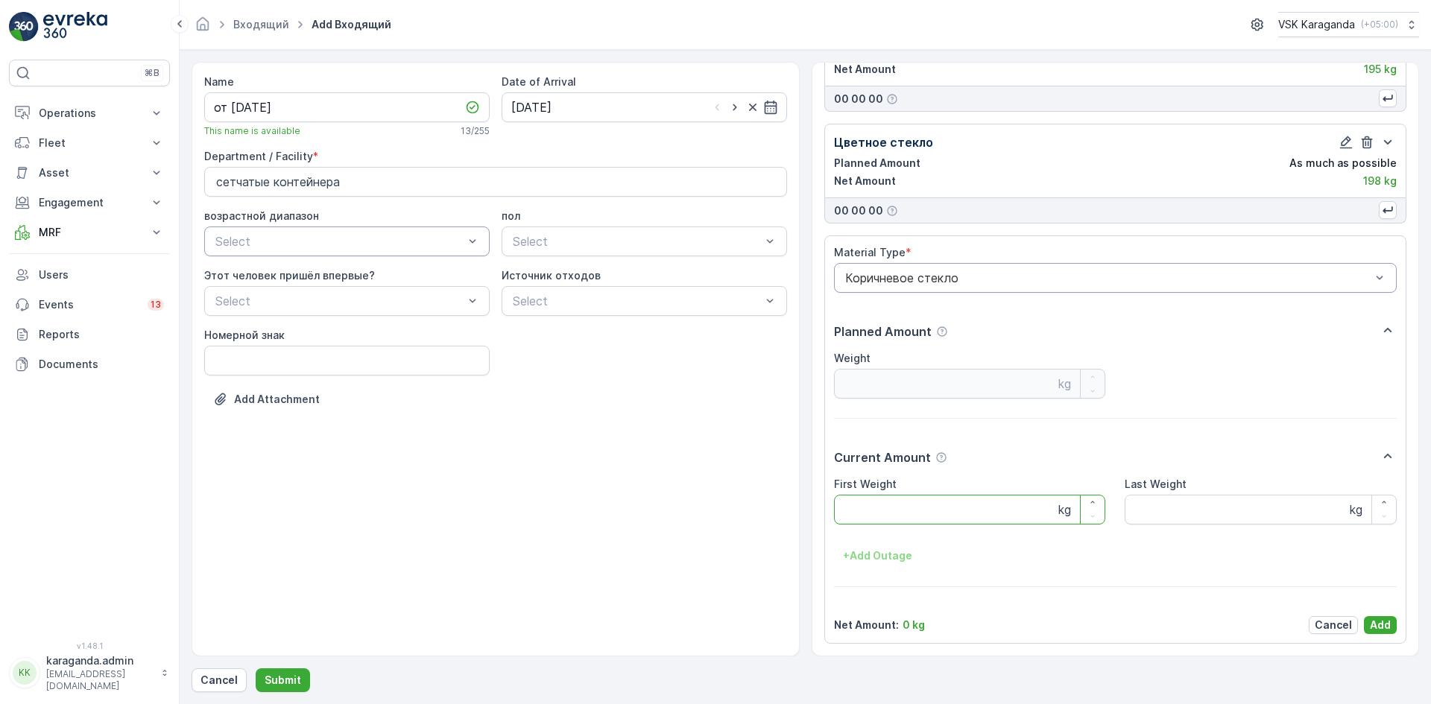
click at [868, 508] on Weight "First Weight" at bounding box center [970, 510] width 272 height 30
type Weight "185"
click at [1364, 625] on button "Add" at bounding box center [1380, 625] width 33 height 18
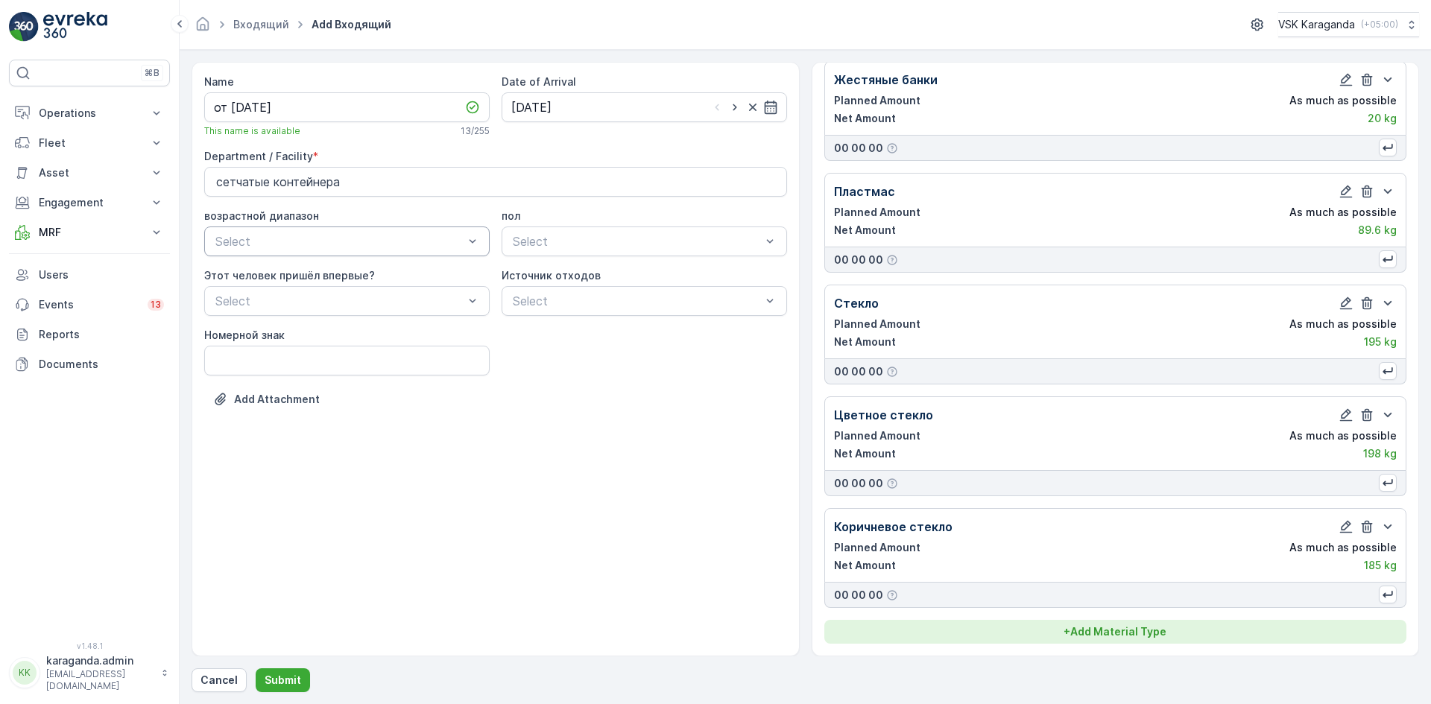
drag, startPoint x: 1173, startPoint y: 619, endPoint x: 1165, endPoint y: 630, distance: 13.9
click at [1167, 625] on div "Картон Planned Amount As much as possible Net Amount 3547 kg 00 00 00 Полиэтеле…" at bounding box center [1115, 129] width 583 height 1030
click at [1165, 630] on div "+ Add Material Type" at bounding box center [1115, 632] width 565 height 15
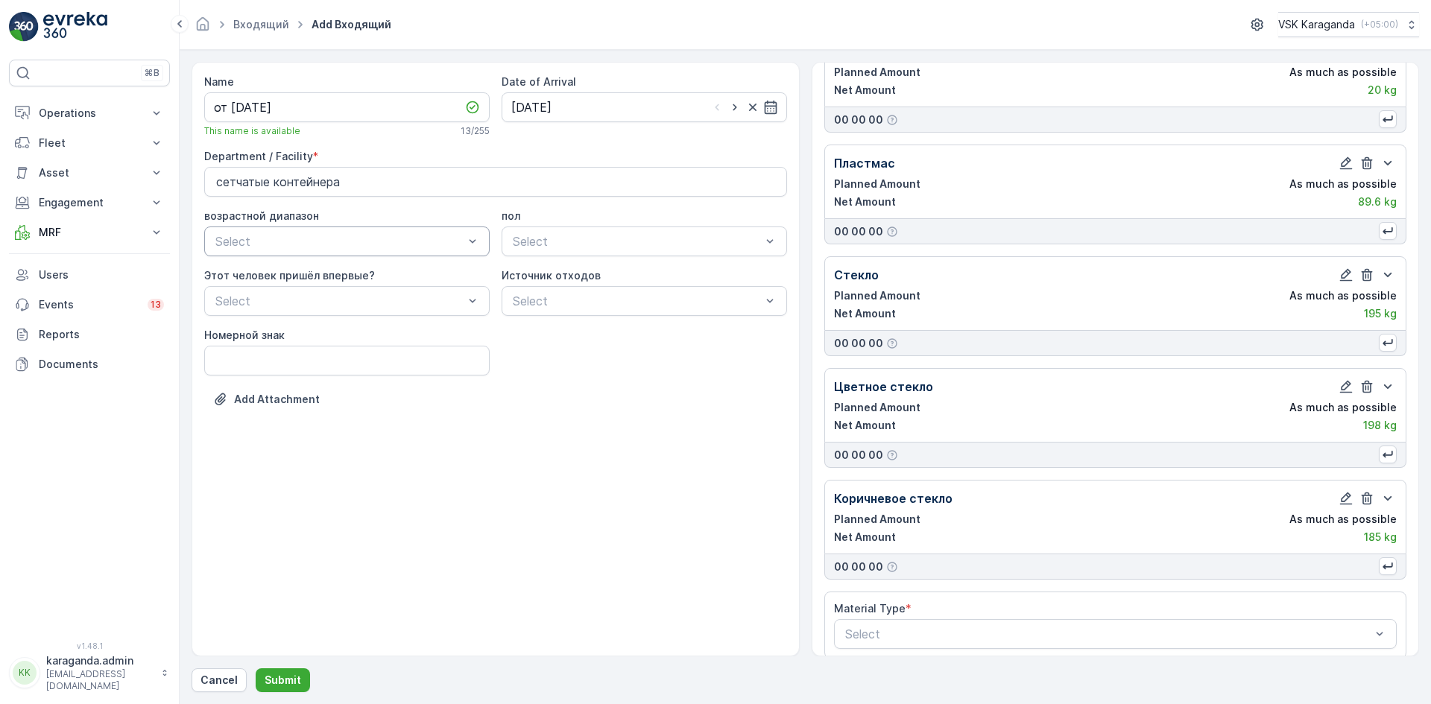
scroll to position [534, 0]
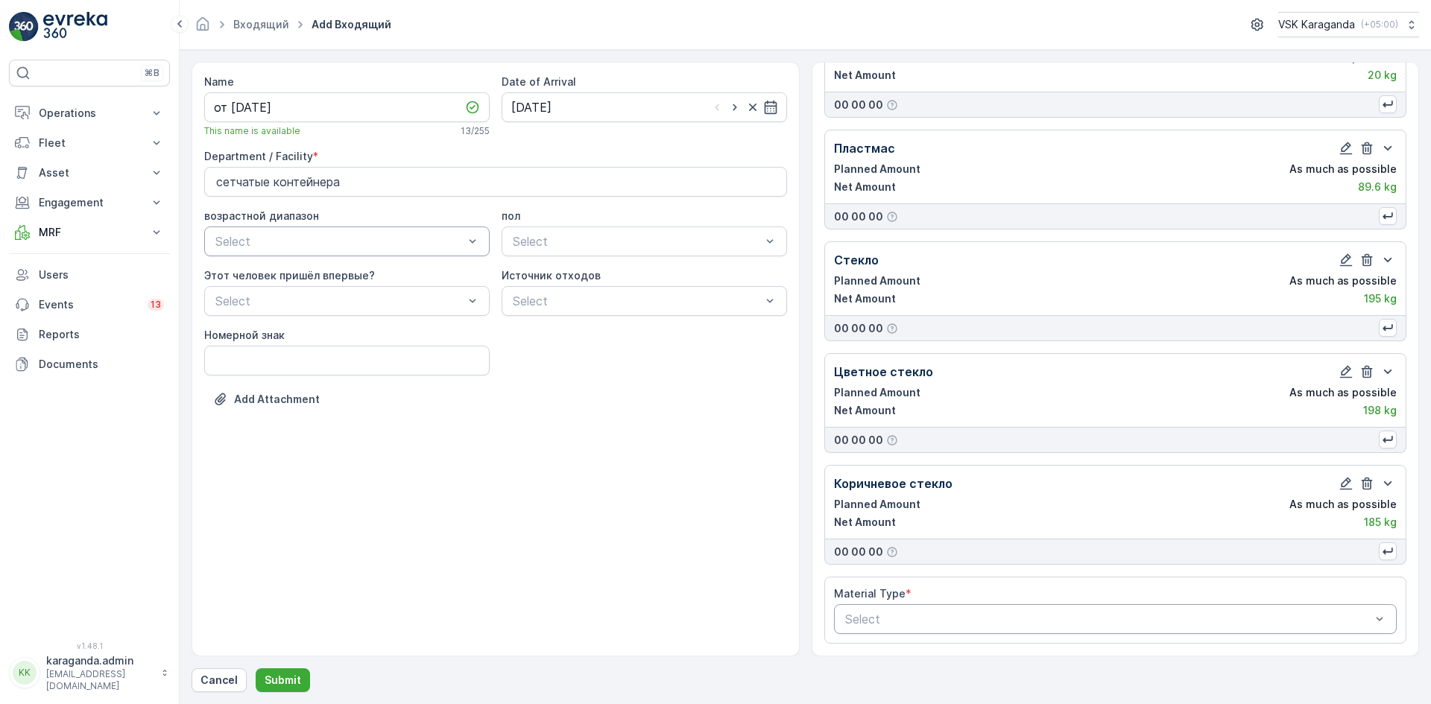
click at [904, 613] on div at bounding box center [1108, 619] width 529 height 13
click at [912, 619] on div at bounding box center [1108, 619] width 529 height 13
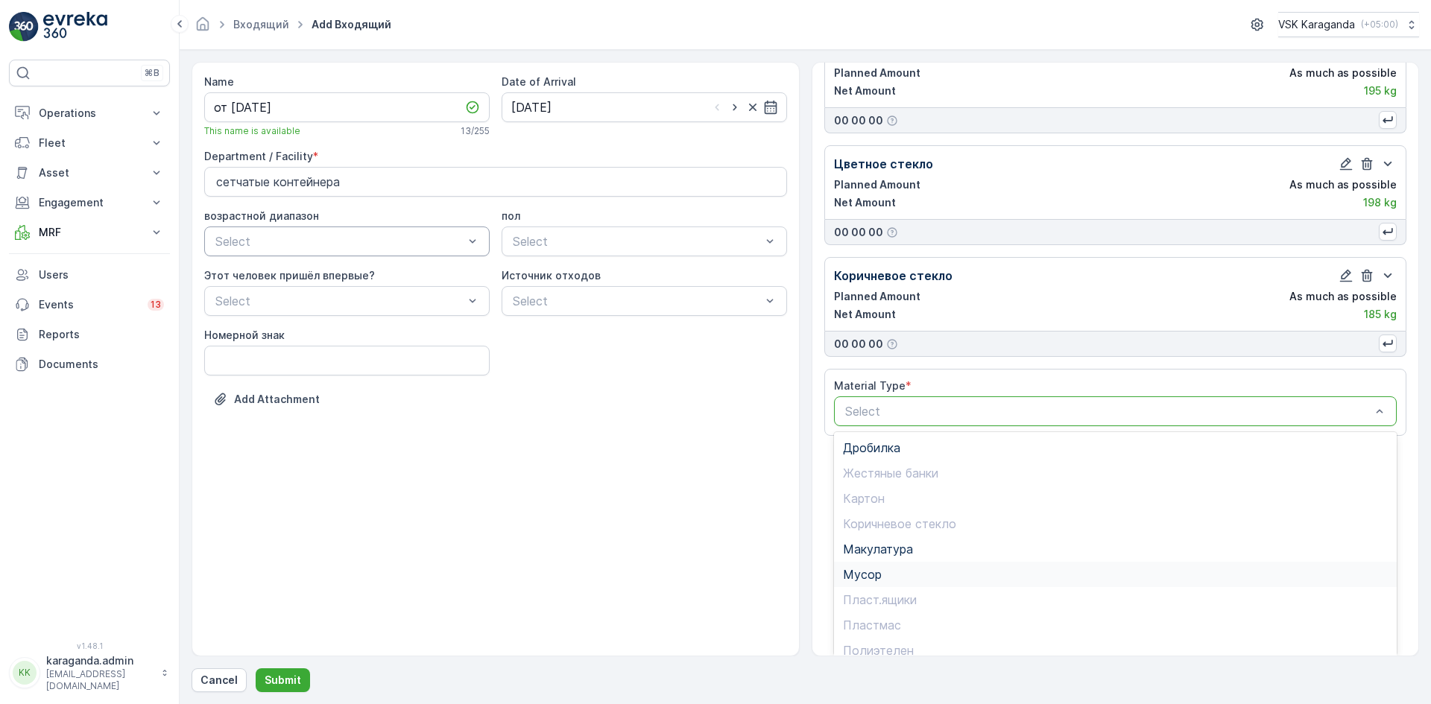
click at [877, 572] on div "Мусор" at bounding box center [1116, 574] width 564 height 25
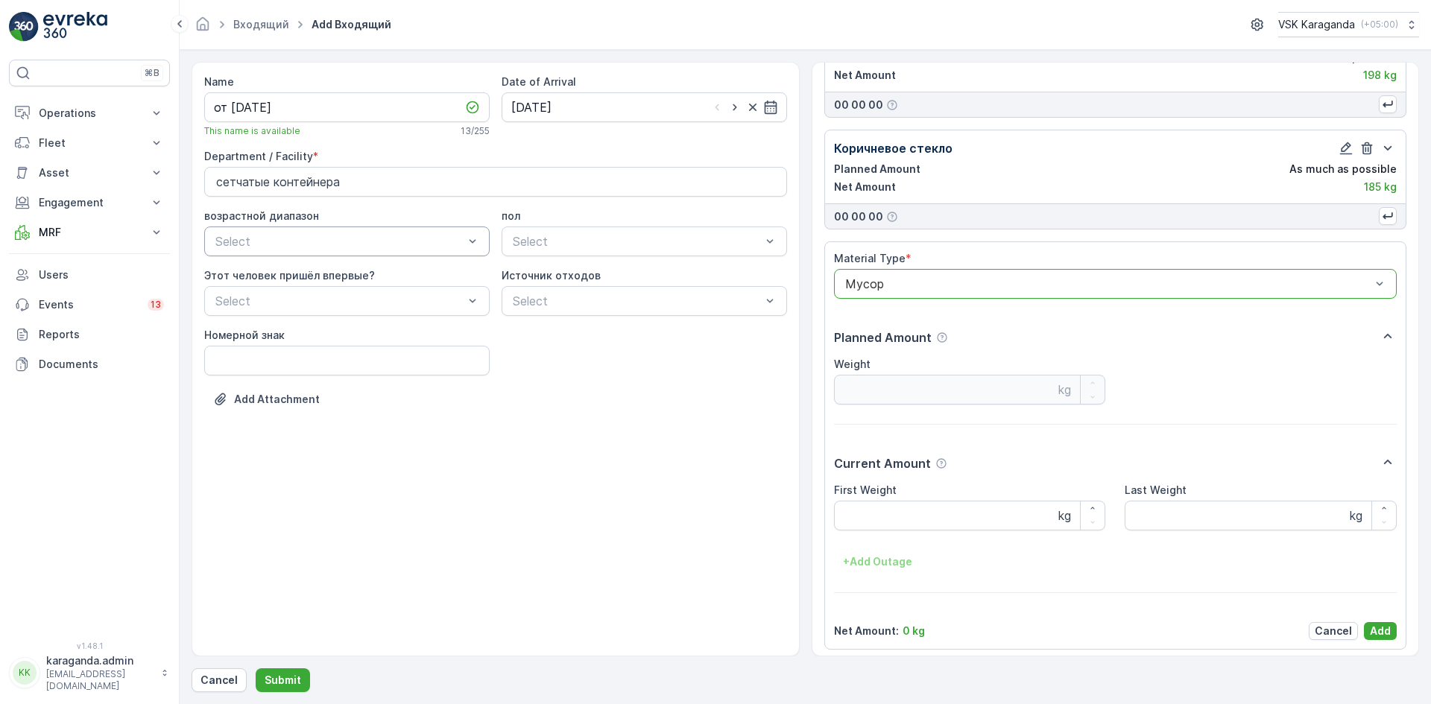
scroll to position [875, 0]
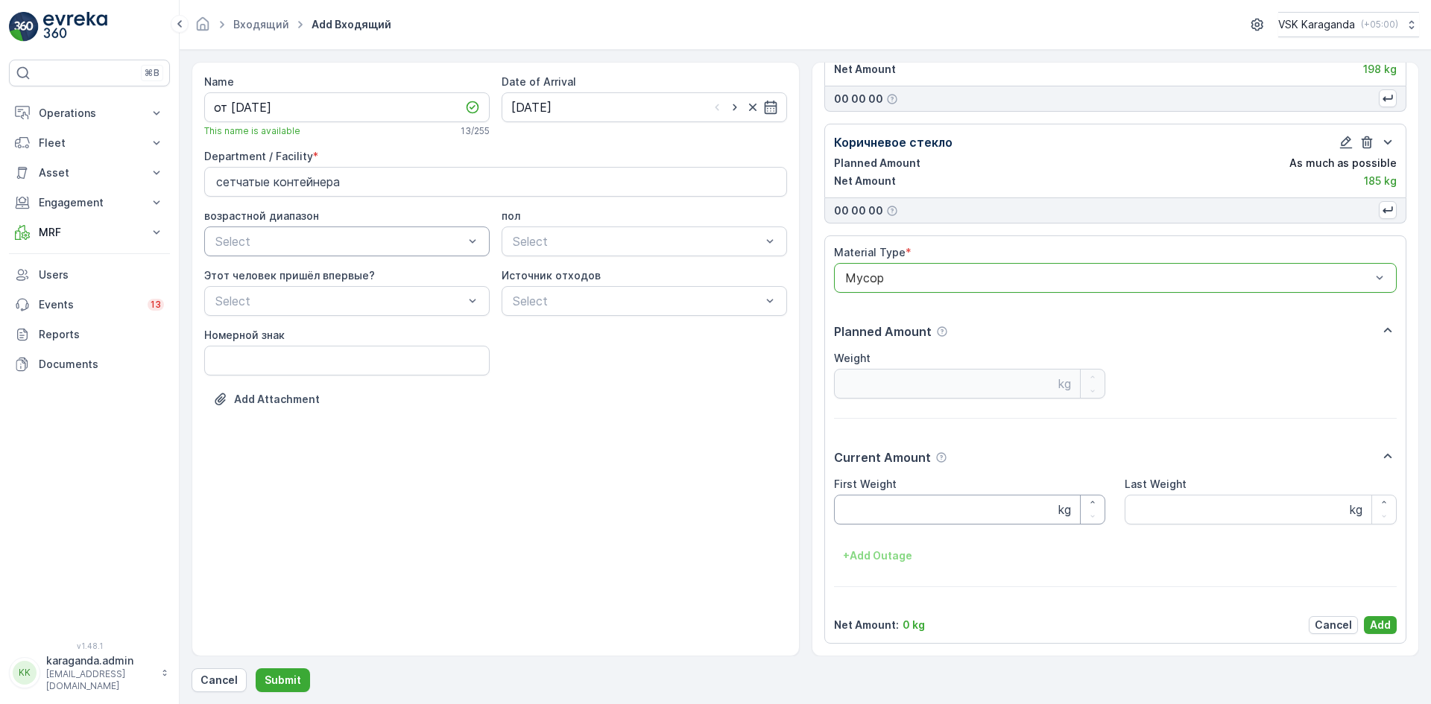
click at [853, 513] on Weight "First Weight" at bounding box center [970, 510] width 272 height 30
type Weight "2543"
click at [1384, 620] on p "Add" at bounding box center [1380, 625] width 21 height 15
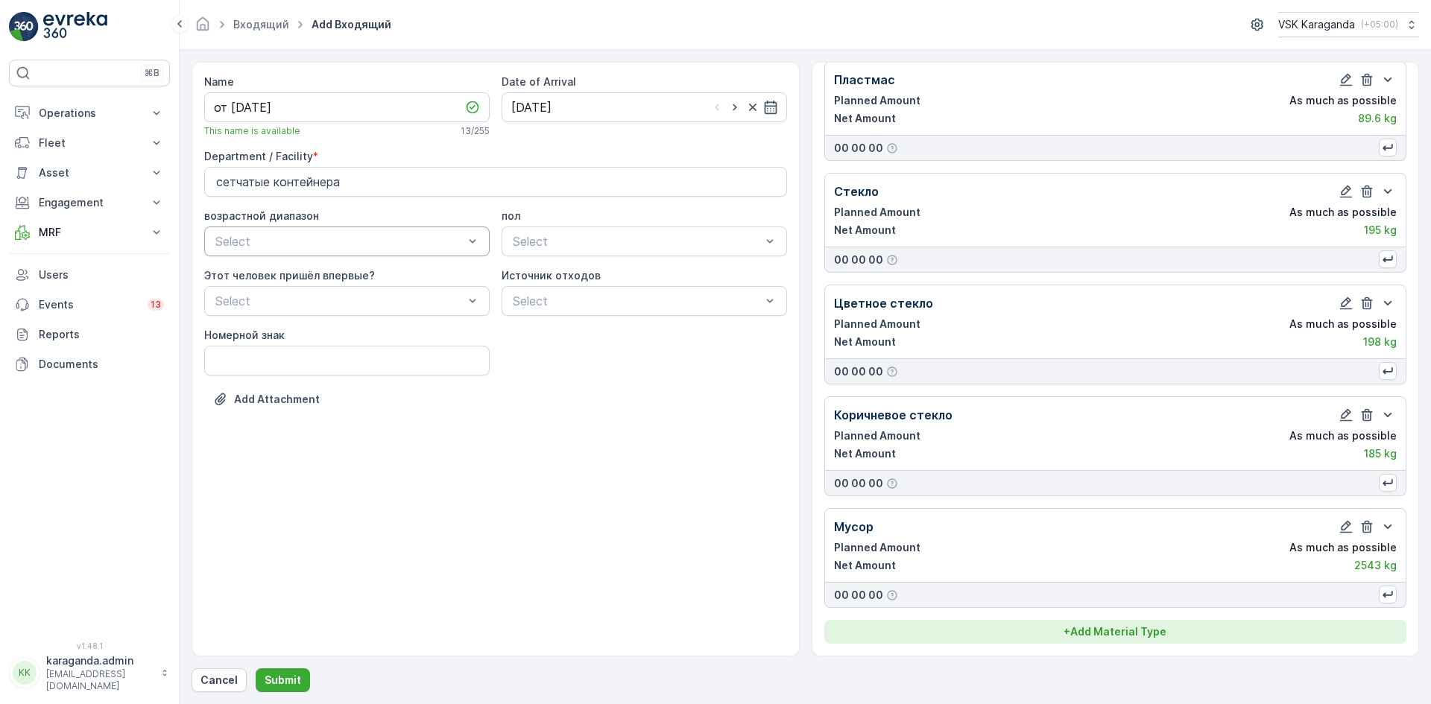
click at [1099, 626] on p "+ Add Material Type" at bounding box center [1115, 632] width 103 height 15
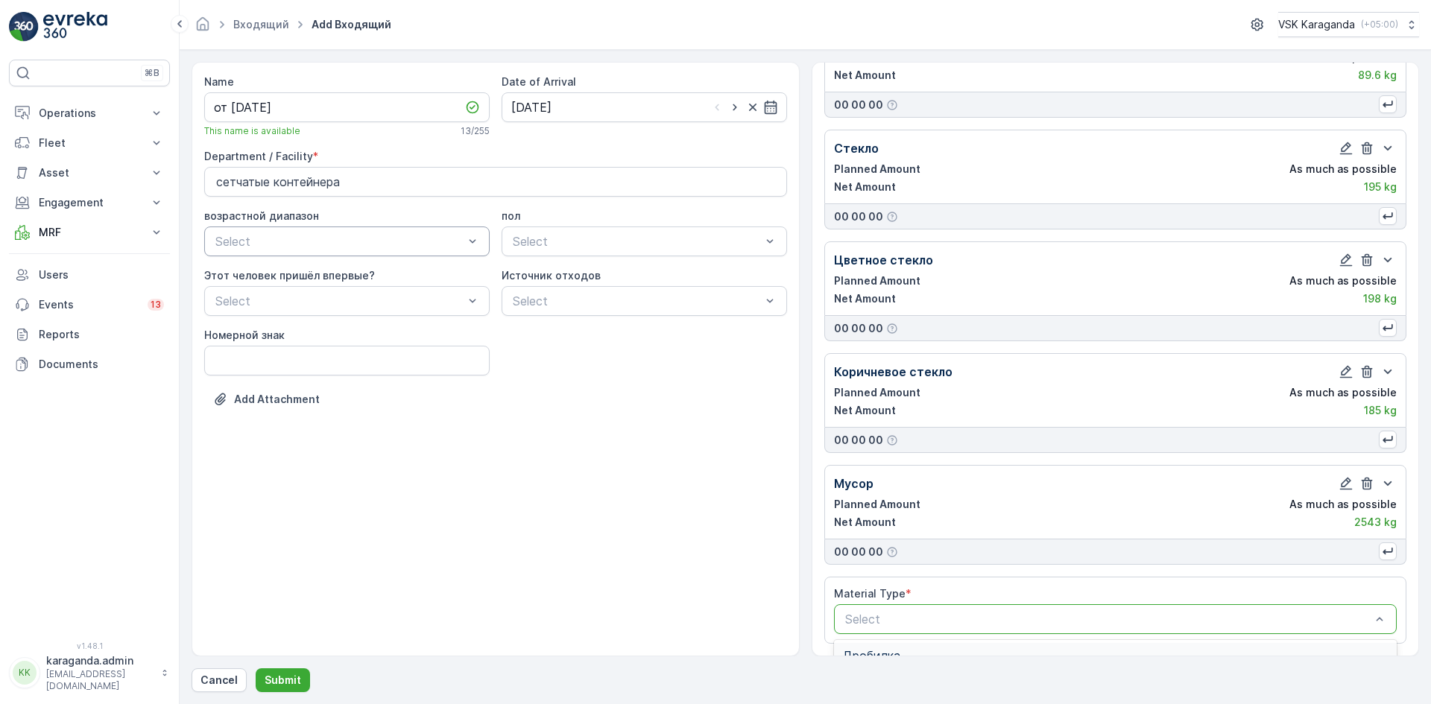
click at [927, 625] on div at bounding box center [1108, 619] width 529 height 13
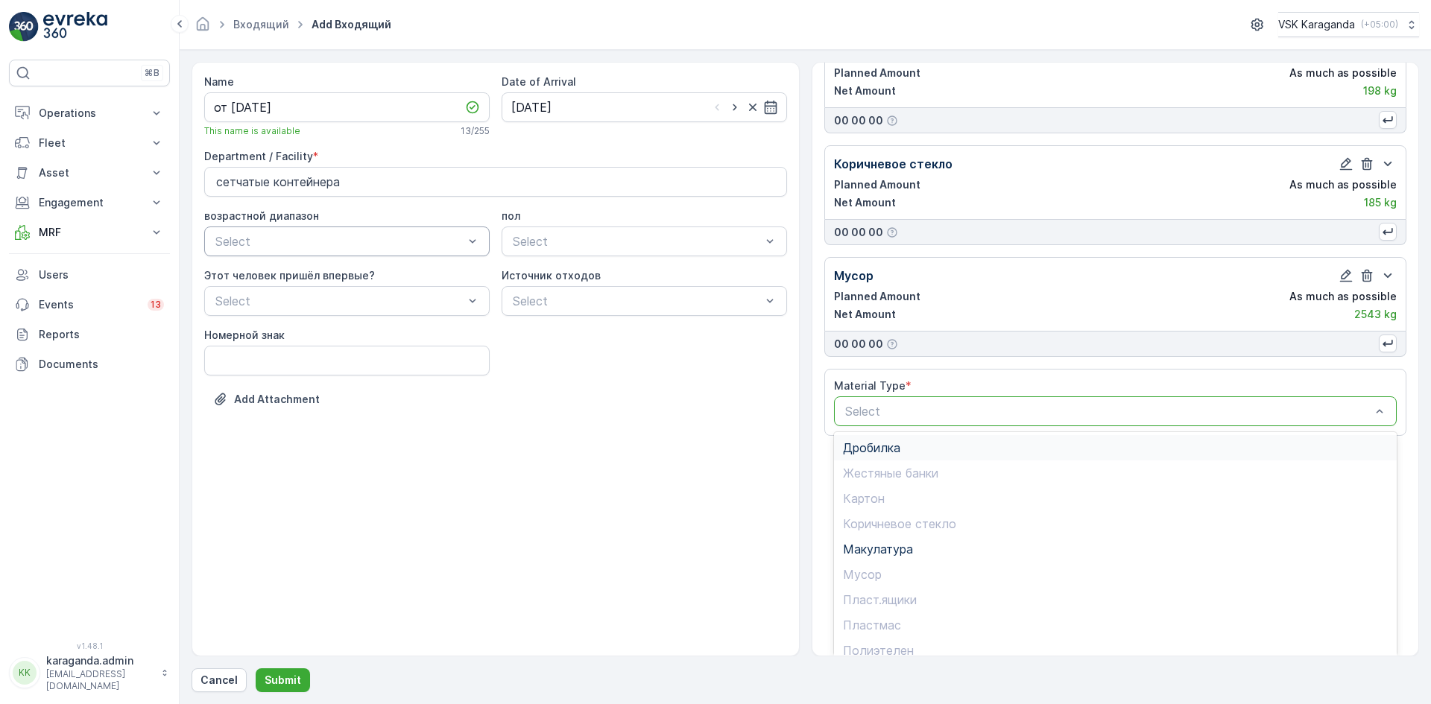
click at [875, 452] on span "Дробилка" at bounding box center [871, 447] width 57 height 13
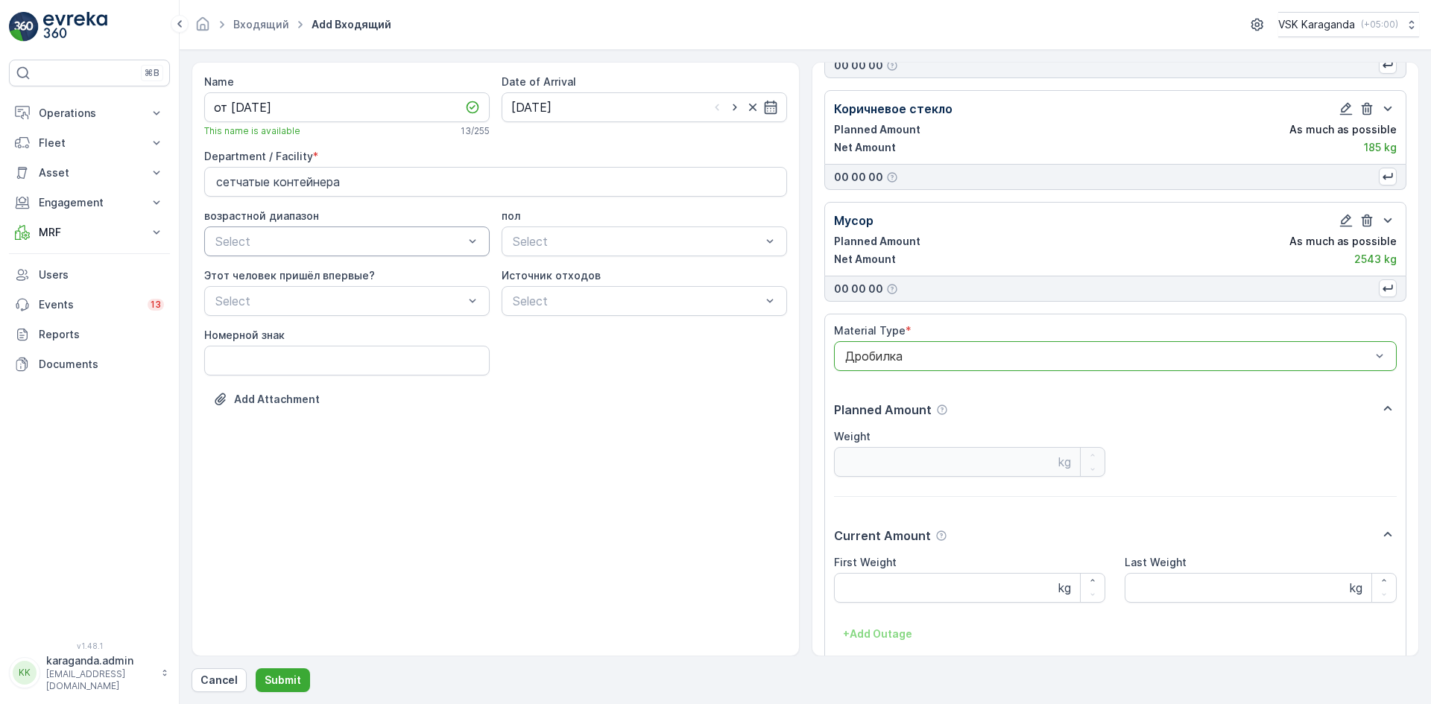
scroll to position [987, 0]
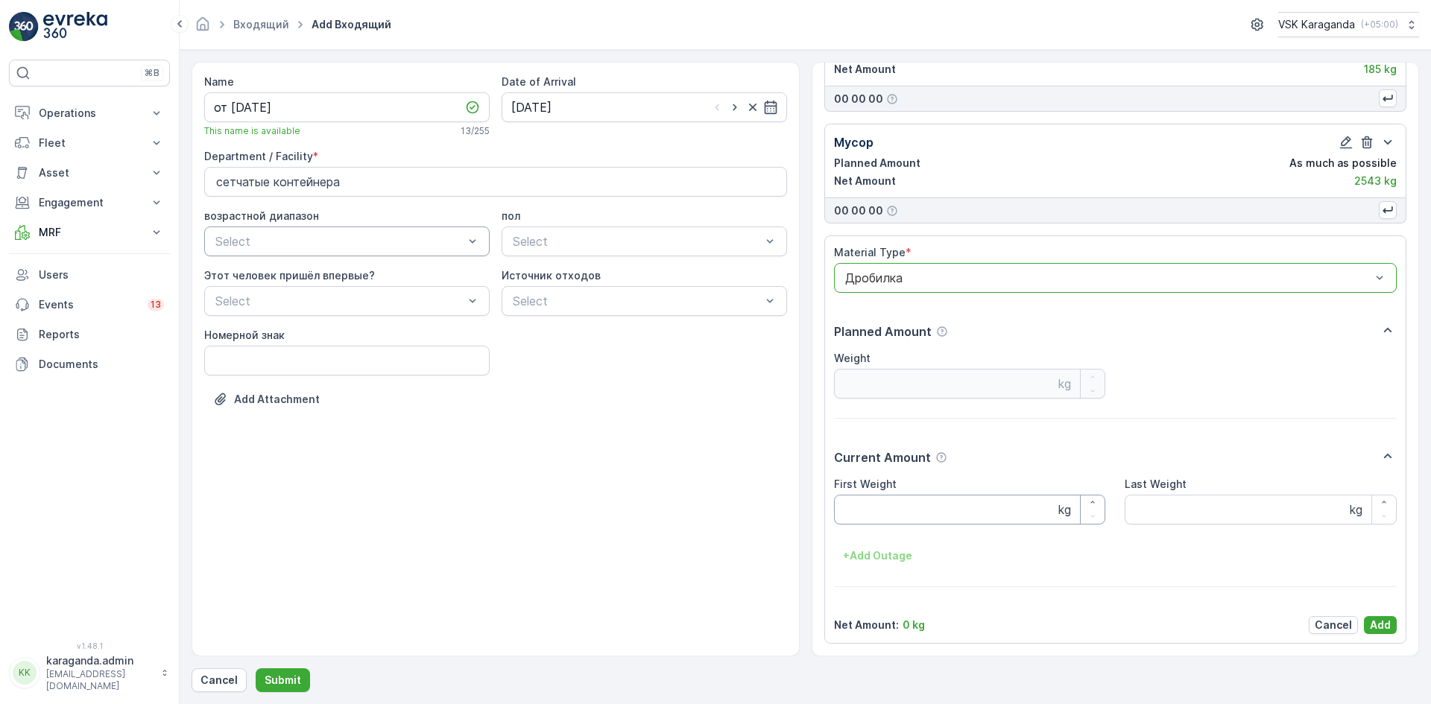
click at [871, 502] on Weight "First Weight" at bounding box center [970, 510] width 272 height 30
type Weight "405"
click at [1381, 627] on p "Add" at bounding box center [1380, 625] width 21 height 15
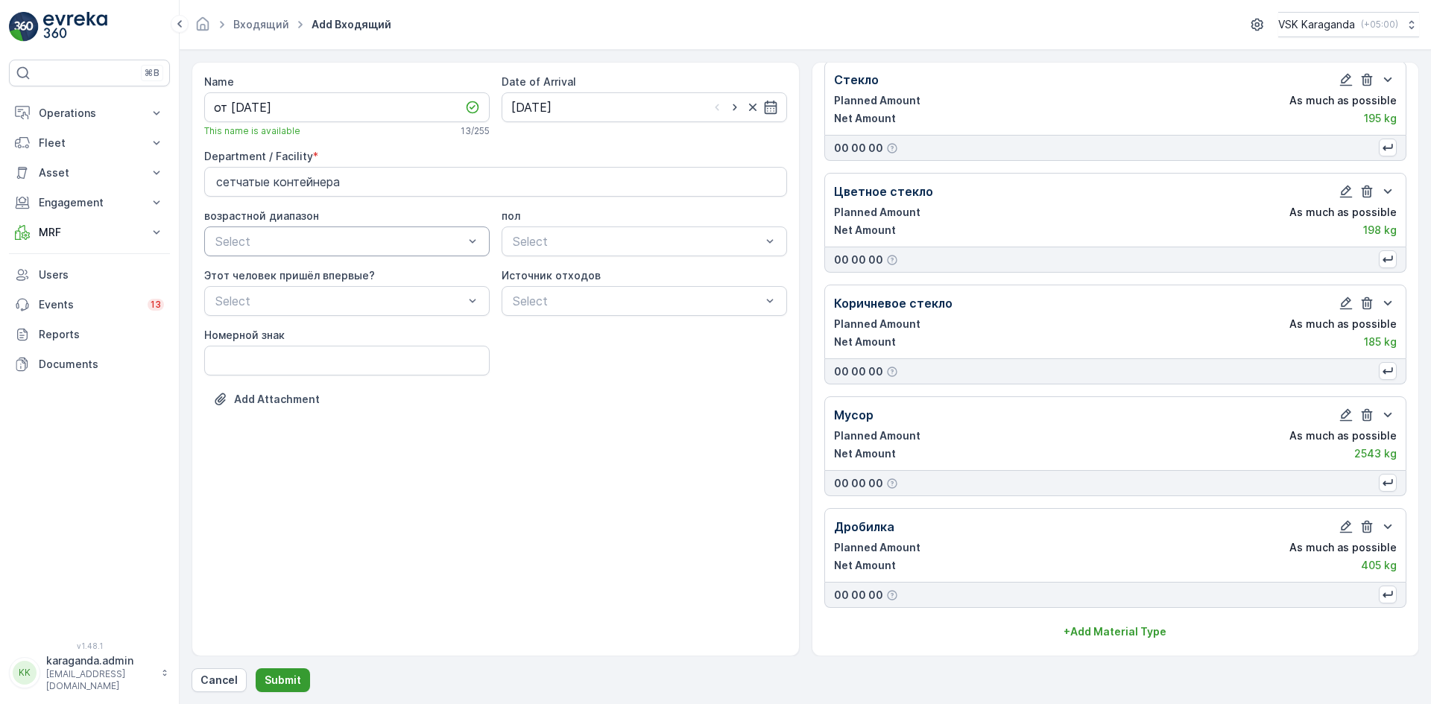
click at [276, 675] on p "Submit" at bounding box center [283, 680] width 37 height 15
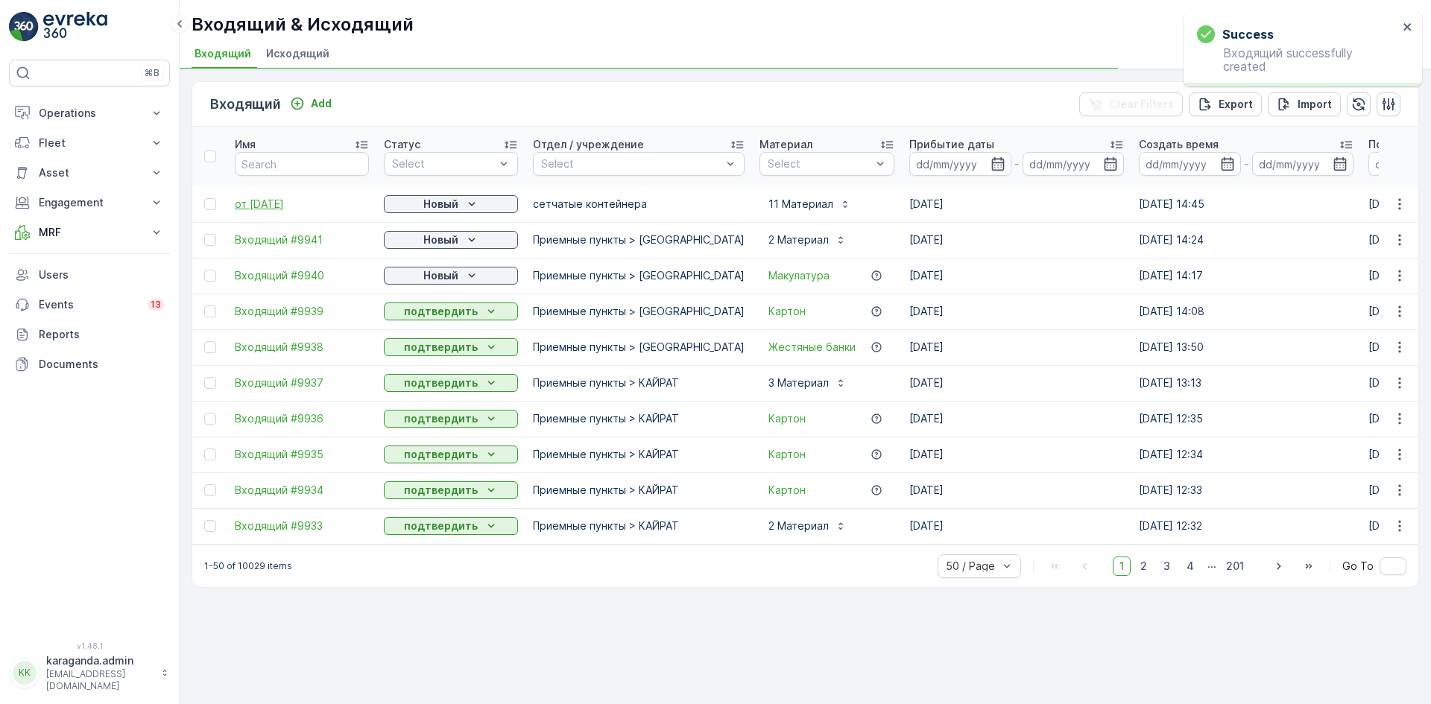
click at [283, 200] on span "от [DATE]" at bounding box center [302, 204] width 134 height 15
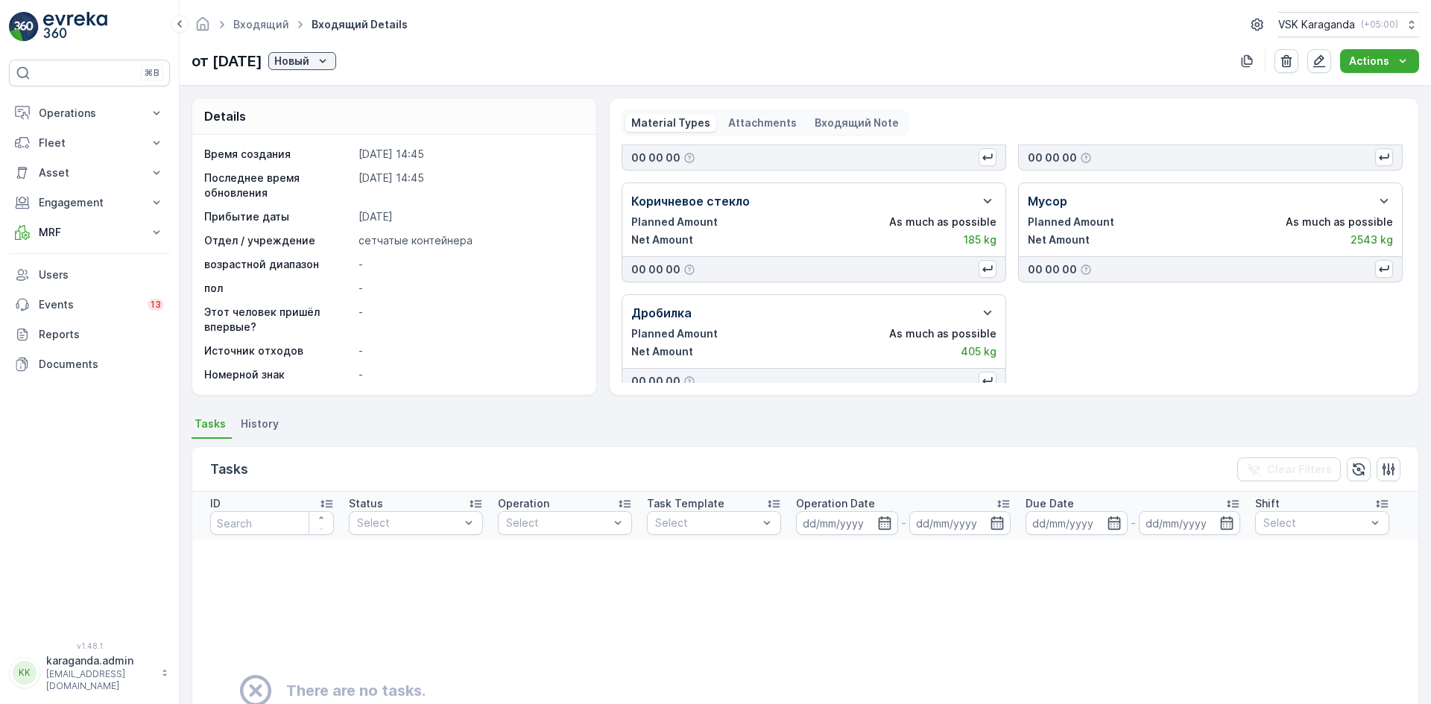
scroll to position [420, 0]
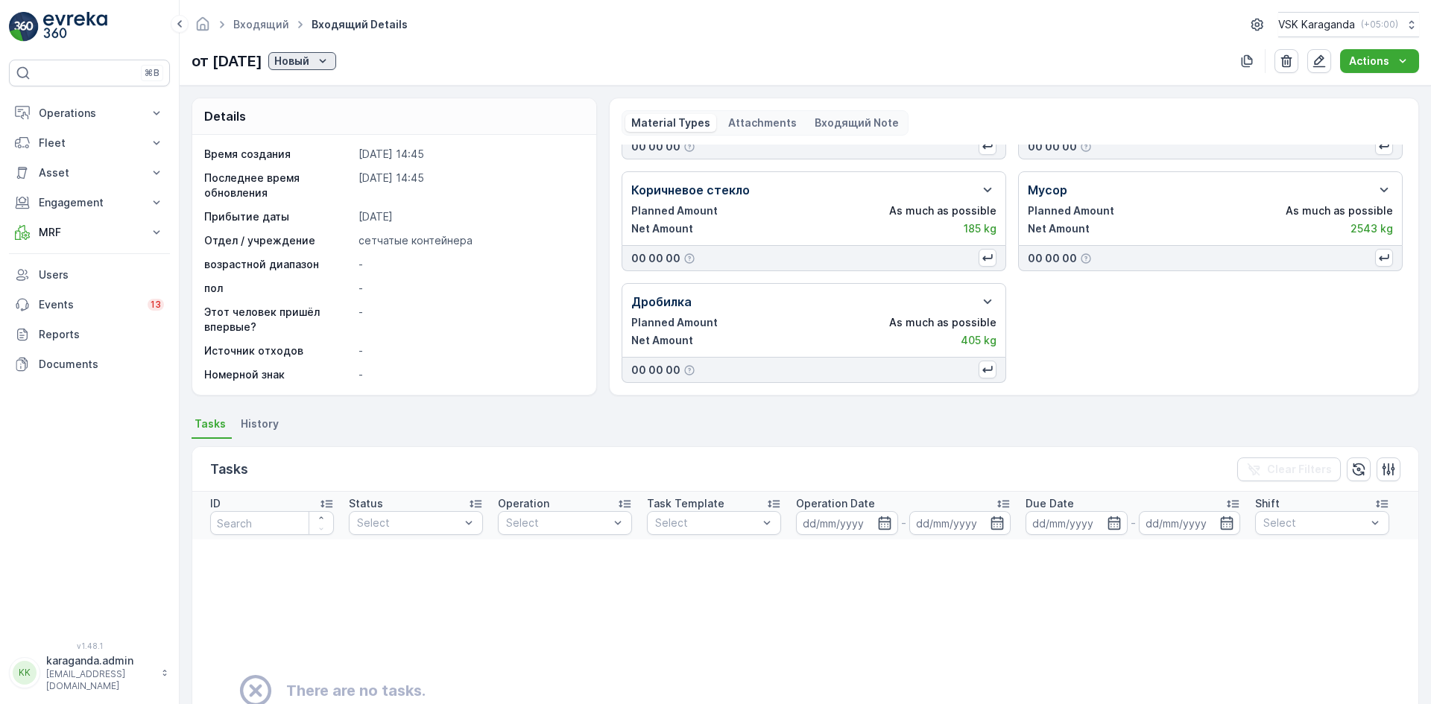
click at [330, 64] on icon "Новый" at bounding box center [322, 61] width 15 height 15
click at [348, 103] on span "подтвердить" at bounding box center [343, 104] width 69 height 15
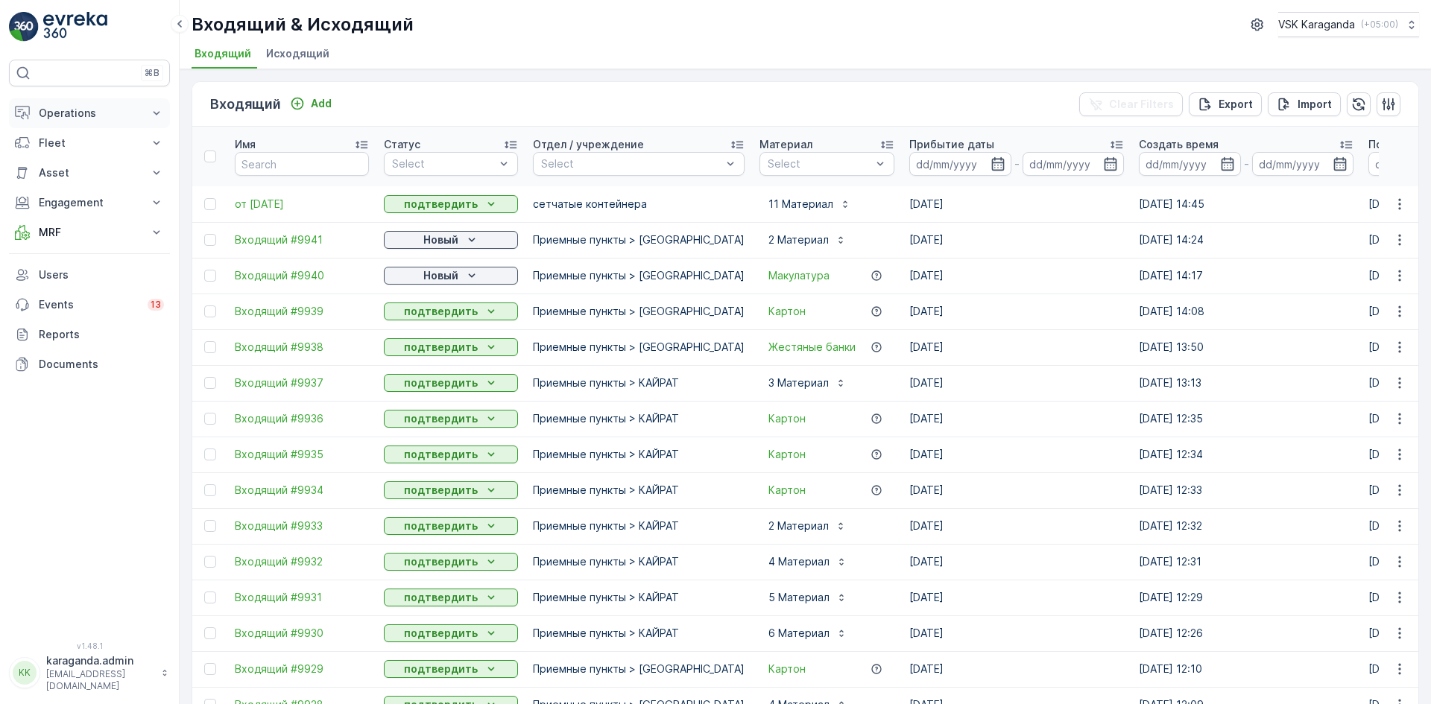
click at [66, 121] on button "Operations" at bounding box center [89, 113] width 161 height 30
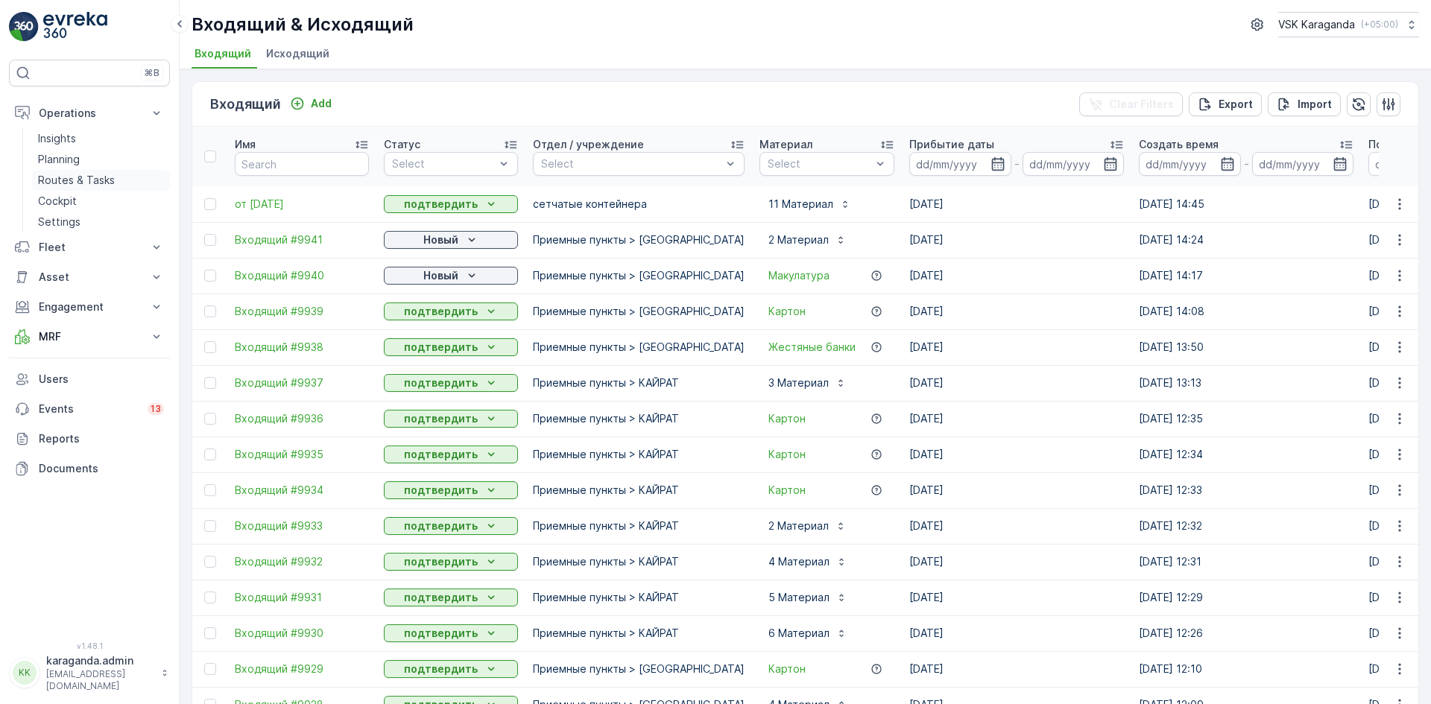
click at [79, 178] on p "Routes & Tasks" at bounding box center [76, 180] width 77 height 15
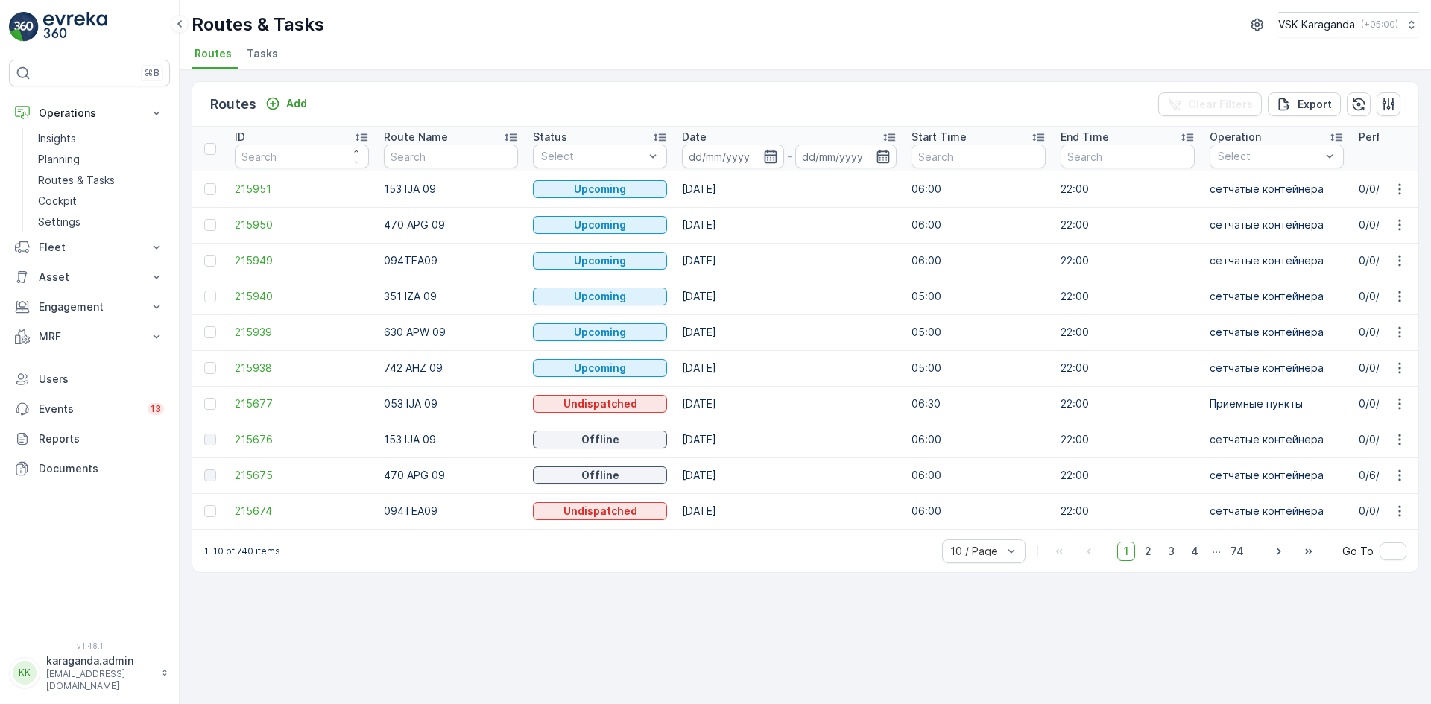
click at [772, 159] on icon "button" at bounding box center [770, 156] width 15 height 15
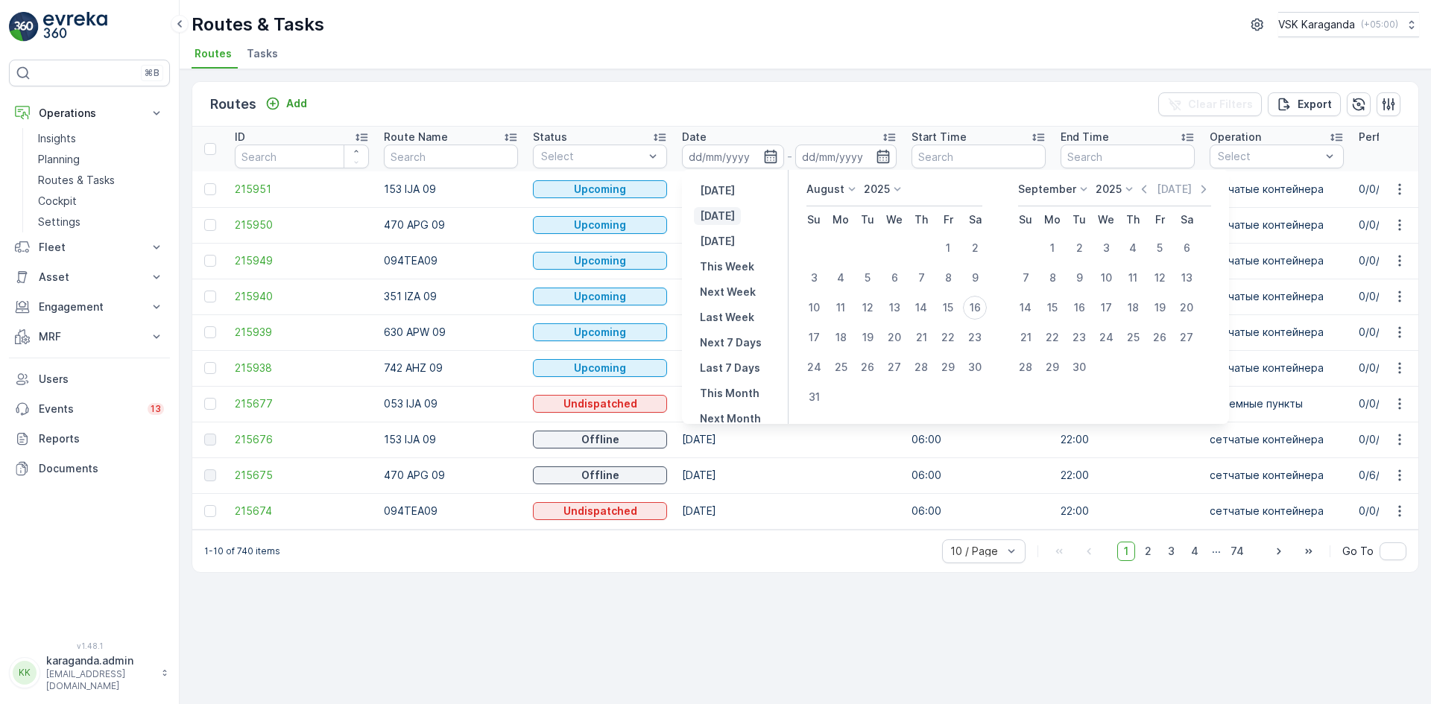
click at [718, 212] on p "[DATE]" at bounding box center [717, 216] width 35 height 15
type input "[DATE]"
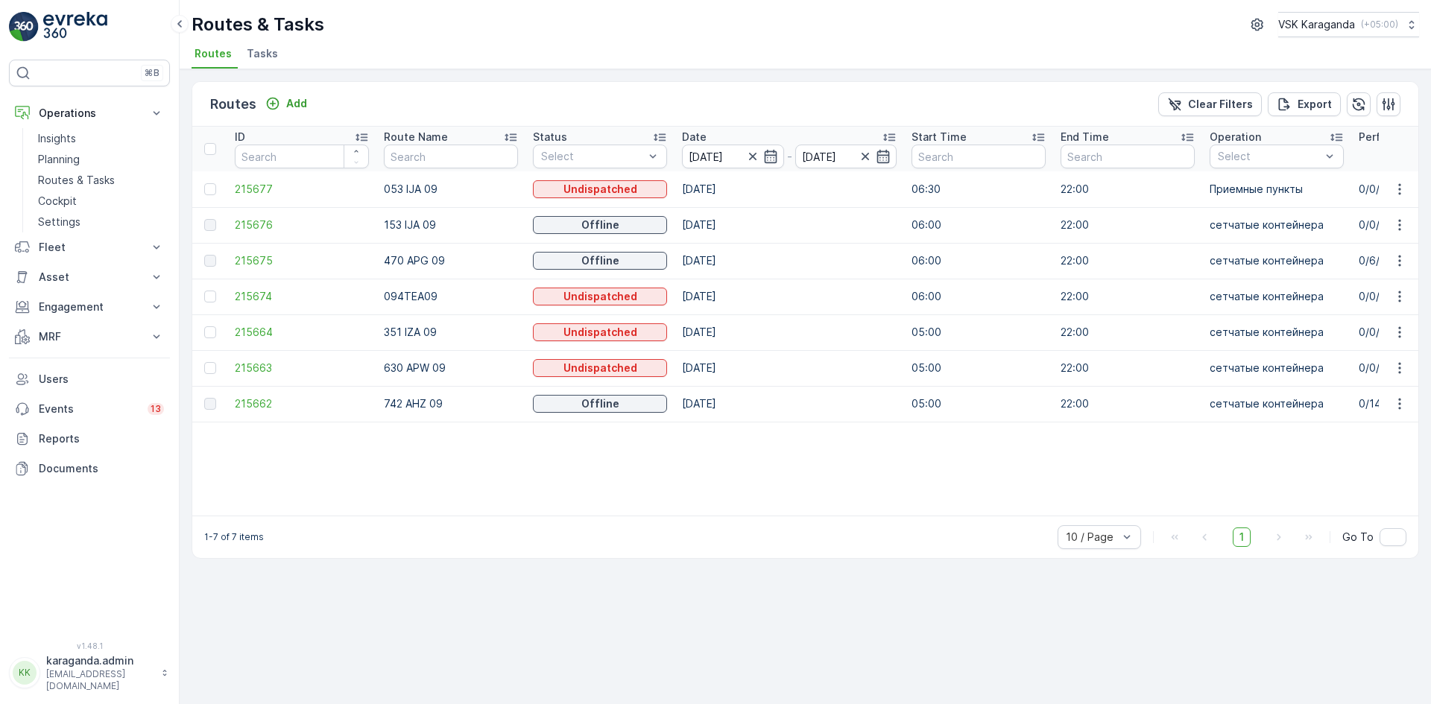
drag, startPoint x: 685, startPoint y: 526, endPoint x: 773, endPoint y: 529, distance: 88.0
click at [773, 529] on div "1-7 of 7 items 10 / Page 1 Go To" at bounding box center [805, 537] width 1226 height 42
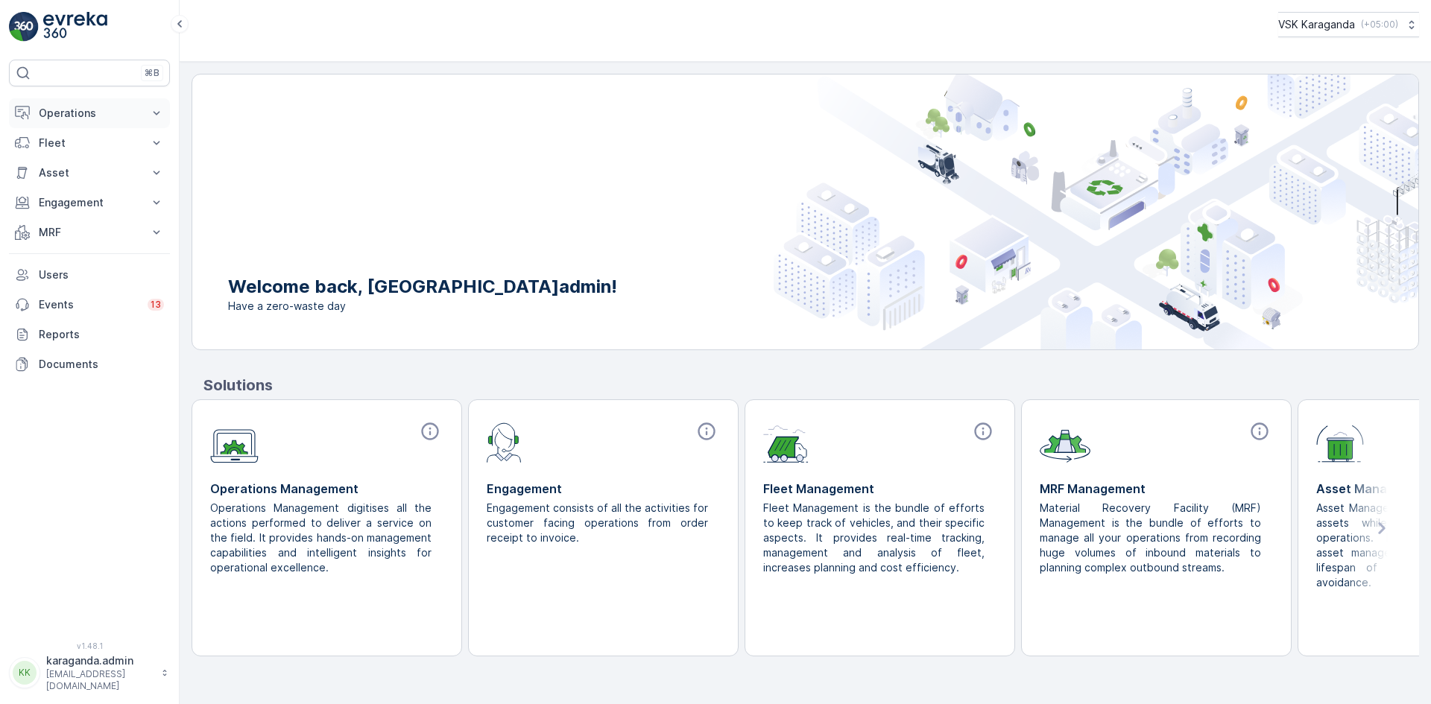
click at [70, 117] on p "Operations" at bounding box center [89, 113] width 101 height 15
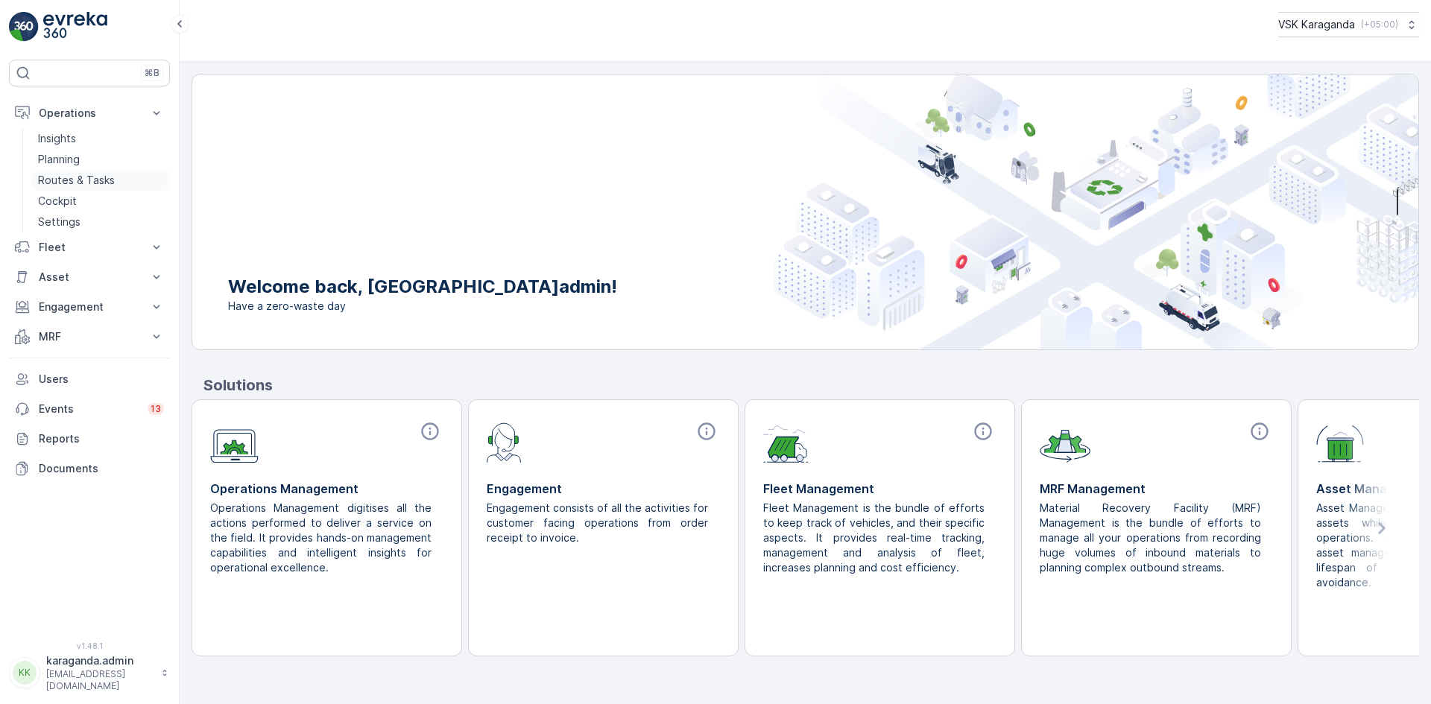
click at [52, 174] on p "Routes & Tasks" at bounding box center [76, 180] width 77 height 15
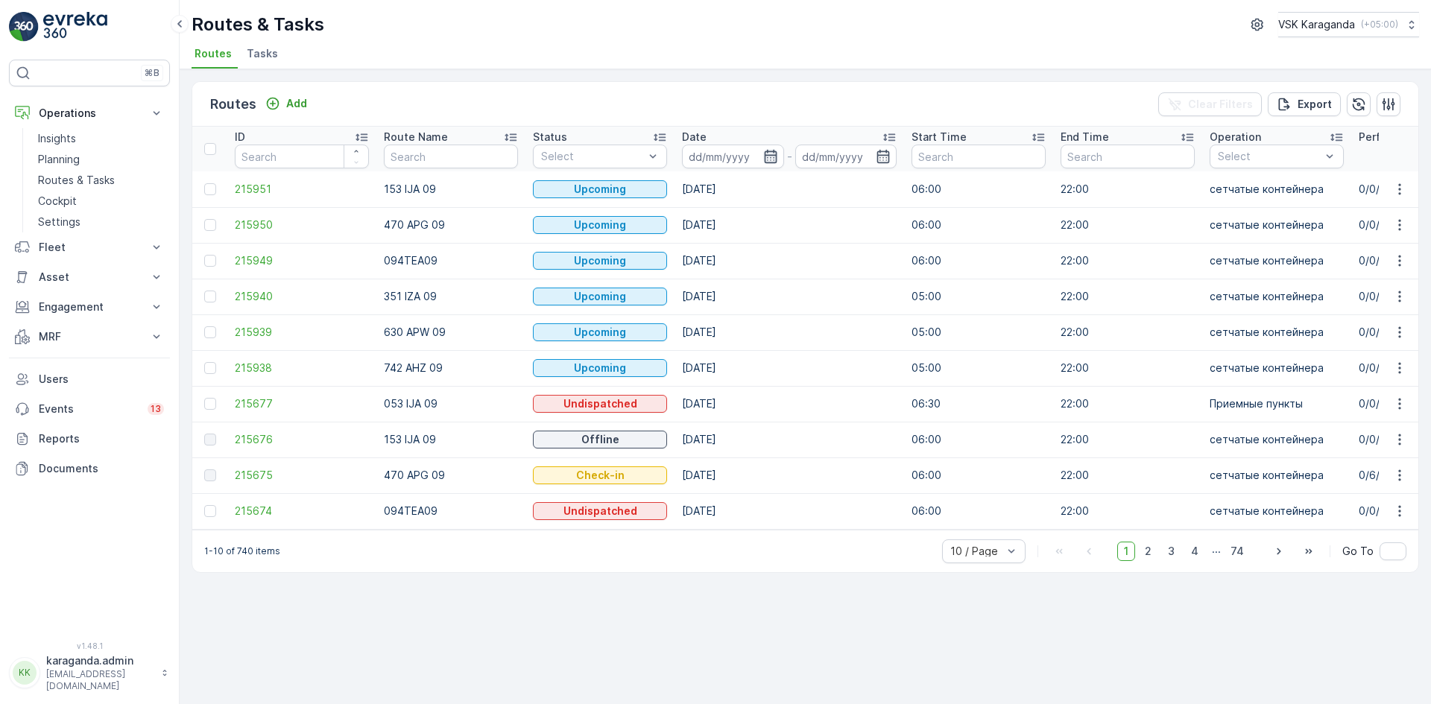
click at [764, 160] on icon "button" at bounding box center [770, 156] width 13 height 13
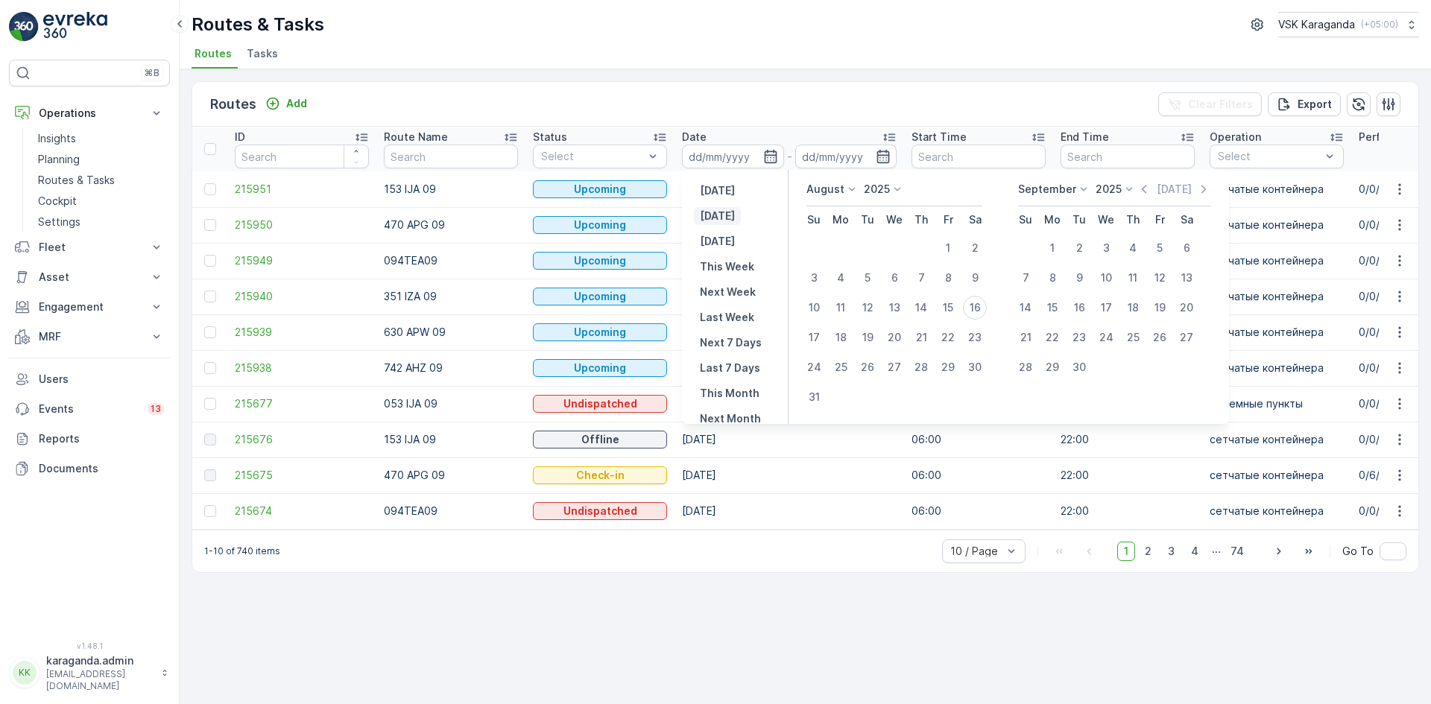
click at [722, 218] on p "[DATE]" at bounding box center [717, 216] width 35 height 15
type input "[DATE]"
